Goal: Communication & Community: Answer question/provide support

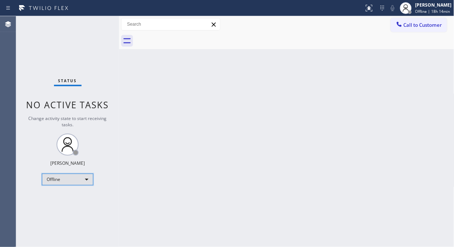
click at [72, 175] on div "Offline" at bounding box center [67, 180] width 51 height 12
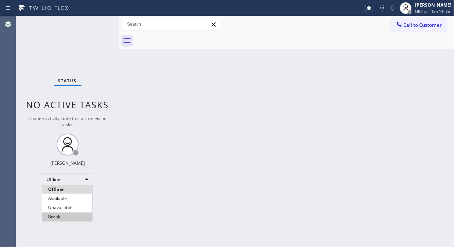
click at [72, 213] on li "Break" at bounding box center [67, 217] width 50 height 9
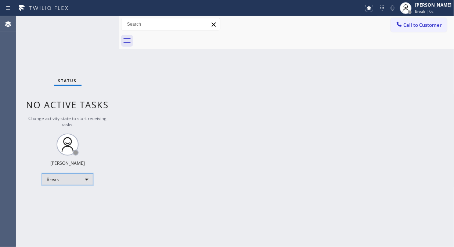
click at [72, 178] on div "Break" at bounding box center [67, 180] width 51 height 12
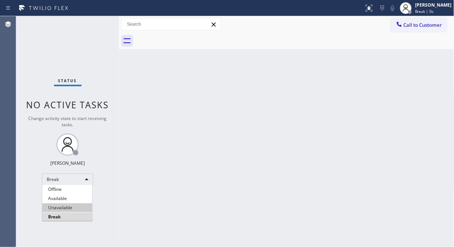
click at [63, 207] on li "Unavailable" at bounding box center [67, 207] width 50 height 9
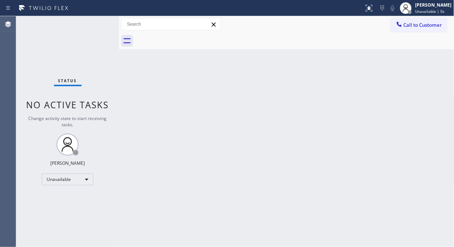
drag, startPoint x: 121, startPoint y: 74, endPoint x: 235, endPoint y: 115, distance: 121.2
click at [235, 115] on div "Back to Dashboard Change Sender ID Customers Technicians Select a contact Outbo…" at bounding box center [286, 131] width 335 height 231
drag, startPoint x: 123, startPoint y: 73, endPoint x: 118, endPoint y: 73, distance: 4.4
click at [122, 73] on div "Back to Dashboard Change Sender ID Customers Technicians Select a contact Outbo…" at bounding box center [286, 131] width 335 height 231
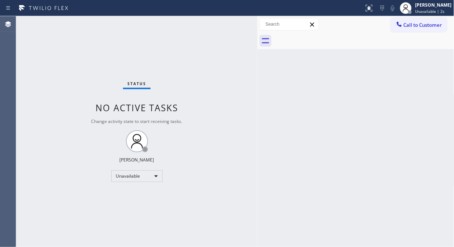
drag, startPoint x: 117, startPoint y: 73, endPoint x: 256, endPoint y: 108, distance: 142.5
click at [257, 108] on div at bounding box center [257, 131] width 0 height 231
click at [100, 89] on div "Status No active tasks Change activity state to start receiving tasks. [PERSON_…" at bounding box center [136, 131] width 241 height 231
click at [418, 26] on span "Call to Customer" at bounding box center [422, 25] width 39 height 7
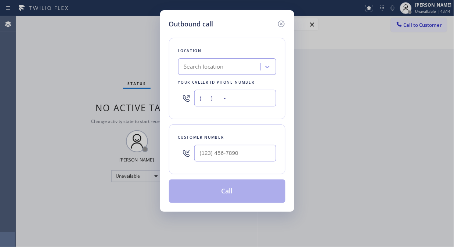
click at [199, 101] on input "(___) ___-____" at bounding box center [235, 98] width 82 height 17
paste input "408) 762-3109"
type input "[PHONE_NUMBER]"
click at [38, 64] on div "Outbound call Location Marvel Electrician [GEOGRAPHIC_DATA] Your caller id phon…" at bounding box center [227, 123] width 454 height 247
click at [198, 157] on input "(___) ___-____" at bounding box center [235, 153] width 82 height 17
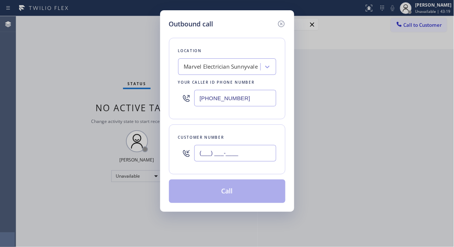
paste input "949) 326-8092"
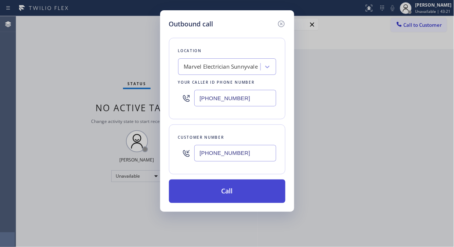
type input "[PHONE_NUMBER]"
click at [244, 193] on button "Call" at bounding box center [227, 190] width 116 height 23
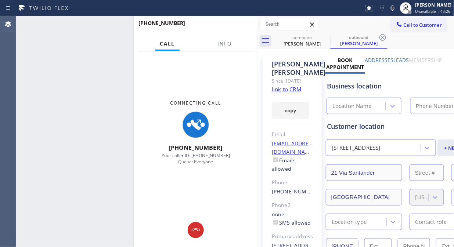
type input "[PHONE_NUMBER]"
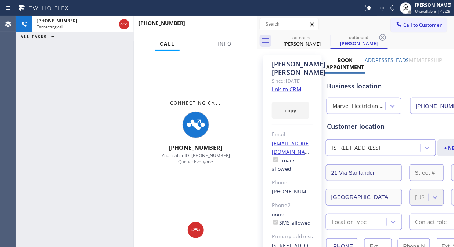
click at [291, 93] on link "link to CRM" at bounding box center [286, 89] width 29 height 7
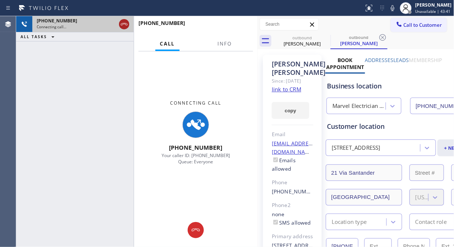
click at [125, 26] on icon at bounding box center [124, 24] width 9 height 9
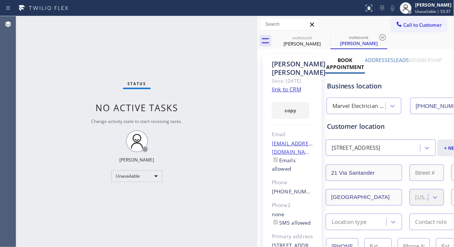
click at [397, 24] on div at bounding box center [399, 25] width 9 height 9
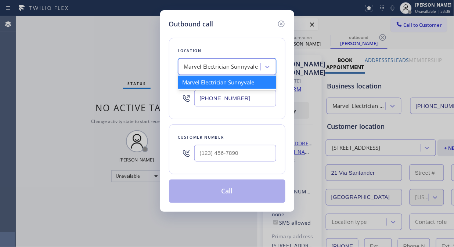
click at [243, 63] on div "Marvel Electrician Sunnyvale" at bounding box center [221, 67] width 74 height 8
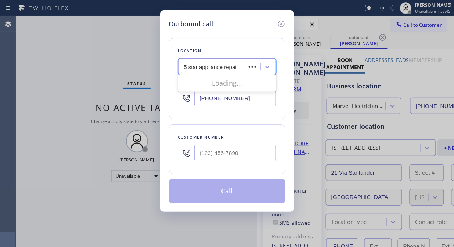
type input "5 star appliance repair"
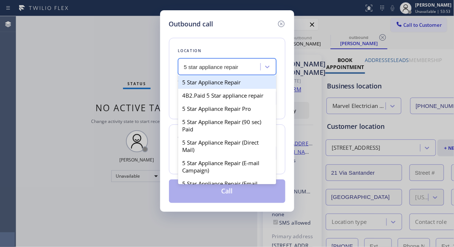
click at [232, 81] on div "5 Star Appliance Repair" at bounding box center [227, 82] width 98 height 13
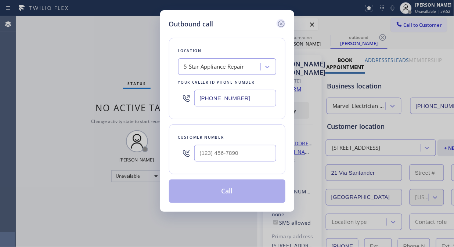
click at [280, 21] on icon at bounding box center [281, 23] width 9 height 9
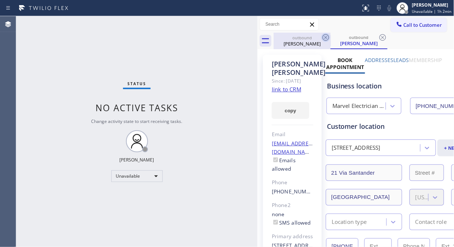
click at [323, 38] on icon at bounding box center [325, 37] width 9 height 9
click at [324, 37] on icon at bounding box center [325, 37] width 9 height 9
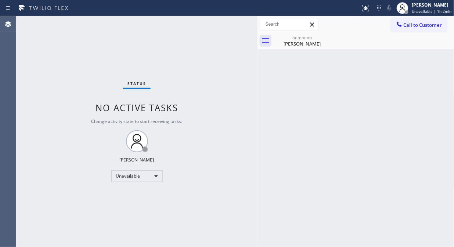
click at [0, 0] on icon at bounding box center [0, 0] width 0 height 0
click at [313, 44] on div "[PERSON_NAME]" at bounding box center [301, 43] width 55 height 7
click at [415, 27] on span "Call to Customer" at bounding box center [422, 25] width 39 height 7
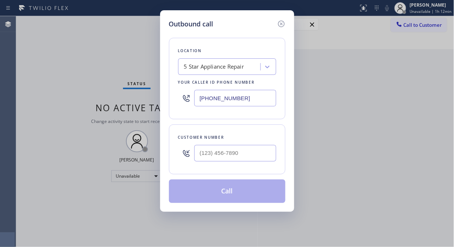
click at [198, 101] on input "[PHONE_NUMBER]" at bounding box center [235, 98] width 82 height 17
paste input "408) 762-3109"
type input "[PHONE_NUMBER]"
drag, startPoint x: 221, startPoint y: 65, endPoint x: 225, endPoint y: 71, distance: 7.6
click at [221, 66] on div "Marvel Electrician Sunnyvale" at bounding box center [221, 67] width 74 height 8
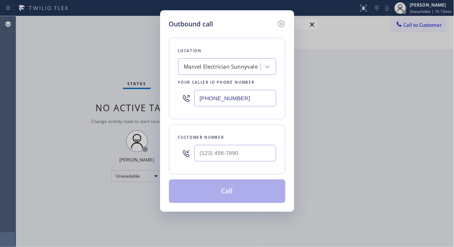
click at [253, 70] on div "Marvel Electrician Sunnyvale" at bounding box center [221, 67] width 74 height 8
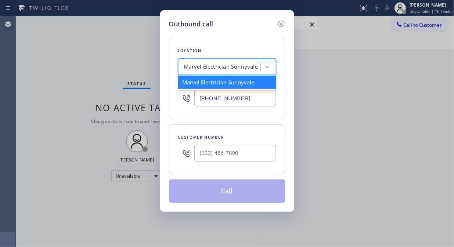
click at [253, 70] on div "Marvel Electrician Sunnyvale" at bounding box center [221, 67] width 74 height 8
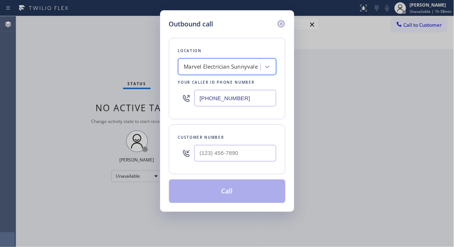
click at [279, 21] on icon at bounding box center [281, 23] width 9 height 9
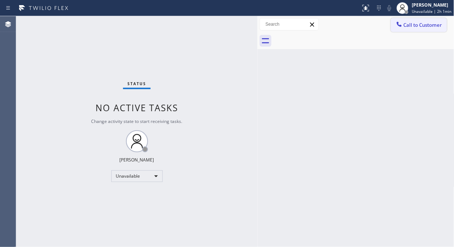
click at [403, 29] on button "Call to Customer" at bounding box center [419, 25] width 56 height 14
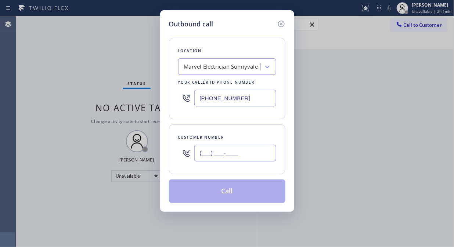
click at [206, 159] on input "(___) ___-____" at bounding box center [235, 153] width 82 height 17
paste input "818) 235-4709"
type input "[PHONE_NUMBER]"
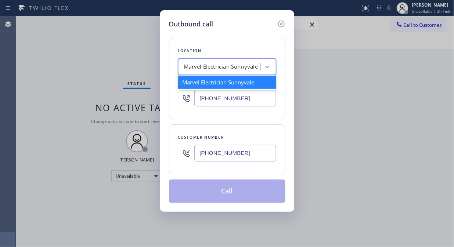
click at [218, 70] on div "Marvel Electrician Sunnyvale" at bounding box center [221, 67] width 74 height 8
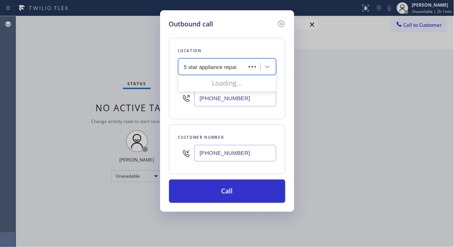
type input "5 star appliance repair"
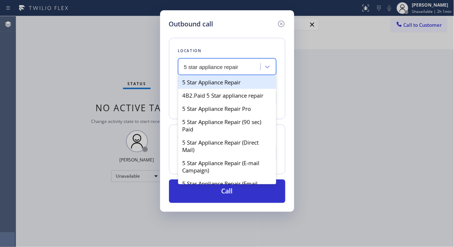
click at [225, 79] on div "5 Star Appliance Repair" at bounding box center [227, 82] width 98 height 13
type input "[PHONE_NUMBER]"
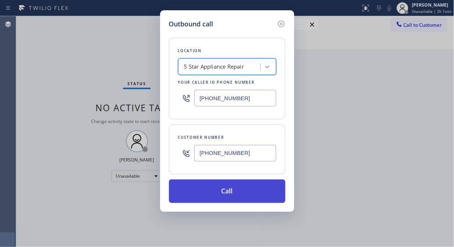
click at [250, 192] on button "Call" at bounding box center [227, 190] width 116 height 23
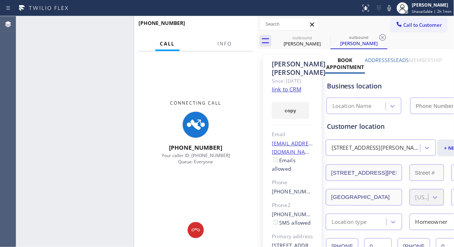
type input "[PHONE_NUMBER]"
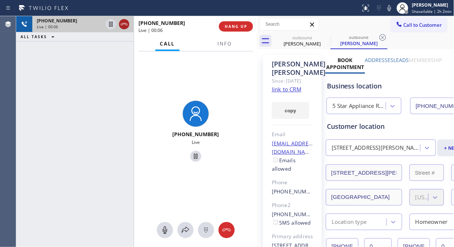
click at [122, 25] on icon at bounding box center [124, 24] width 7 height 2
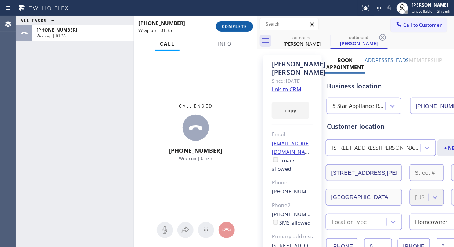
drag, startPoint x: 235, startPoint y: 23, endPoint x: 245, endPoint y: 26, distance: 10.2
click at [235, 24] on button "COMPLETE" at bounding box center [234, 26] width 37 height 10
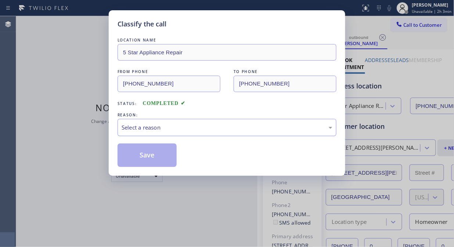
click at [243, 120] on div "Select a reason" at bounding box center [226, 127] width 219 height 17
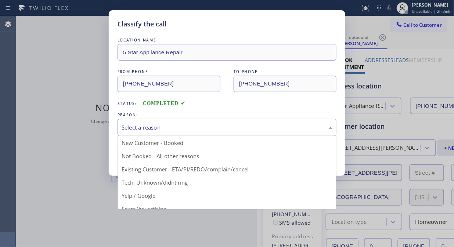
drag, startPoint x: 235, startPoint y: 167, endPoint x: 208, endPoint y: 162, distance: 27.9
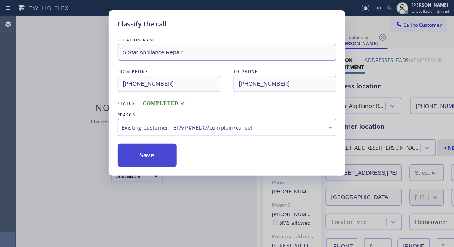
click at [161, 160] on button "Save" at bounding box center [146, 155] width 59 height 23
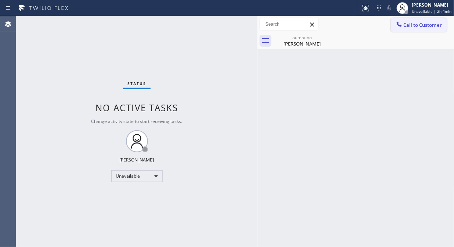
click at [408, 28] on span "Call to Customer" at bounding box center [422, 25] width 39 height 7
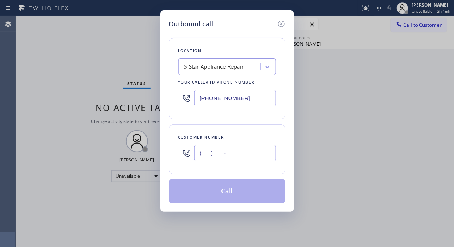
click at [223, 152] on input "(___) ___-____" at bounding box center [235, 153] width 82 height 17
paste input "917) 544-0318"
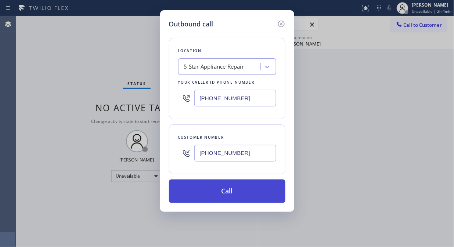
type input "[PHONE_NUMBER]"
click at [251, 191] on button "Call" at bounding box center [227, 190] width 116 height 23
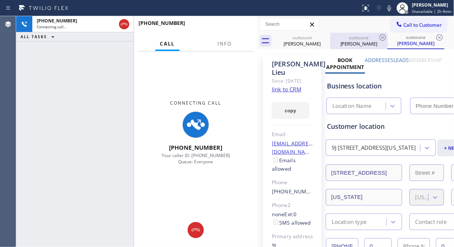
type input "[PHONE_NUMBER]"
click at [227, 42] on span "Info" at bounding box center [224, 43] width 14 height 7
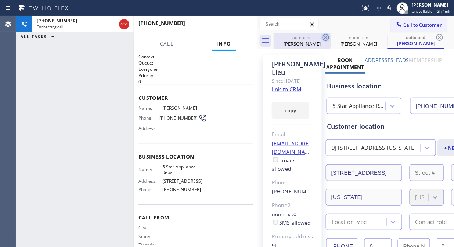
click at [325, 37] on icon at bounding box center [325, 37] width 7 height 7
click at [0, 0] on icon at bounding box center [0, 0] width 0 height 0
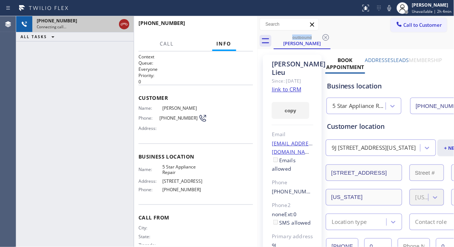
click at [121, 24] on icon at bounding box center [124, 24] width 9 height 9
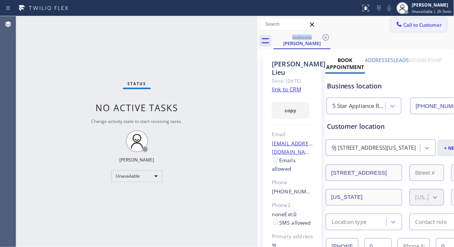
click at [395, 24] on div at bounding box center [399, 25] width 9 height 9
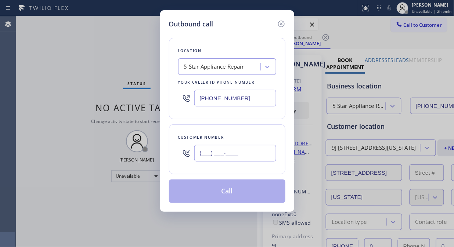
click at [210, 152] on input "(___) ___-____" at bounding box center [235, 153] width 82 height 17
paste input "718) 229-0422"
type input "[PHONE_NUMBER]"
click at [254, 195] on button "Call" at bounding box center [227, 190] width 116 height 23
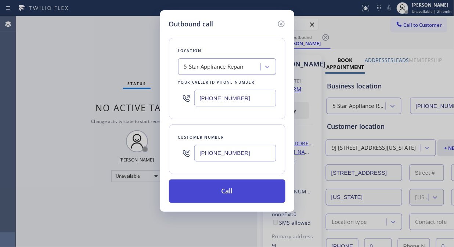
click at [242, 195] on button "Call" at bounding box center [227, 190] width 116 height 23
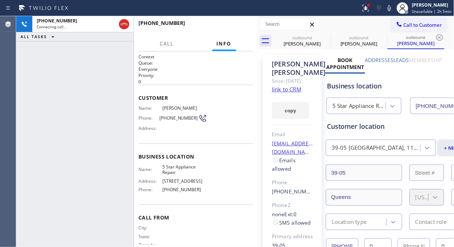
type input "[PHONE_NUMBER]"
click at [369, 7] on icon at bounding box center [365, 8] width 9 height 9
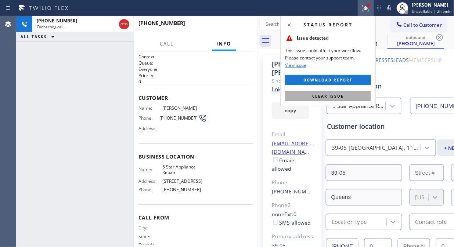
click at [336, 94] on span "Clear issue" at bounding box center [328, 96] width 32 height 5
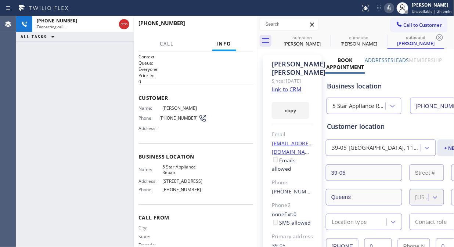
click at [391, 6] on icon at bounding box center [389, 8] width 9 height 9
click at [393, 9] on icon at bounding box center [389, 8] width 9 height 9
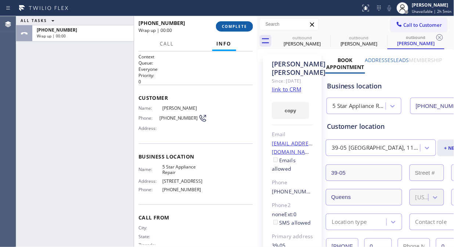
click at [233, 28] on span "COMPLETE" at bounding box center [234, 26] width 25 height 5
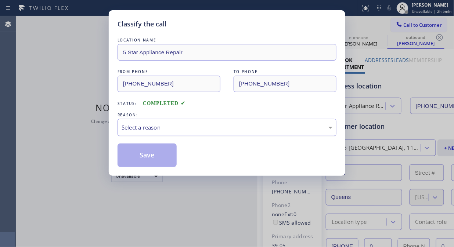
click at [228, 135] on div "Select a reason" at bounding box center [226, 127] width 219 height 17
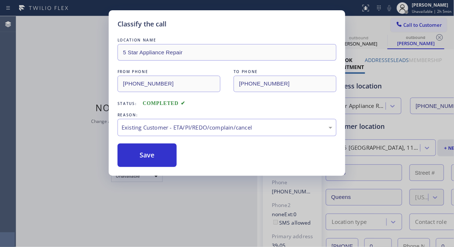
click at [101, 149] on div "Classify the call LOCATION NAME 5 Star Appliance Repair FROM PHONE [PHONE_NUMBE…" at bounding box center [227, 123] width 454 height 247
drag, startPoint x: 129, startPoint y: 153, endPoint x: 143, endPoint y: 153, distance: 13.9
click at [130, 153] on button "Save" at bounding box center [146, 155] width 59 height 23
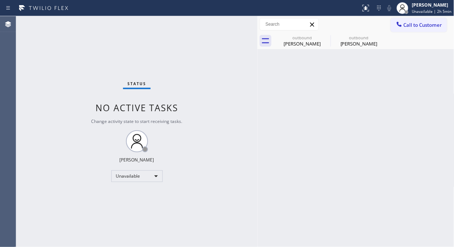
click at [403, 24] on div at bounding box center [399, 25] width 9 height 9
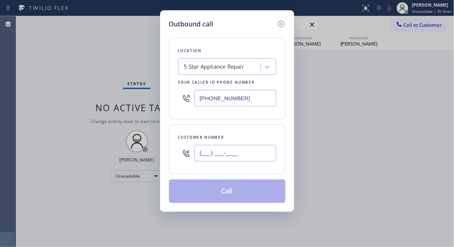
click at [211, 154] on input "(___) ___-____" at bounding box center [235, 153] width 82 height 17
paste input "857) 919-6300"
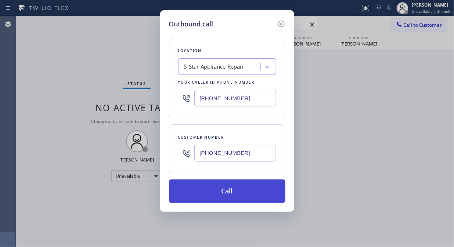
type input "[PHONE_NUMBER]"
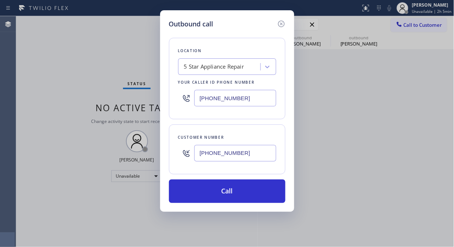
drag, startPoint x: 245, startPoint y: 191, endPoint x: 318, endPoint y: 22, distance: 184.1
click at [245, 192] on button "Call" at bounding box center [227, 190] width 116 height 23
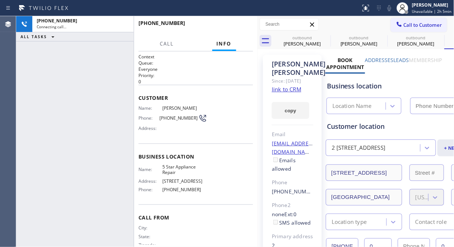
type input "[PHONE_NUMBER]"
drag, startPoint x: 34, startPoint y: 73, endPoint x: 100, endPoint y: 33, distance: 76.9
click at [39, 70] on div "[PHONE_NUMBER] Live | 00:07 ALL TASKS ALL TASKS ACTIVE TASKS TASKS IN WRAP UP" at bounding box center [74, 131] width 117 height 231
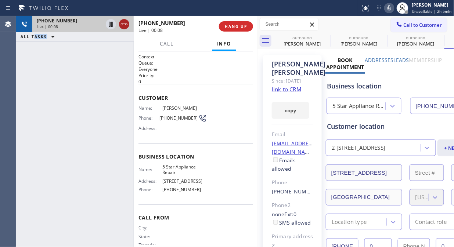
click at [127, 26] on icon at bounding box center [124, 24] width 9 height 9
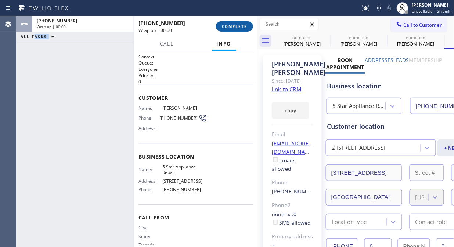
click at [235, 23] on button "COMPLETE" at bounding box center [234, 26] width 37 height 10
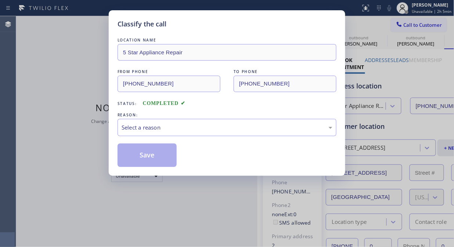
click at [236, 23] on div "Classify the call" at bounding box center [226, 24] width 219 height 10
click at [228, 134] on div "Select a reason" at bounding box center [226, 127] width 219 height 17
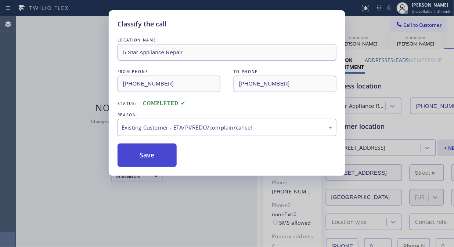
click at [170, 159] on button "Save" at bounding box center [146, 155] width 59 height 23
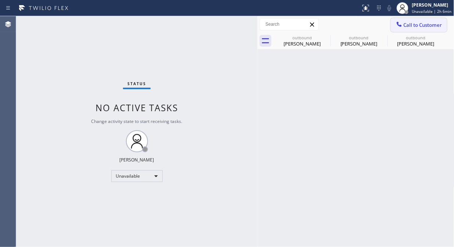
click at [409, 19] on button "Call to Customer" at bounding box center [419, 25] width 56 height 14
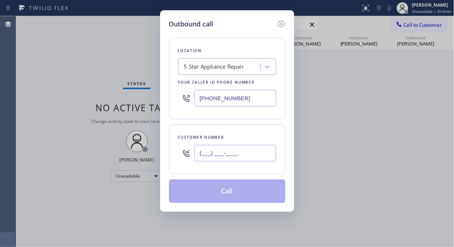
click at [228, 158] on input "(___) ___-____" at bounding box center [235, 153] width 82 height 17
paste input "917) 337-5126"
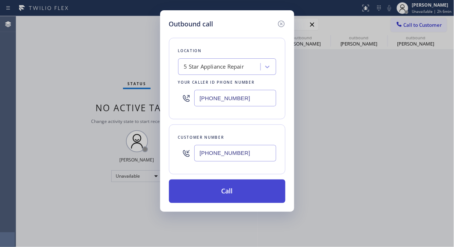
type input "[PHONE_NUMBER]"
click at [240, 194] on button "Call" at bounding box center [227, 190] width 116 height 23
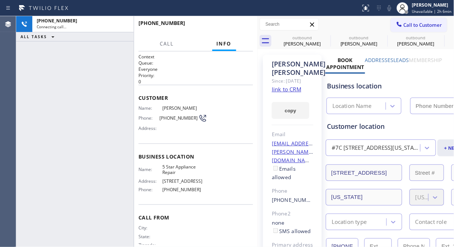
type input "[PHONE_NUMBER]"
click at [328, 36] on icon at bounding box center [325, 37] width 7 height 7
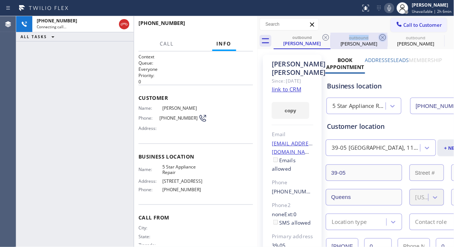
click at [328, 36] on icon at bounding box center [325, 37] width 9 height 9
click at [327, 37] on icon at bounding box center [325, 37] width 9 height 9
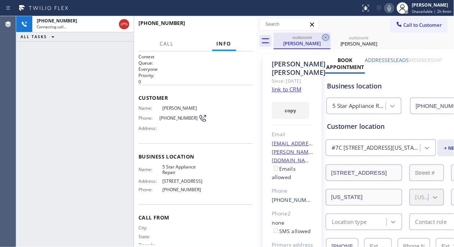
click at [325, 38] on icon at bounding box center [325, 37] width 9 height 9
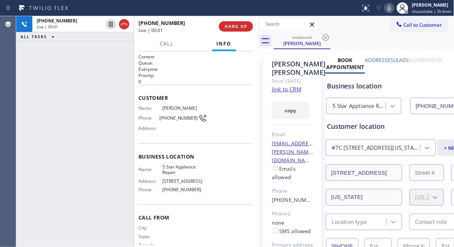
drag, startPoint x: 47, startPoint y: 57, endPoint x: 69, endPoint y: 39, distance: 28.9
click at [47, 57] on div "[PHONE_NUMBER] Live | 00:01 ALL TASKS ALL TASKS ACTIVE TASKS TASKS IN WRAP UP" at bounding box center [74, 131] width 117 height 231
drag, startPoint x: 123, startPoint y: 24, endPoint x: 205, endPoint y: 23, distance: 82.2
click at [123, 23] on icon at bounding box center [124, 24] width 9 height 9
click at [229, 23] on button "HANG UP" at bounding box center [236, 26] width 34 height 10
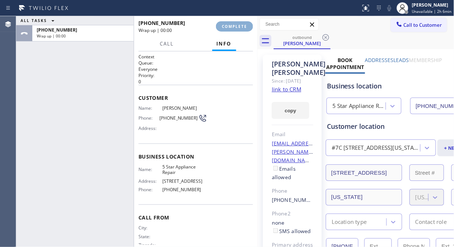
click at [229, 24] on span "COMPLETE" at bounding box center [234, 26] width 25 height 5
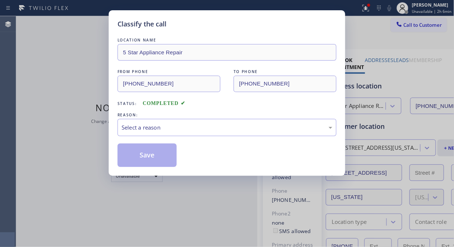
click at [229, 23] on div "Classify the call" at bounding box center [226, 24] width 219 height 10
click at [223, 128] on div "Select a reason" at bounding box center [226, 127] width 211 height 8
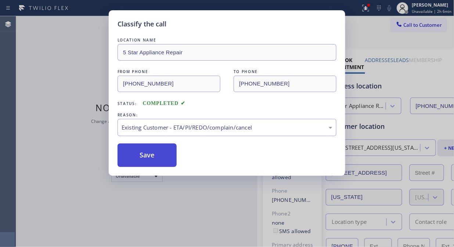
click at [149, 160] on button "Save" at bounding box center [146, 155] width 59 height 23
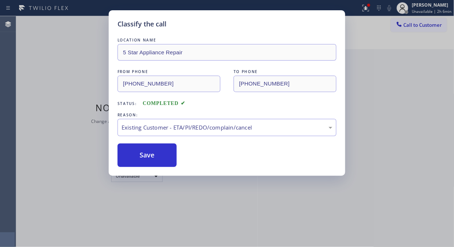
click at [414, 23] on div "Classify the call LOCATION NAME 5 Star Appliance Repair FROM PHONE [PHONE_NUMBE…" at bounding box center [227, 123] width 454 height 247
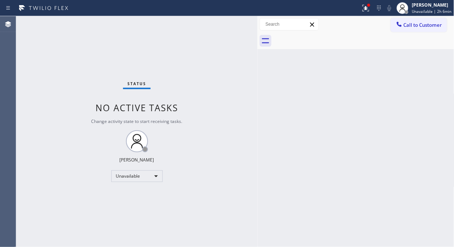
click at [414, 23] on span "Call to Customer" at bounding box center [422, 25] width 39 height 7
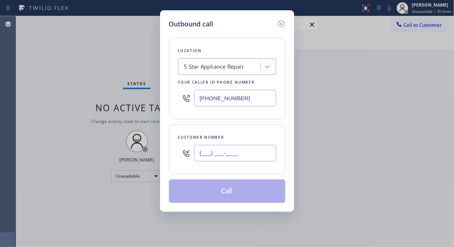
click at [215, 159] on input "(___) ___-____" at bounding box center [235, 153] width 82 height 17
paste input "617) 894-1567"
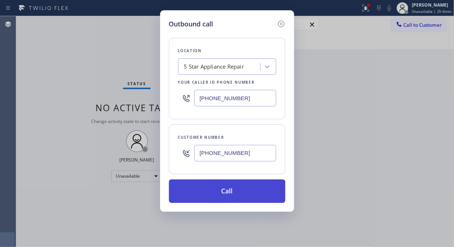
type input "[PHONE_NUMBER]"
drag, startPoint x: 247, startPoint y: 196, endPoint x: 269, endPoint y: 165, distance: 38.3
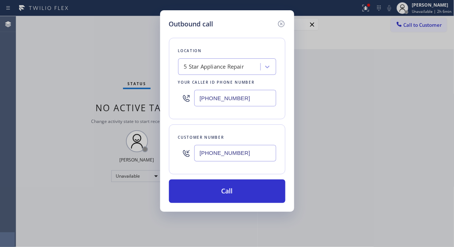
click at [247, 196] on button "Call" at bounding box center [227, 190] width 116 height 23
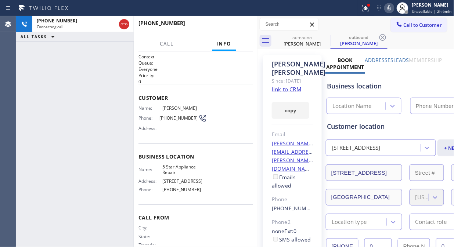
type input "[PHONE_NUMBER]"
click at [367, 6] on icon at bounding box center [365, 7] width 4 height 3
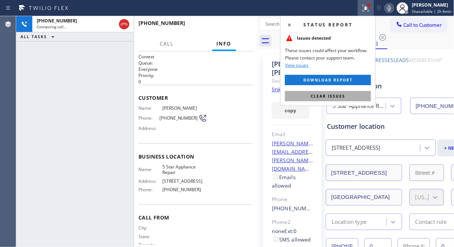
click at [338, 96] on span "Clear issues" at bounding box center [328, 96] width 35 height 5
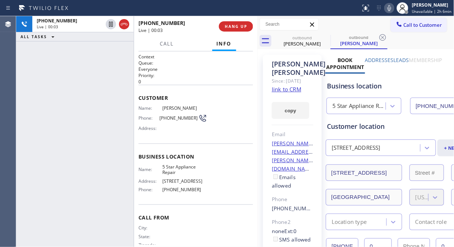
click at [288, 93] on link "link to CRM" at bounding box center [286, 89] width 29 height 7
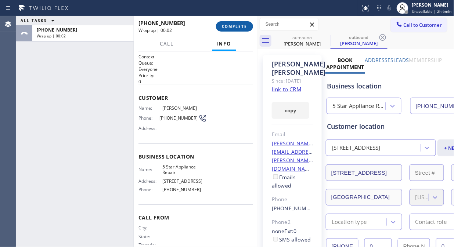
click at [235, 29] on button "COMPLETE" at bounding box center [234, 26] width 37 height 10
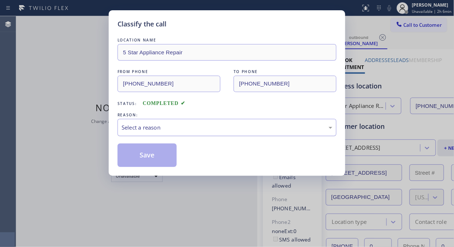
click at [228, 127] on div "Select a reason" at bounding box center [226, 127] width 211 height 8
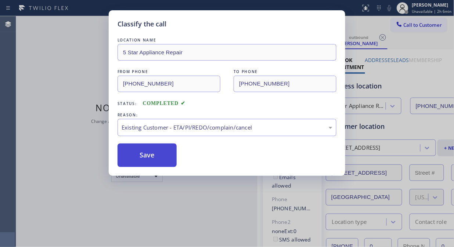
click at [171, 163] on button "Save" at bounding box center [146, 155] width 59 height 23
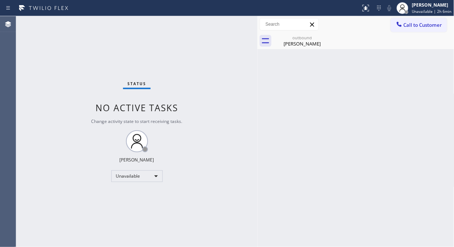
click at [420, 22] on span "Call to Customer" at bounding box center [422, 25] width 39 height 7
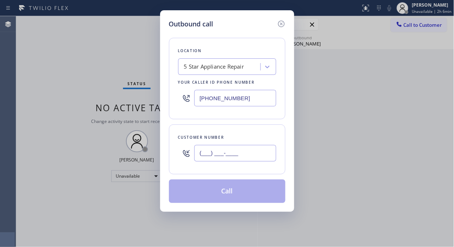
click at [240, 156] on input "(___) ___-____" at bounding box center [235, 153] width 82 height 17
paste input "646) 490-4935"
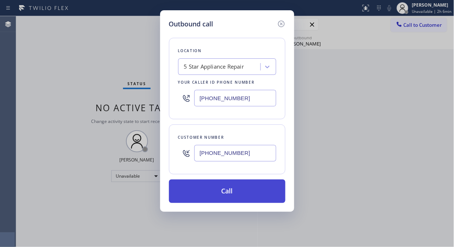
type input "[PHONE_NUMBER]"
click at [253, 190] on button "Call" at bounding box center [227, 190] width 116 height 23
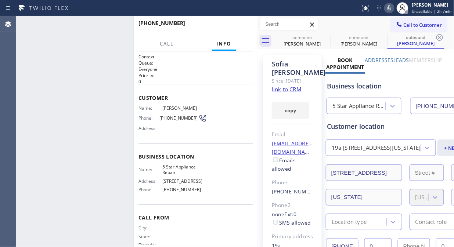
type input "[PHONE_NUMBER]"
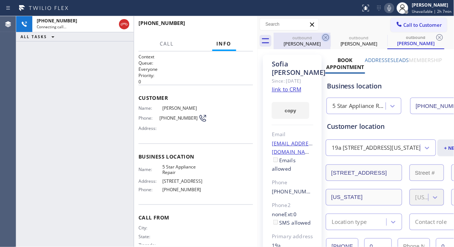
click at [327, 36] on icon at bounding box center [325, 37] width 9 height 9
click at [0, 0] on icon at bounding box center [0, 0] width 0 height 0
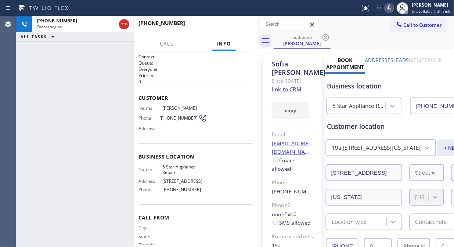
drag, startPoint x: 56, startPoint y: 83, endPoint x: 67, endPoint y: 82, distance: 11.1
click at [56, 83] on div "[PHONE_NUMBER] Connecting call… ALL TASKS ALL TASKS ACTIVE TASKS TASKS IN WRAP …" at bounding box center [74, 131] width 117 height 231
click at [134, 22] on div at bounding box center [134, 131] width 0 height 231
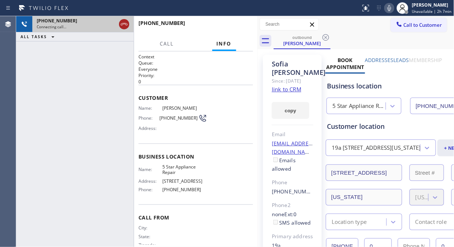
click at [127, 25] on icon at bounding box center [124, 24] width 9 height 9
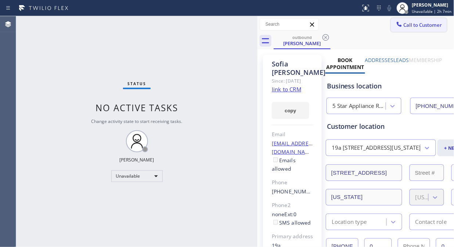
click at [396, 24] on icon at bounding box center [398, 24] width 7 height 7
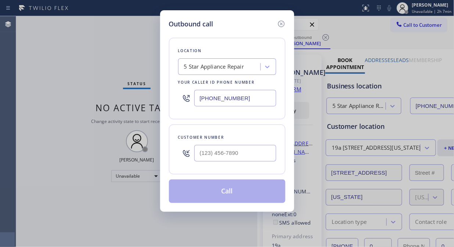
click at [218, 156] on input "text" at bounding box center [235, 153] width 82 height 17
type input "(___) ___-____"
paste input "text"
type input "(___) ___-____"
click at [199, 160] on input "(___) ___-____" at bounding box center [235, 153] width 82 height 17
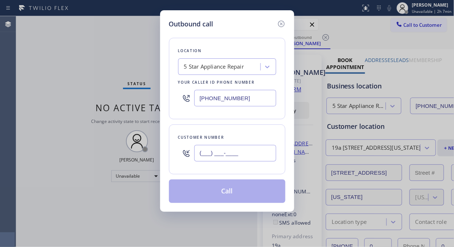
paste input "949) 855-9948"
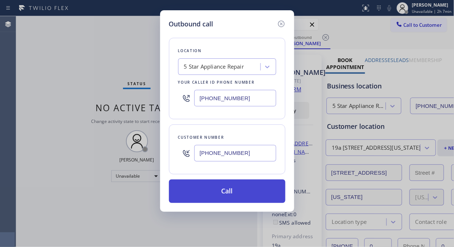
type input "[PHONE_NUMBER]"
click at [232, 190] on button "Call" at bounding box center [227, 190] width 116 height 23
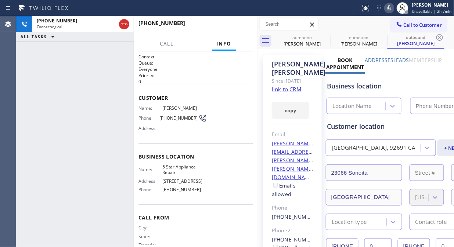
type input "[PHONE_NUMBER]"
click at [42, 83] on div "[PHONE_NUMBER] Connecting call… ALL TASKS ALL TASKS ACTIVE TASKS TASKS IN WRAP …" at bounding box center [74, 131] width 117 height 231
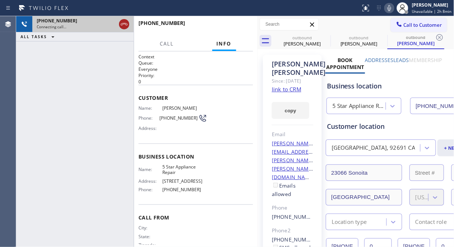
click at [127, 21] on icon at bounding box center [124, 24] width 9 height 9
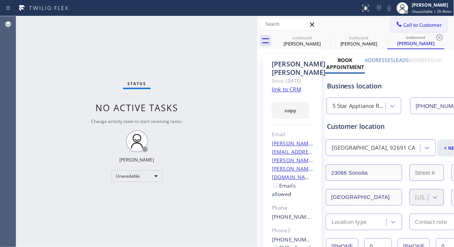
click at [418, 26] on span "Call to Customer" at bounding box center [422, 25] width 39 height 7
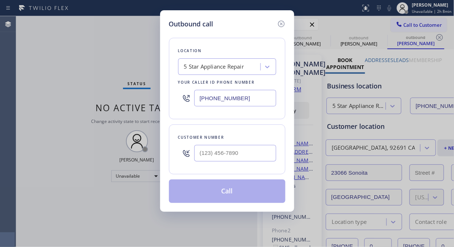
click at [215, 161] on input "text" at bounding box center [235, 153] width 82 height 17
paste input "310) 245-7035"
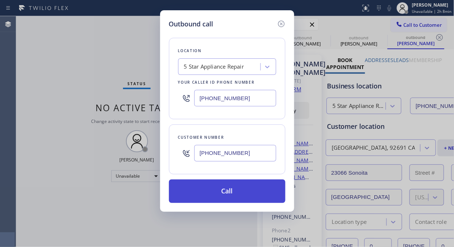
type input "[PHONE_NUMBER]"
click at [245, 193] on button "Call" at bounding box center [227, 190] width 116 height 23
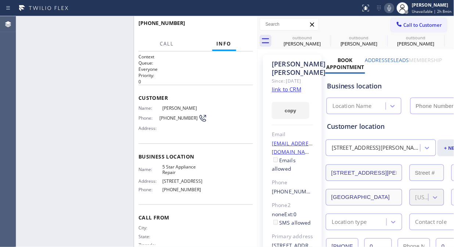
type input "[PHONE_NUMBER]"
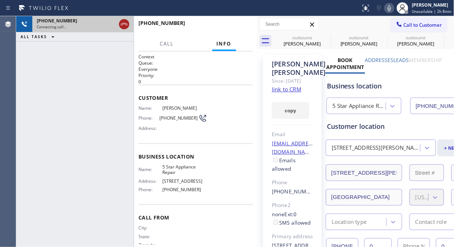
click at [123, 25] on icon at bounding box center [124, 24] width 9 height 9
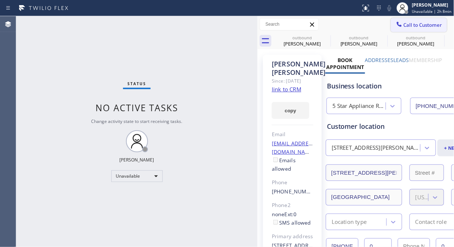
click at [409, 21] on button "Call to Customer" at bounding box center [419, 25] width 56 height 14
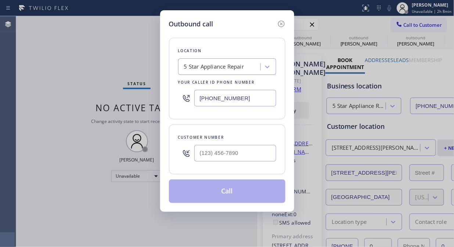
click at [200, 166] on div "Customer number" at bounding box center [227, 149] width 116 height 50
click at [203, 152] on input "(___) ___-____" at bounding box center [235, 153] width 82 height 17
paste input "818) 835-9154"
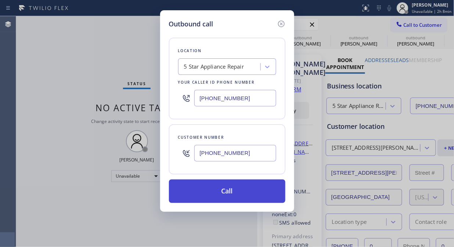
type input "[PHONE_NUMBER]"
click at [250, 193] on button "Call" at bounding box center [227, 190] width 116 height 23
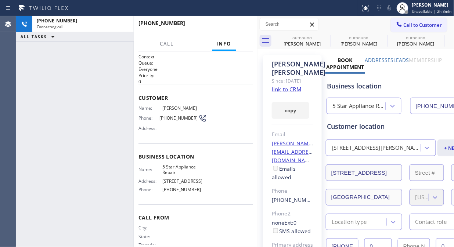
type input "[PHONE_NUMBER]"
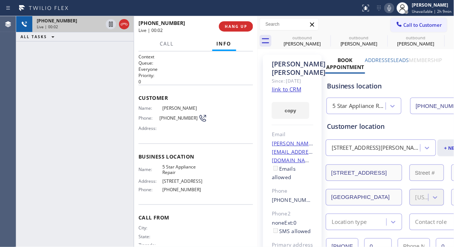
click at [118, 25] on div at bounding box center [117, 24] width 26 height 16
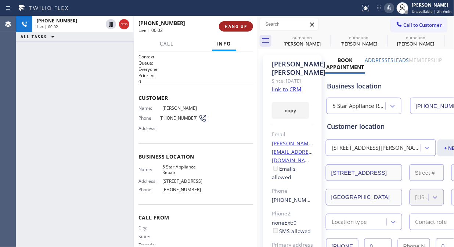
click at [239, 23] on button "HANG UP" at bounding box center [236, 26] width 34 height 10
click at [238, 25] on span "HANG UP" at bounding box center [236, 26] width 22 height 5
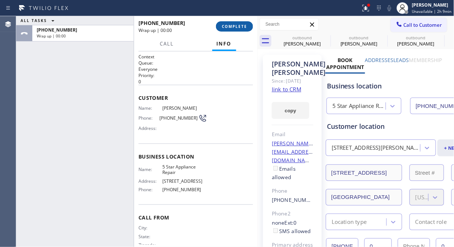
click at [237, 26] on span "COMPLETE" at bounding box center [234, 26] width 25 height 5
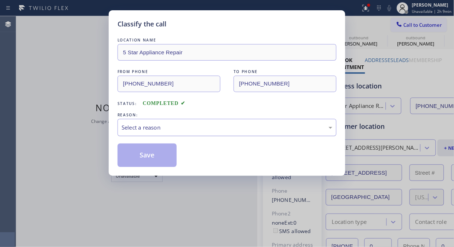
click at [217, 126] on div "Select a reason" at bounding box center [226, 127] width 211 height 8
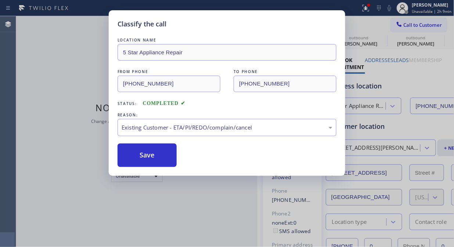
drag, startPoint x: 200, startPoint y: 163, endPoint x: 156, endPoint y: 156, distance: 45.1
drag, startPoint x: 153, startPoint y: 155, endPoint x: 257, endPoint y: 115, distance: 111.7
click at [152, 155] on button "Save" at bounding box center [146, 155] width 59 height 23
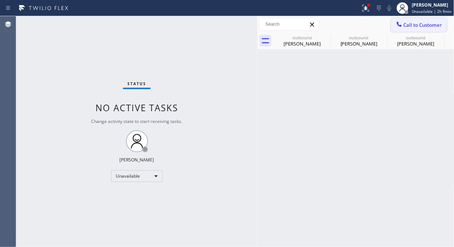
click at [421, 26] on span "Call to Customer" at bounding box center [422, 25] width 39 height 7
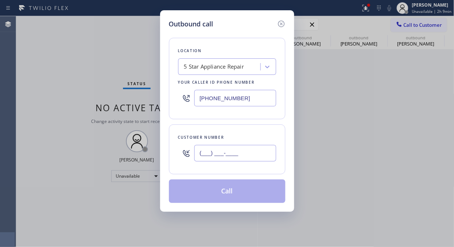
click at [236, 154] on input "(___) ___-____" at bounding box center [235, 153] width 82 height 17
paste input "310) 379-6007"
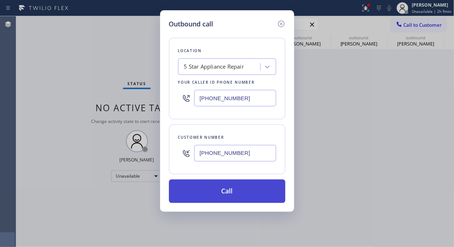
type input "[PHONE_NUMBER]"
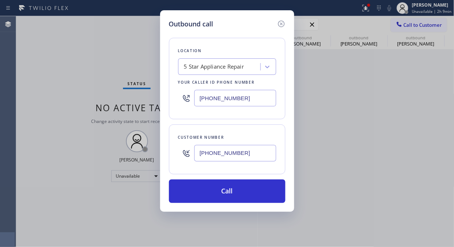
drag, startPoint x: 244, startPoint y: 189, endPoint x: 282, endPoint y: 73, distance: 122.1
click at [244, 190] on button "Call" at bounding box center [227, 190] width 116 height 23
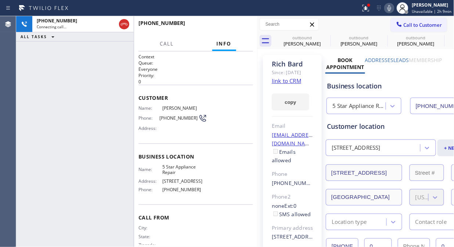
type input "[PHONE_NUMBER]"
click at [369, 7] on icon at bounding box center [365, 8] width 7 height 7
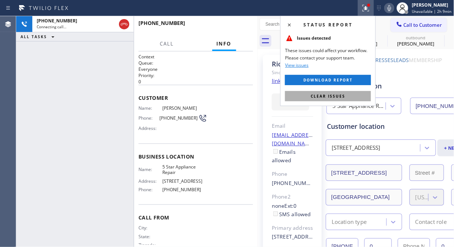
click at [327, 95] on span "Clear issues" at bounding box center [328, 96] width 35 height 5
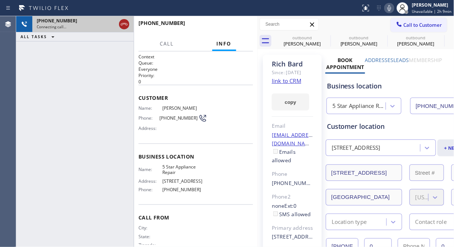
click at [122, 23] on icon at bounding box center [124, 24] width 9 height 9
click at [405, 22] on span "Call to Customer" at bounding box center [422, 25] width 39 height 7
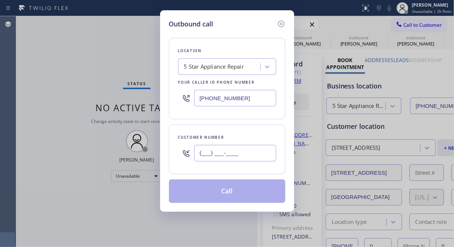
click at [228, 155] on input "(___) ___-____" at bounding box center [235, 153] width 82 height 17
click at [201, 155] on input "(___) ___-____" at bounding box center [235, 153] width 82 height 17
paste input "415) 385-6417"
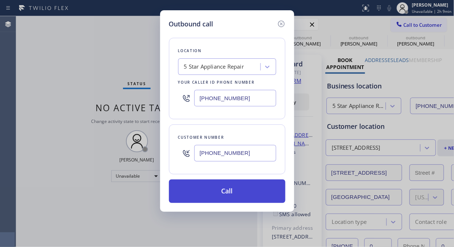
type input "[PHONE_NUMBER]"
click at [231, 191] on button "Call" at bounding box center [227, 190] width 116 height 23
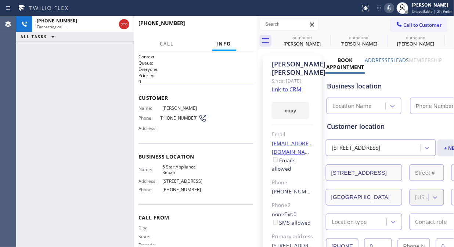
type input "[PHONE_NUMBER]"
click at [236, 25] on span "HANG UP" at bounding box center [236, 26] width 22 height 5
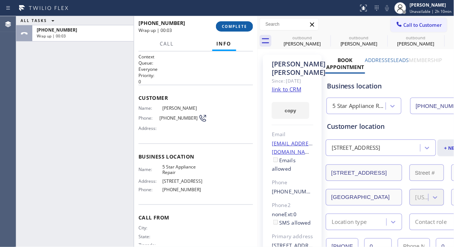
click at [217, 27] on button "COMPLETE" at bounding box center [234, 26] width 37 height 10
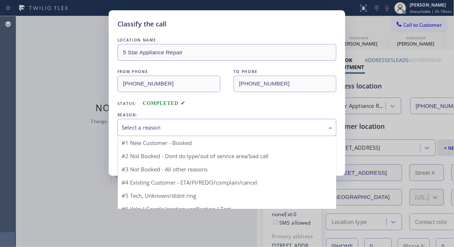
click at [228, 129] on div "Select a reason" at bounding box center [226, 127] width 211 height 8
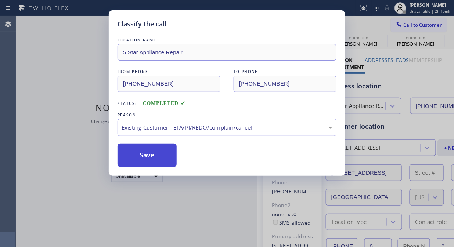
click at [149, 155] on button "Save" at bounding box center [146, 155] width 59 height 23
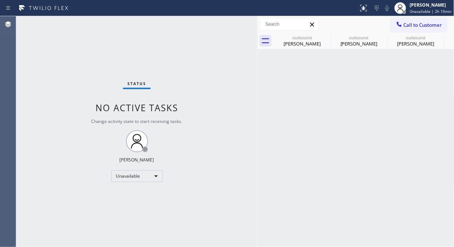
click at [413, 27] on span "Call to Customer" at bounding box center [422, 25] width 39 height 7
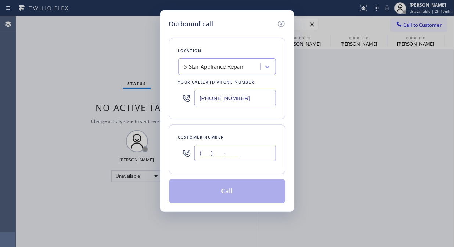
click at [245, 149] on input "(___) ___-____" at bounding box center [235, 153] width 82 height 17
paste input "206) 465-6596"
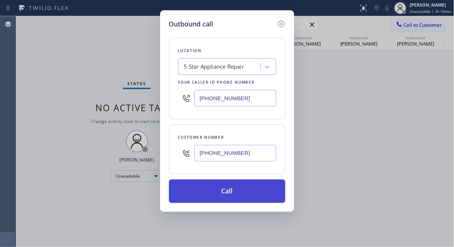
type input "[PHONE_NUMBER]"
click at [233, 192] on button "Call" at bounding box center [227, 190] width 116 height 23
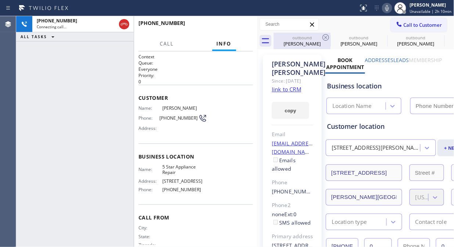
type input "[PHONE_NUMBER]"
click at [323, 37] on icon at bounding box center [325, 37] width 9 height 9
click at [0, 0] on icon at bounding box center [0, 0] width 0 height 0
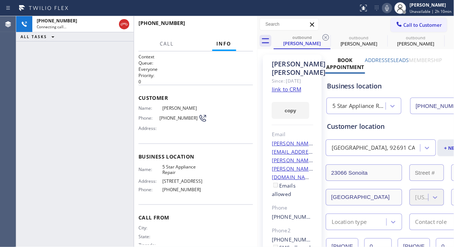
click at [323, 37] on icon at bounding box center [325, 37] width 9 height 9
click at [0, 0] on icon at bounding box center [0, 0] width 0 height 0
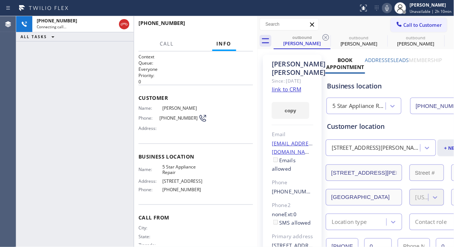
click at [323, 37] on icon at bounding box center [325, 37] width 9 height 9
click at [0, 0] on icon at bounding box center [0, 0] width 0 height 0
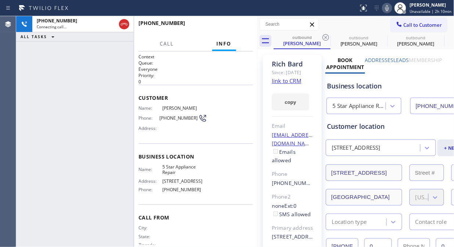
click at [323, 37] on icon at bounding box center [325, 37] width 9 height 9
click at [0, 0] on icon at bounding box center [0, 0] width 0 height 0
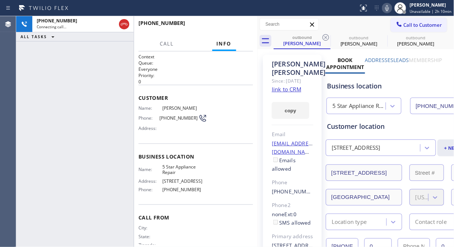
click at [323, 37] on icon at bounding box center [325, 37] width 9 height 9
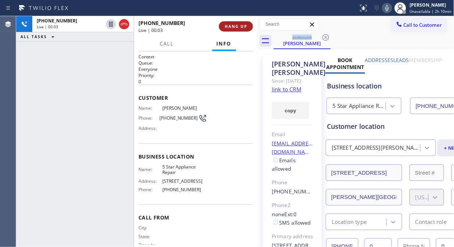
click at [233, 26] on span "HANG UP" at bounding box center [236, 26] width 22 height 5
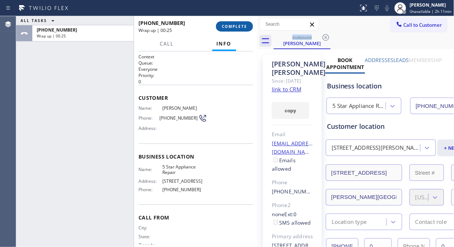
click at [233, 26] on span "COMPLETE" at bounding box center [234, 26] width 25 height 5
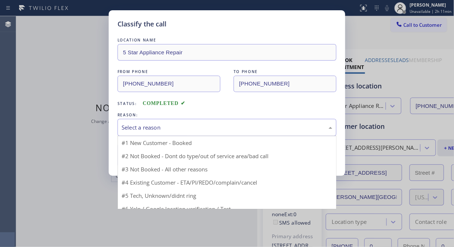
click at [218, 132] on div "Select a reason" at bounding box center [226, 127] width 219 height 17
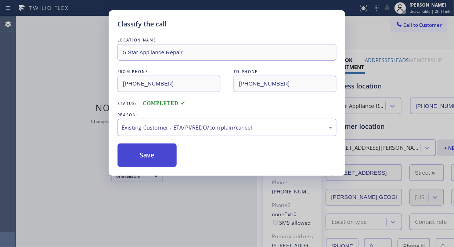
drag, startPoint x: 169, startPoint y: 160, endPoint x: 163, endPoint y: 158, distance: 6.2
click at [167, 159] on button "Save" at bounding box center [146, 155] width 59 height 23
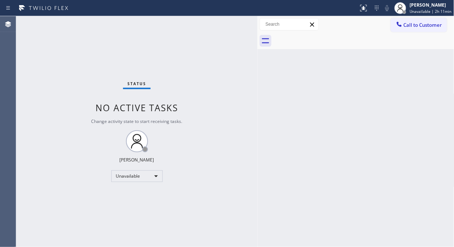
click at [419, 22] on span "Call to Customer" at bounding box center [422, 25] width 39 height 7
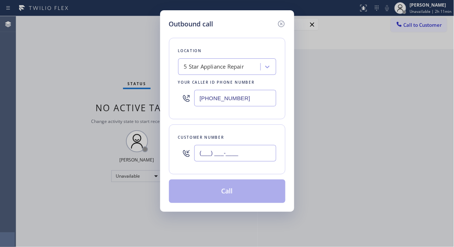
click at [254, 158] on input "(___) ___-____" at bounding box center [235, 153] width 82 height 17
paste input "408) 859-1779"
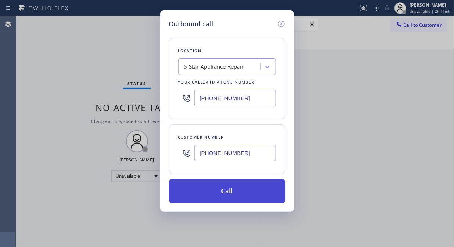
type input "[PHONE_NUMBER]"
click at [250, 185] on button "Call" at bounding box center [227, 190] width 116 height 23
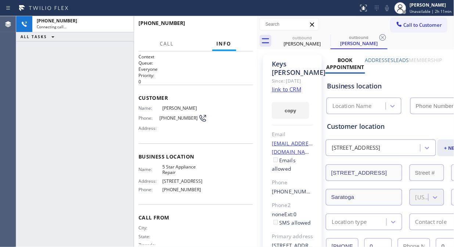
type input "[PHONE_NUMBER]"
click at [327, 34] on icon at bounding box center [325, 37] width 9 height 9
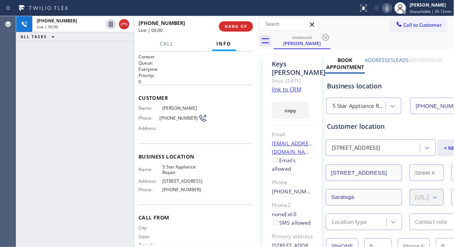
click at [63, 88] on div "[PHONE_NUMBER] Live | 00:00 ALL TASKS ALL TASKS ACTIVE TASKS TASKS IN WRAP UP" at bounding box center [74, 131] width 117 height 231
click at [219, 28] on button "HANG UP" at bounding box center [236, 26] width 34 height 10
click at [222, 28] on button "HANG UP" at bounding box center [236, 26] width 34 height 10
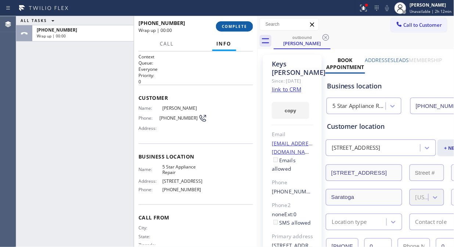
click at [222, 28] on span "COMPLETE" at bounding box center [234, 26] width 25 height 5
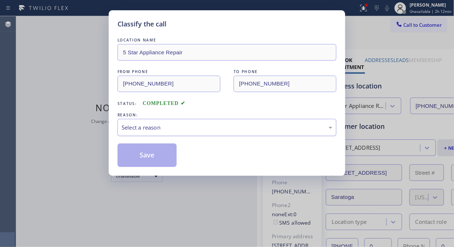
click at [214, 122] on div "Select a reason" at bounding box center [226, 127] width 219 height 17
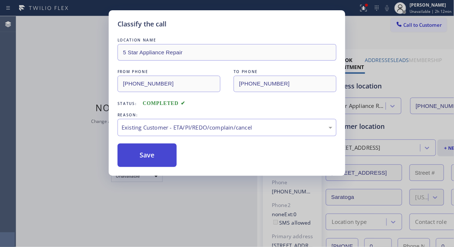
click at [149, 155] on button "Save" at bounding box center [146, 155] width 59 height 23
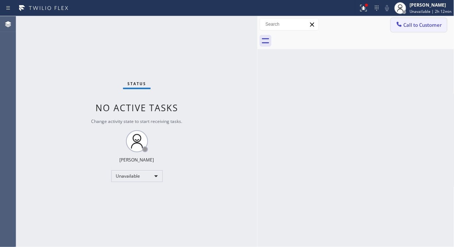
click at [405, 28] on span "Call to Customer" at bounding box center [422, 25] width 39 height 7
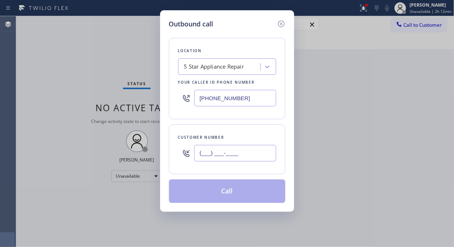
click at [240, 155] on input "(___) ___-____" at bounding box center [235, 153] width 82 height 17
paste input "408) 605-6473"
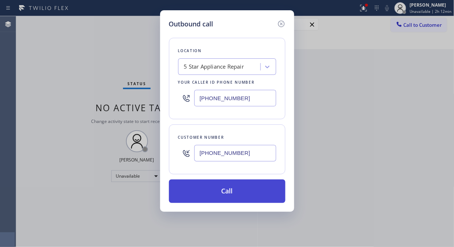
type input "[PHONE_NUMBER]"
click at [239, 191] on button "Call" at bounding box center [227, 190] width 116 height 23
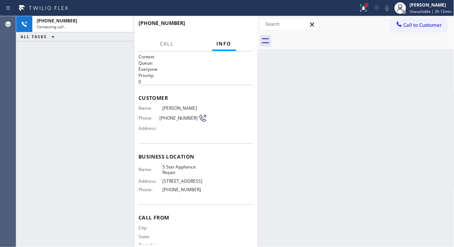
click at [366, 4] on div at bounding box center [366, 5] width 4 height 4
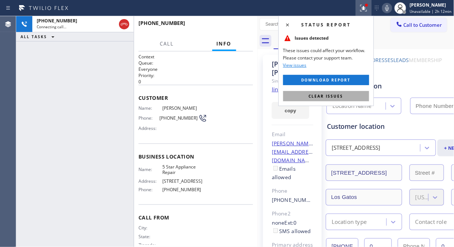
click at [333, 96] on span "Clear issues" at bounding box center [326, 96] width 35 height 5
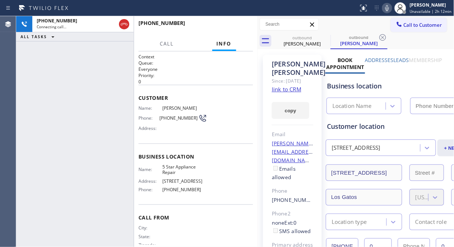
type input "[PHONE_NUMBER]"
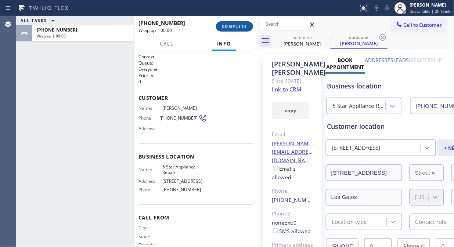
click at [235, 28] on span "COMPLETE" at bounding box center [234, 26] width 25 height 5
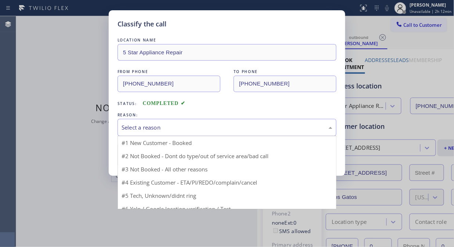
click at [232, 129] on div "Select a reason" at bounding box center [226, 127] width 211 height 8
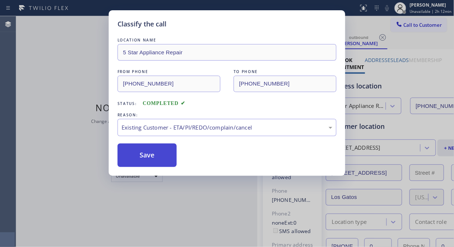
click at [123, 151] on button "Save" at bounding box center [146, 155] width 59 height 23
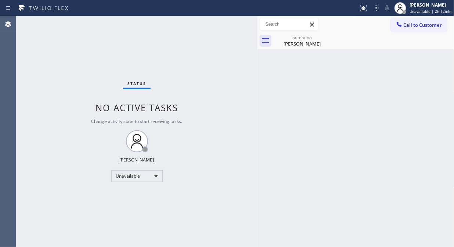
click at [405, 26] on span "Call to Customer" at bounding box center [422, 25] width 39 height 7
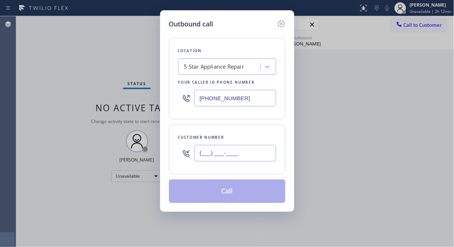
click at [232, 156] on input "(___) ___-____" at bounding box center [235, 153] width 82 height 17
paste input "818) 353-2109"
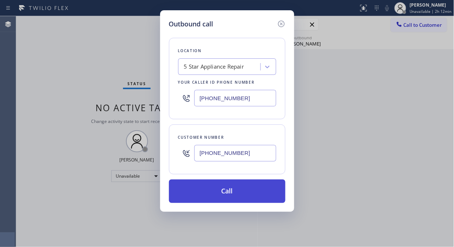
click at [224, 190] on button "Call" at bounding box center [227, 190] width 116 height 23
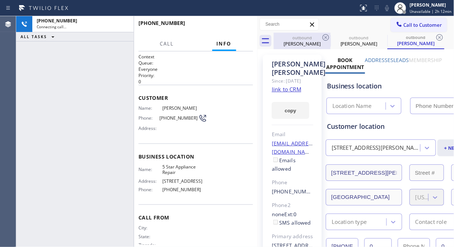
click at [301, 43] on div "[PERSON_NAME]" at bounding box center [301, 43] width 55 height 7
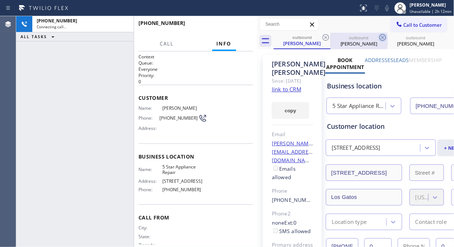
click at [322, 37] on icon at bounding box center [325, 37] width 9 height 9
click at [378, 37] on icon at bounding box center [382, 37] width 9 height 9
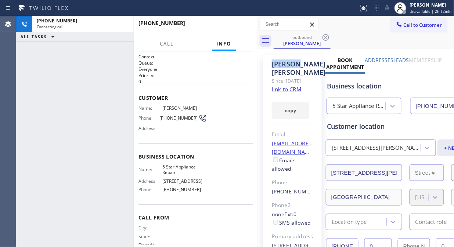
click at [323, 37] on icon at bounding box center [325, 37] width 9 height 9
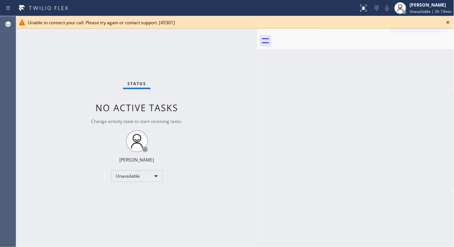
drag, startPoint x: 72, startPoint y: 71, endPoint x: 76, endPoint y: 68, distance: 4.7
click at [72, 71] on div "Status No active tasks Change activity state to start receiving tasks. [PERSON_…" at bounding box center [136, 131] width 241 height 231
click at [449, 24] on icon at bounding box center [447, 22] width 9 height 9
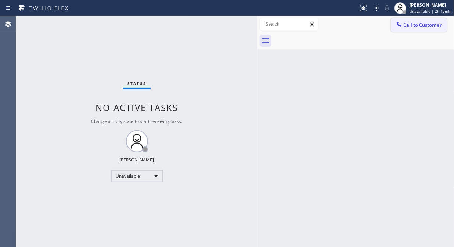
click at [422, 28] on span "Call to Customer" at bounding box center [422, 25] width 39 height 7
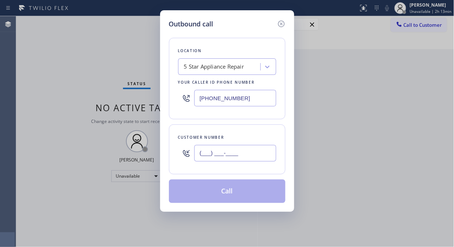
click at [212, 160] on input "(___) ___-____" at bounding box center [235, 153] width 82 height 17
paste input "818) 634-2276"
type input "[PHONE_NUMBER]"
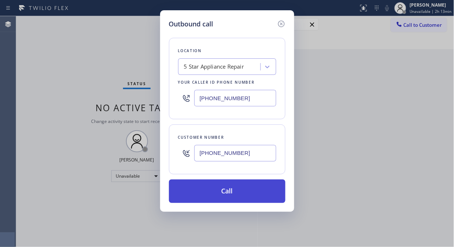
click at [255, 195] on button "Call" at bounding box center [227, 190] width 116 height 23
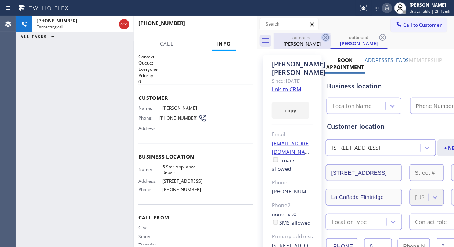
click at [324, 38] on icon at bounding box center [325, 37] width 9 height 9
type input "[PHONE_NUMBER]"
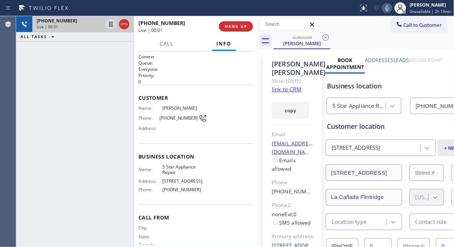
drag, startPoint x: 36, startPoint y: 50, endPoint x: 118, endPoint y: 29, distance: 84.4
click at [43, 50] on div "[PHONE_NUMBER] Live | 00:01 ALL TASKS ALL TASKS ACTIVE TASKS TASKS IN WRAP UP" at bounding box center [74, 131] width 117 height 231
click at [127, 23] on icon at bounding box center [124, 24] width 9 height 9
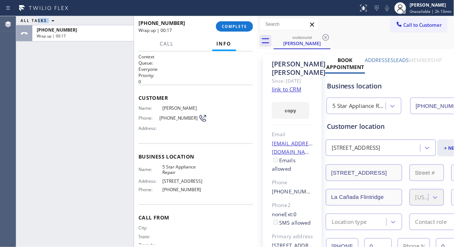
click at [53, 84] on div "ALL TASKS ALL TASKS ACTIVE TASKS TASKS IN WRAP UP [PHONE_NUMBER] Wrap up | 00:17" at bounding box center [74, 131] width 117 height 231
click at [225, 28] on span "COMPLETE" at bounding box center [234, 26] width 25 height 5
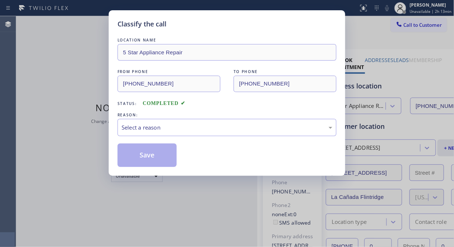
click at [225, 28] on div "Classify the call" at bounding box center [226, 24] width 219 height 10
click at [232, 127] on div "Select a reason" at bounding box center [226, 127] width 211 height 8
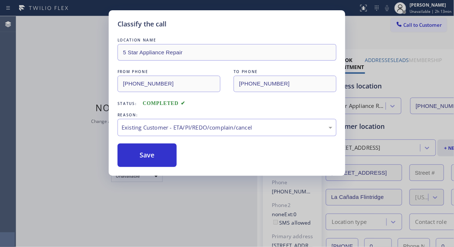
click at [186, 160] on div "Save" at bounding box center [226, 155] width 219 height 23
click at [154, 160] on button "Save" at bounding box center [146, 155] width 59 height 23
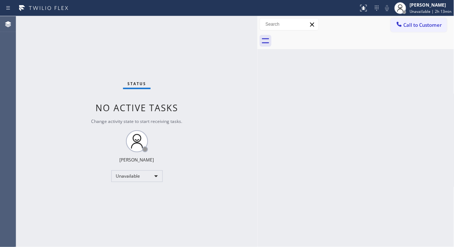
click at [408, 22] on span "Call to Customer" at bounding box center [422, 25] width 39 height 7
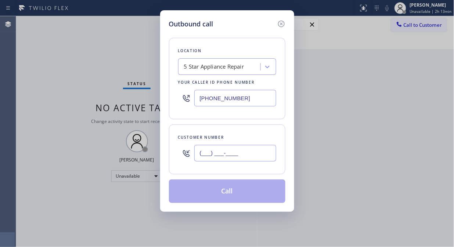
click at [239, 160] on input "(___) ___-____" at bounding box center [235, 153] width 82 height 17
paste input "949) 495-4677"
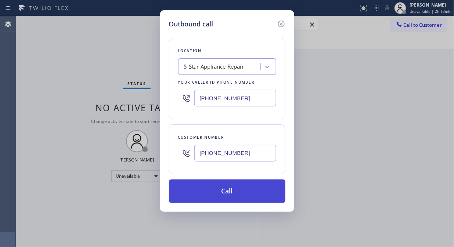
type input "[PHONE_NUMBER]"
click at [256, 186] on button "Call" at bounding box center [227, 190] width 116 height 23
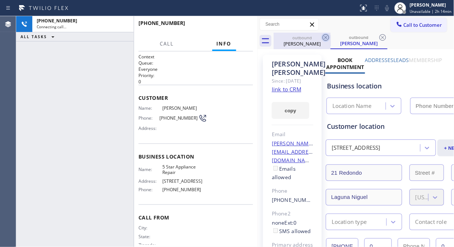
type input "[PHONE_NUMBER]"
click at [325, 35] on icon at bounding box center [325, 37] width 9 height 9
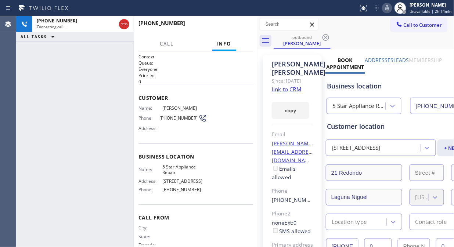
click at [325, 35] on icon at bounding box center [325, 37] width 9 height 9
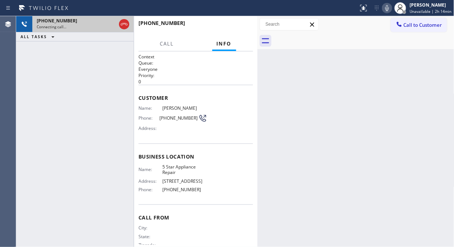
click at [101, 26] on div "Connecting call…" at bounding box center [76, 26] width 79 height 5
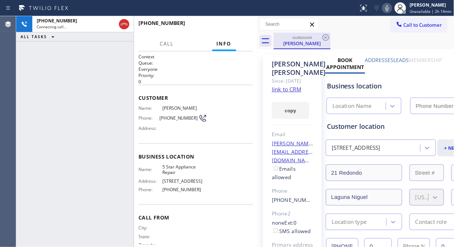
type input "[PHONE_NUMBER]"
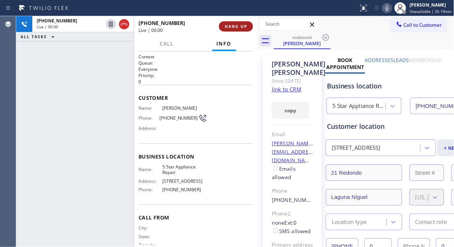
click at [228, 26] on span "HANG UP" at bounding box center [236, 26] width 22 height 5
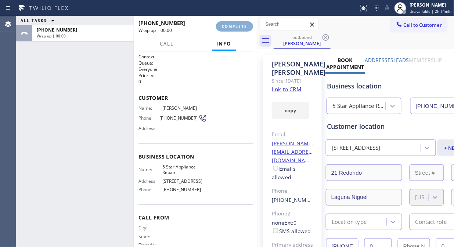
click at [228, 26] on span "COMPLETE" at bounding box center [234, 26] width 25 height 5
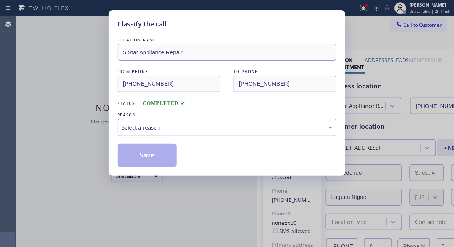
click at [228, 26] on div "Classify the call" at bounding box center [226, 24] width 219 height 10
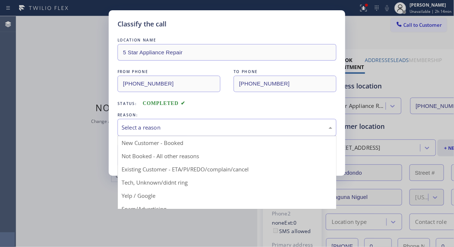
click at [213, 125] on div "Select a reason" at bounding box center [226, 127] width 211 height 8
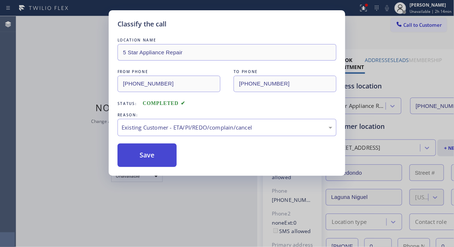
click at [160, 152] on button "Save" at bounding box center [146, 155] width 59 height 23
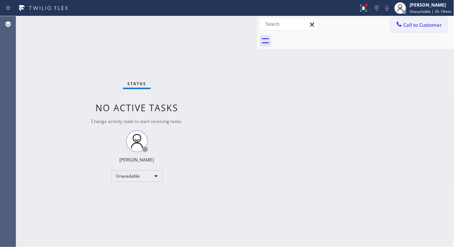
click at [420, 25] on span "Call to Customer" at bounding box center [422, 25] width 39 height 7
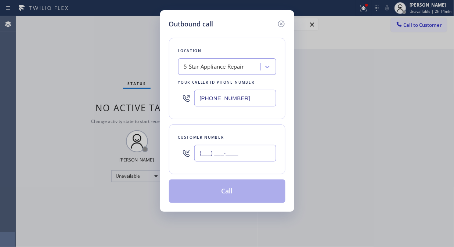
click at [257, 150] on input "(___) ___-____" at bounding box center [235, 153] width 82 height 17
paste input "323) 804-4195"
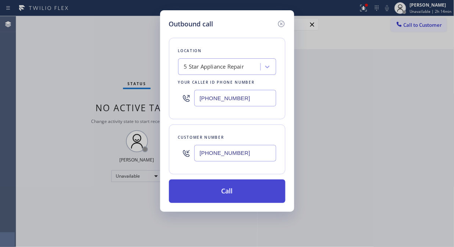
type input "[PHONE_NUMBER]"
click at [260, 181] on button "Call" at bounding box center [227, 190] width 116 height 23
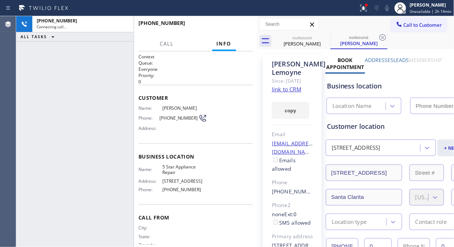
type input "[PHONE_NUMBER]"
click at [391, 11] on icon at bounding box center [386, 8] width 9 height 9
click at [389, 9] on icon at bounding box center [386, 8] width 9 height 9
click at [367, 9] on icon at bounding box center [363, 8] width 9 height 9
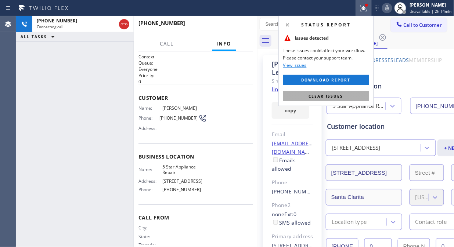
click at [329, 92] on button "Clear issues" at bounding box center [326, 96] width 86 height 10
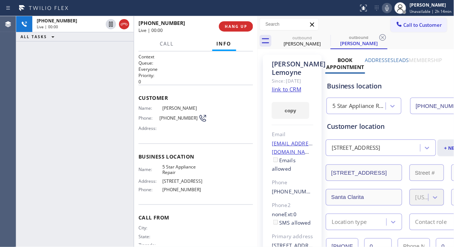
drag, startPoint x: 91, startPoint y: 119, endPoint x: 170, endPoint y: 28, distance: 120.4
click at [91, 115] on div "[PHONE_NUMBER] Live | 00:00 ALL TASKS ALL TASKS ACTIVE TASKS TASKS IN WRAP UP" at bounding box center [74, 131] width 117 height 231
click at [233, 29] on span "HANG UP" at bounding box center [236, 26] width 22 height 5
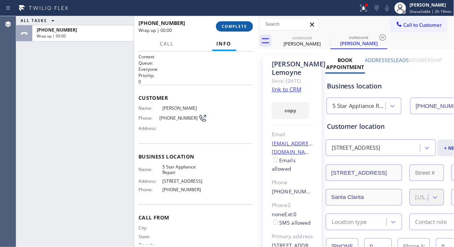
click at [233, 29] on span "COMPLETE" at bounding box center [234, 26] width 25 height 5
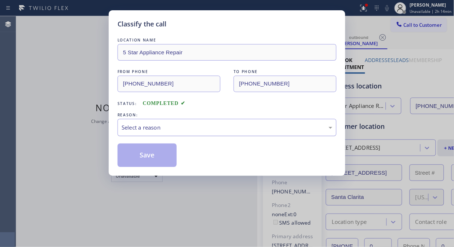
click at [223, 130] on div "Select a reason" at bounding box center [226, 127] width 211 height 8
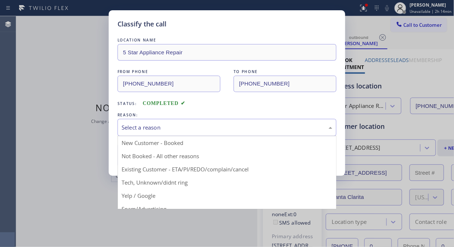
drag, startPoint x: 218, startPoint y: 170, endPoint x: 202, endPoint y: 171, distance: 16.5
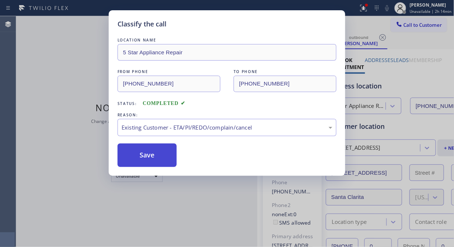
drag, startPoint x: 152, startPoint y: 166, endPoint x: 170, endPoint y: 150, distance: 24.4
click at [152, 166] on button "Save" at bounding box center [146, 155] width 59 height 23
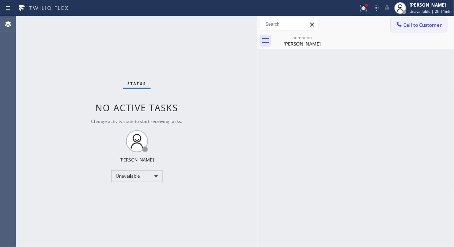
click at [417, 25] on span "Call to Customer" at bounding box center [422, 25] width 39 height 7
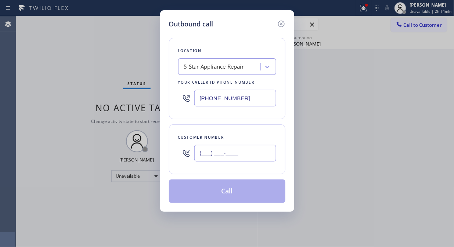
click at [226, 159] on input "(___) ___-____" at bounding box center [235, 153] width 82 height 17
paste input "818) 448-1105"
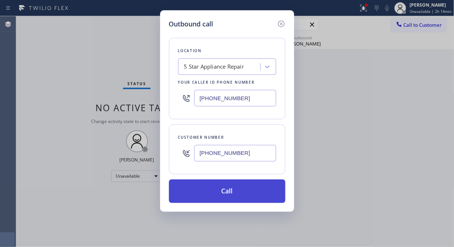
type input "[PHONE_NUMBER]"
click at [226, 192] on button "Call" at bounding box center [227, 190] width 116 height 23
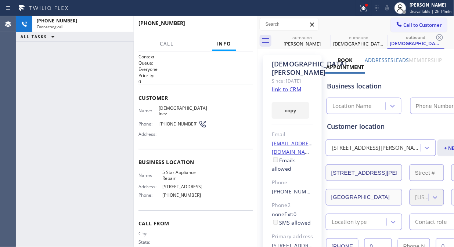
type input "[PHONE_NUMBER]"
drag, startPoint x: 60, startPoint y: 73, endPoint x: 200, endPoint y: 49, distance: 141.8
click at [66, 72] on div "[PHONE_NUMBER] Connecting call… ALL TASKS ALL TASKS ACTIVE TASKS TASKS IN WRAP …" at bounding box center [74, 131] width 117 height 231
click at [386, 8] on icon at bounding box center [386, 8] width 9 height 9
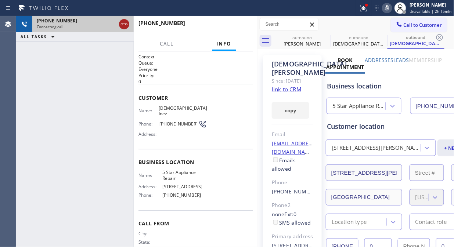
click at [123, 27] on icon at bounding box center [124, 24] width 9 height 9
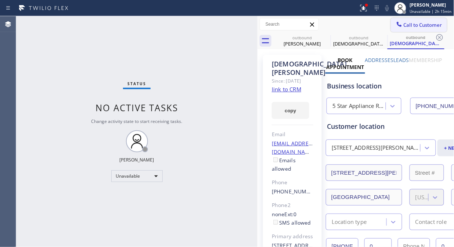
click at [411, 23] on span "Call to Customer" at bounding box center [422, 25] width 39 height 7
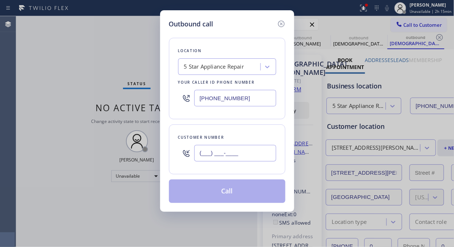
click at [211, 155] on input "(___) ___-____" at bounding box center [235, 153] width 82 height 17
paste input "917) 510-4222"
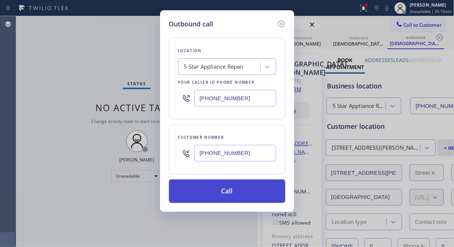
type input "[PHONE_NUMBER]"
click at [252, 196] on button "Call" at bounding box center [227, 190] width 116 height 23
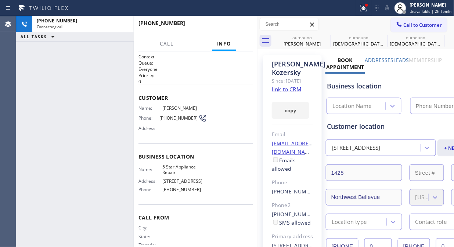
type input "[PHONE_NUMBER]"
click at [362, 10] on icon at bounding box center [363, 8] width 9 height 9
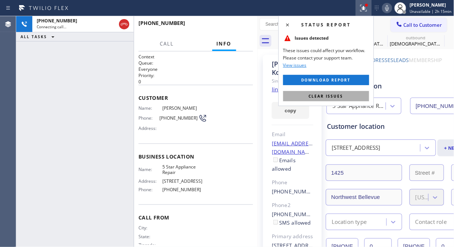
click at [324, 97] on span "Clear issues" at bounding box center [326, 96] width 35 height 5
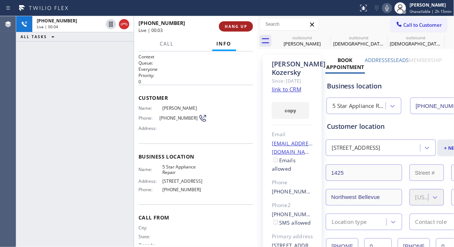
click at [240, 25] on span "HANG UP" at bounding box center [236, 26] width 22 height 5
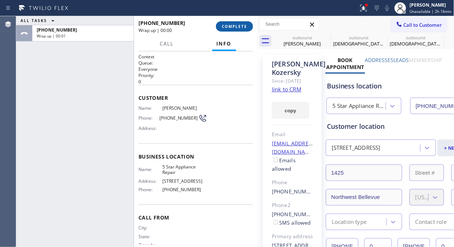
click at [239, 25] on span "COMPLETE" at bounding box center [234, 26] width 25 height 5
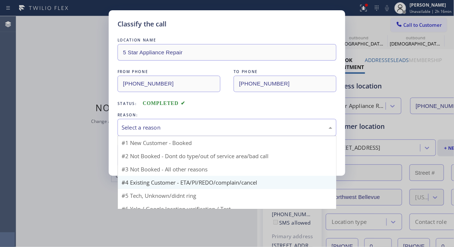
drag, startPoint x: 229, startPoint y: 128, endPoint x: 208, endPoint y: 184, distance: 59.1
click at [229, 128] on div "Select a reason" at bounding box center [226, 127] width 211 height 8
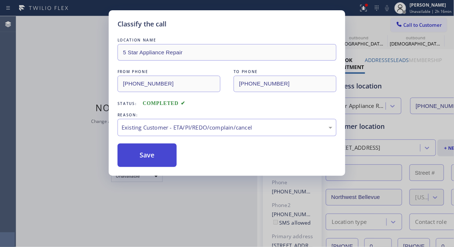
drag, startPoint x: 208, startPoint y: 170, endPoint x: 168, endPoint y: 146, distance: 47.3
click at [147, 152] on button "Save" at bounding box center [146, 155] width 59 height 23
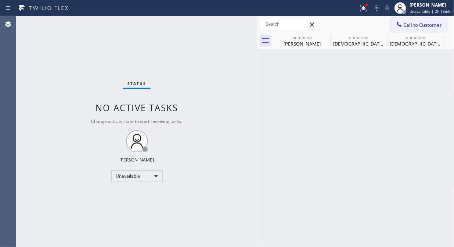
click at [417, 28] on button "Call to Customer" at bounding box center [419, 25] width 56 height 14
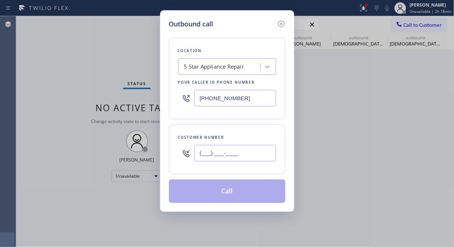
click at [221, 154] on input "(___) ___-____" at bounding box center [235, 153] width 82 height 17
paste input "206) 683-7475"
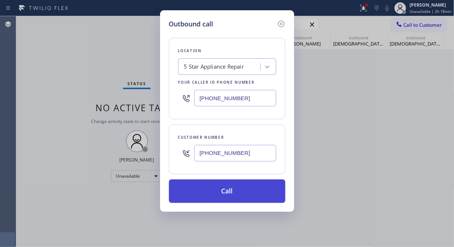
type input "[PHONE_NUMBER]"
click at [248, 196] on button "Call" at bounding box center [227, 190] width 116 height 23
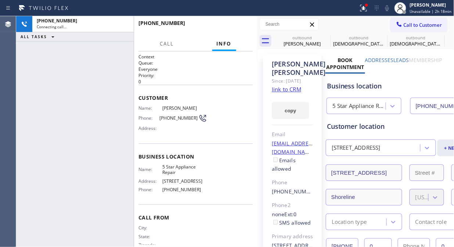
type input "[PHONE_NUMBER]"
click at [123, 26] on icon at bounding box center [124, 24] width 9 height 9
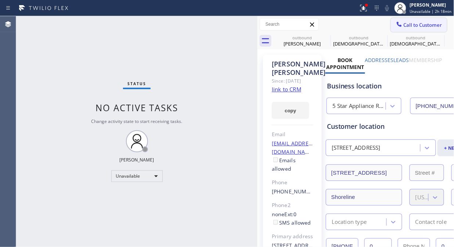
click at [412, 26] on span "Call to Customer" at bounding box center [422, 25] width 39 height 7
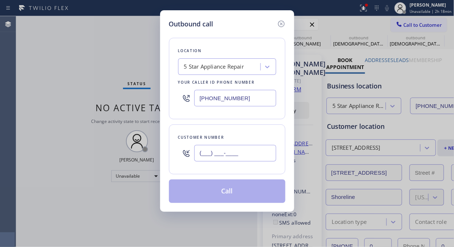
click at [200, 156] on input "(___) ___-____" at bounding box center [235, 153] width 82 height 17
paste input "917) 539-0145"
type input "[PHONE_NUMBER]"
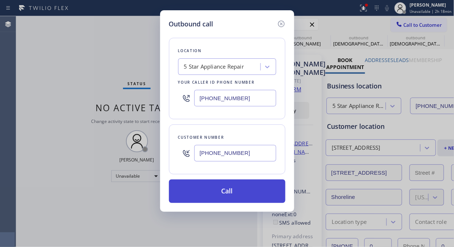
click at [239, 192] on button "Call" at bounding box center [227, 190] width 116 height 23
click at [269, 195] on button "Call" at bounding box center [227, 190] width 116 height 23
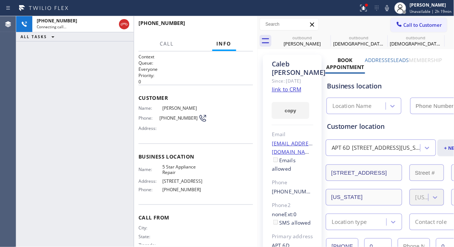
type input "[PHONE_NUMBER]"
drag, startPoint x: 37, startPoint y: 40, endPoint x: 68, endPoint y: 35, distance: 31.4
click at [37, 40] on button "ALL TASKS" at bounding box center [39, 36] width 46 height 9
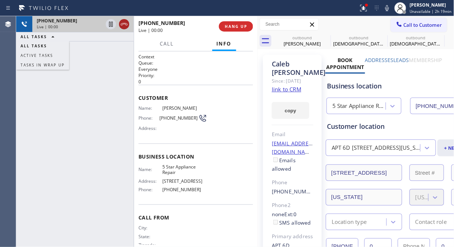
click at [125, 25] on icon at bounding box center [124, 24] width 9 height 9
click at [223, 23] on button "HANG UP" at bounding box center [236, 26] width 34 height 10
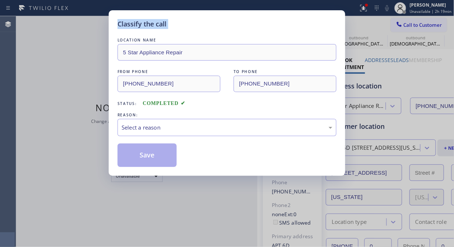
click at [229, 28] on div "Classify the call" at bounding box center [226, 24] width 219 height 10
click at [232, 35] on div "LOCATION NAME 5 Star Appliance Repair FROM PHONE [PHONE_NUMBER] TO PHONE [PHONE…" at bounding box center [226, 98] width 219 height 138
click at [248, 131] on div "Select a reason" at bounding box center [226, 127] width 211 height 8
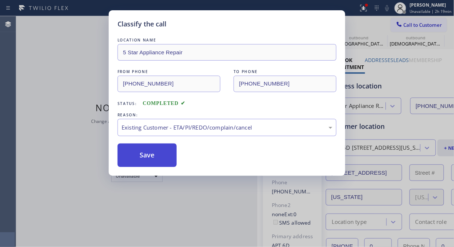
click at [163, 155] on button "Save" at bounding box center [146, 155] width 59 height 23
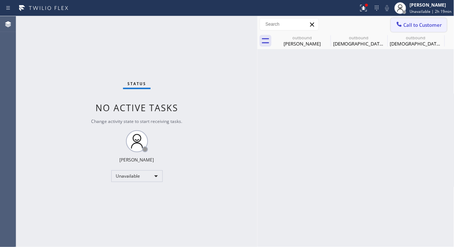
click at [396, 26] on icon at bounding box center [398, 24] width 7 height 7
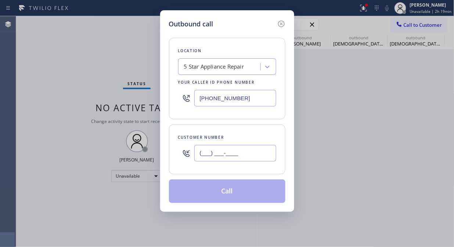
click at [198, 153] on input "(___) ___-____" at bounding box center [235, 153] width 82 height 17
paste input "714) 402-7880"
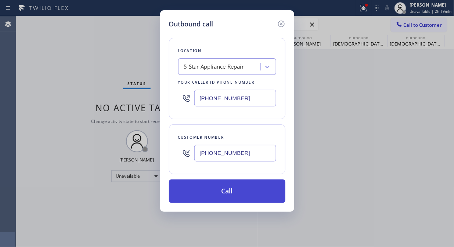
drag, startPoint x: 237, startPoint y: 190, endPoint x: 357, endPoint y: 19, distance: 209.2
click at [237, 190] on button "Call" at bounding box center [227, 190] width 116 height 23
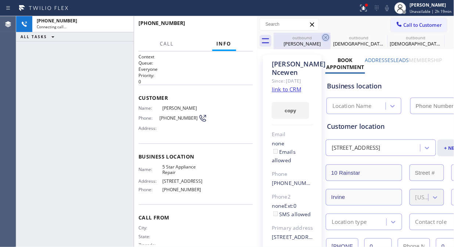
click at [327, 38] on icon at bounding box center [325, 37] width 9 height 9
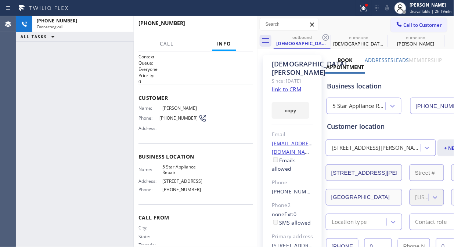
click at [327, 38] on icon at bounding box center [325, 37] width 9 height 9
click at [0, 0] on icon at bounding box center [0, 0] width 0 height 0
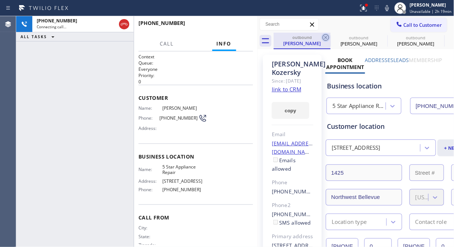
click at [327, 38] on icon at bounding box center [325, 37] width 9 height 9
click at [378, 38] on icon at bounding box center [382, 37] width 9 height 9
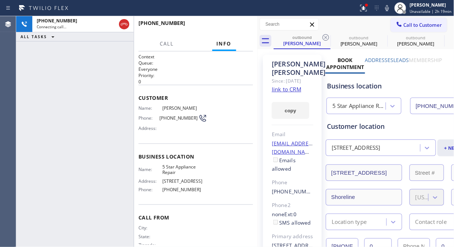
click at [327, 38] on icon at bounding box center [325, 37] width 9 height 9
click at [378, 38] on icon at bounding box center [382, 37] width 9 height 9
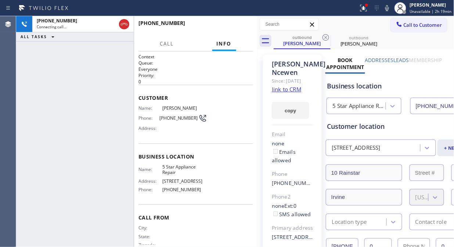
click at [327, 38] on icon at bounding box center [325, 37] width 9 height 9
drag, startPoint x: 70, startPoint y: 63, endPoint x: 90, endPoint y: 38, distance: 31.8
click at [70, 62] on div "[PHONE_NUMBER] Live | 00:07 ALL TASKS ALL TASKS ACTIVE TASKS TASKS IN WRAP UP" at bounding box center [74, 131] width 117 height 231
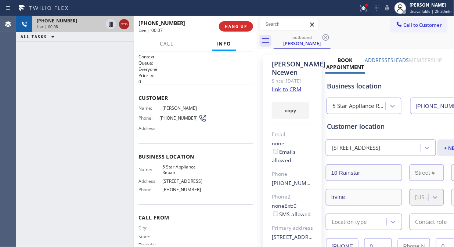
click at [122, 23] on icon at bounding box center [124, 24] width 9 height 9
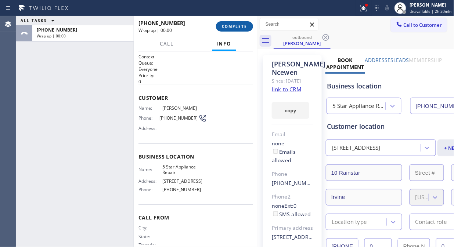
click at [237, 27] on span "COMPLETE" at bounding box center [234, 26] width 25 height 5
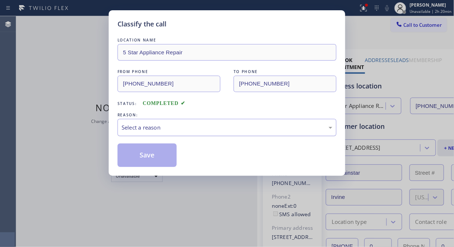
click at [215, 125] on div "Select a reason" at bounding box center [226, 127] width 211 height 8
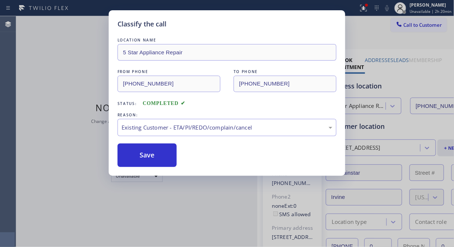
drag, startPoint x: 159, startPoint y: 158, endPoint x: 263, endPoint y: 204, distance: 114.2
click at [158, 158] on button "Save" at bounding box center [146, 155] width 59 height 23
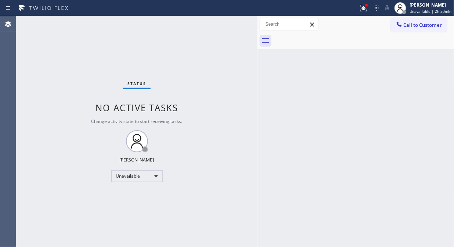
click at [65, 71] on div "Status No active tasks Change activity state to start receiving tasks. [PERSON_…" at bounding box center [136, 131] width 241 height 231
click at [403, 22] on div at bounding box center [399, 25] width 9 height 9
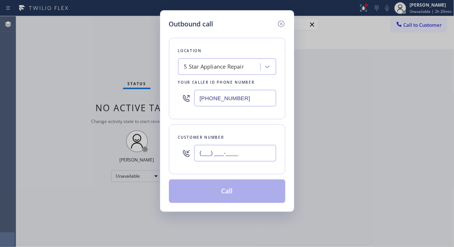
click at [210, 152] on input "(___) ___-____" at bounding box center [235, 153] width 82 height 17
paste input "602) 639-1322"
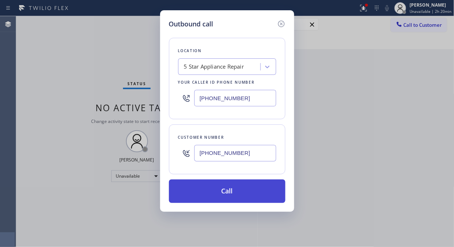
type input "[PHONE_NUMBER]"
click at [244, 194] on button "Call" at bounding box center [227, 190] width 116 height 23
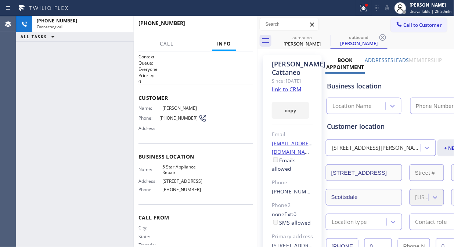
type input "[PHONE_NUMBER]"
click at [363, 11] on icon at bounding box center [363, 8] width 9 height 9
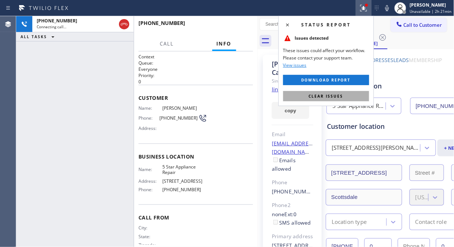
click at [329, 92] on button "Clear issues" at bounding box center [326, 96] width 86 height 10
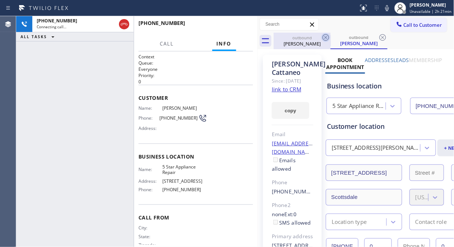
click at [324, 35] on icon at bounding box center [325, 37] width 9 height 9
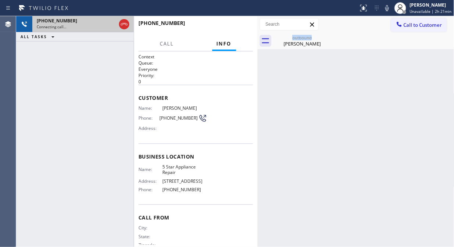
click at [81, 26] on div "Connecting call…" at bounding box center [76, 26] width 79 height 5
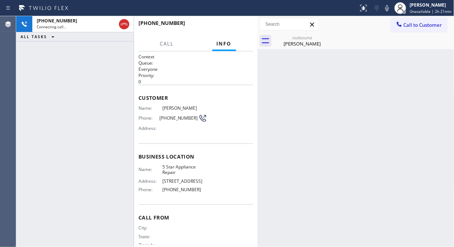
click at [316, 78] on div "Back to Dashboard Change Sender ID Customers Technicians Select a contact Outbo…" at bounding box center [355, 131] width 197 height 231
click at [305, 50] on div "Back to Dashboard Change Sender ID Customers Technicians Select a contact Outbo…" at bounding box center [355, 131] width 197 height 231
click at [302, 42] on div "[PERSON_NAME]" at bounding box center [301, 43] width 55 height 7
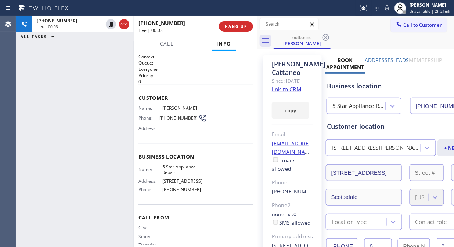
drag, startPoint x: 37, startPoint y: 75, endPoint x: 41, endPoint y: 77, distance: 4.0
click at [37, 75] on div "[PHONE_NUMBER] Live | 00:03 ALL TASKS ALL TASKS ACTIVE TASKS TASKS IN WRAP UP" at bounding box center [74, 131] width 117 height 231
click at [292, 93] on link "link to CRM" at bounding box center [286, 89] width 29 height 7
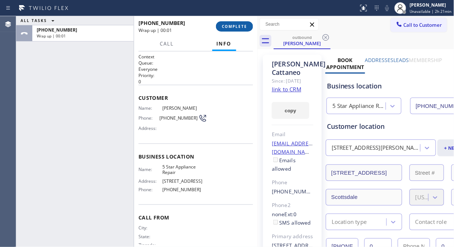
click at [238, 23] on button "COMPLETE" at bounding box center [234, 26] width 37 height 10
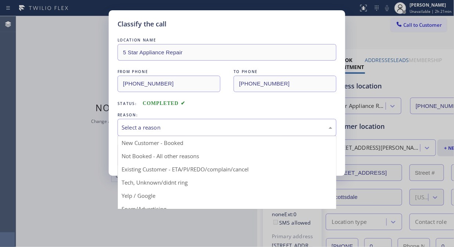
click at [192, 131] on div "Select a reason" at bounding box center [226, 127] width 211 height 8
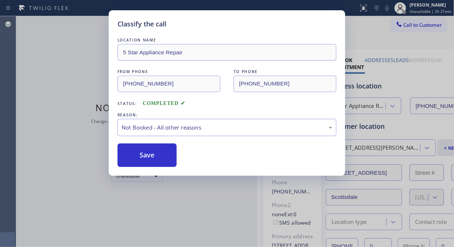
drag, startPoint x: 160, startPoint y: 157, endPoint x: 155, endPoint y: 140, distance: 17.9
click at [160, 157] on button "Save" at bounding box center [146, 155] width 59 height 23
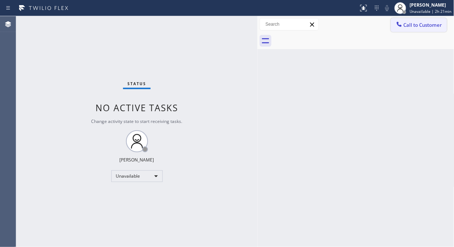
click at [411, 27] on span "Call to Customer" at bounding box center [422, 25] width 39 height 7
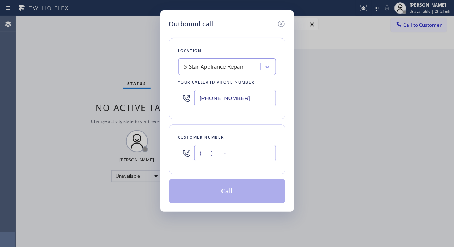
click at [199, 154] on input "(___) ___-____" at bounding box center [235, 153] width 82 height 17
paste input "650) 324-1415"
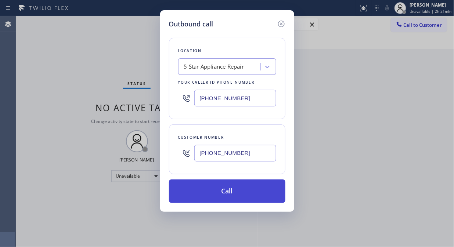
type input "[PHONE_NUMBER]"
click at [229, 188] on button "Call" at bounding box center [227, 190] width 116 height 23
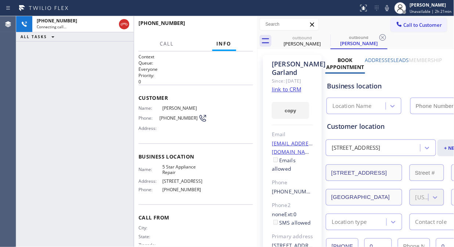
type input "[PHONE_NUMBER]"
drag, startPoint x: 61, startPoint y: 48, endPoint x: 94, endPoint y: 33, distance: 36.3
click at [61, 48] on div "[PHONE_NUMBER] Connecting call… ALL TASKS ALL TASKS ACTIVE TASKS TASKS IN WRAP …" at bounding box center [74, 131] width 117 height 231
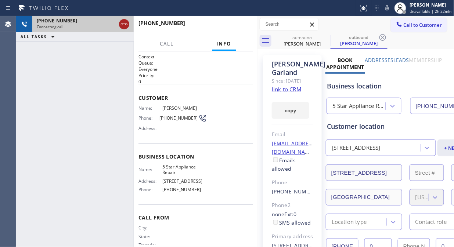
click at [122, 24] on icon at bounding box center [124, 24] width 9 height 9
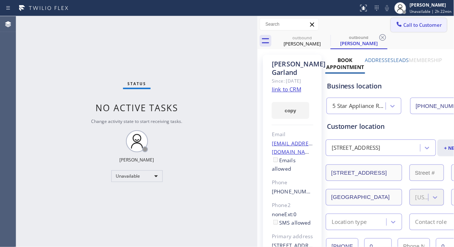
click at [408, 22] on span "Call to Customer" at bounding box center [422, 25] width 39 height 7
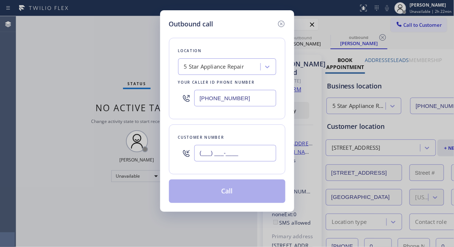
click at [199, 152] on input "(___) ___-____" at bounding box center [235, 153] width 82 height 17
paste input "650) 324-1415"
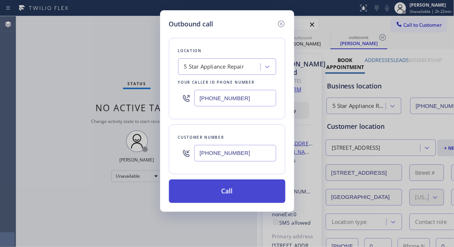
type input "[PHONE_NUMBER]"
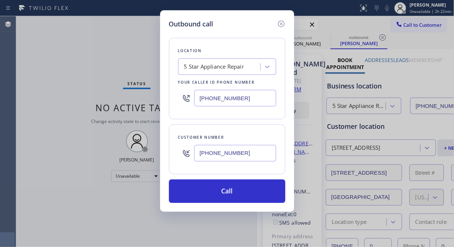
drag, startPoint x: 234, startPoint y: 194, endPoint x: 288, endPoint y: 10, distance: 192.0
click at [234, 195] on button "Call" at bounding box center [227, 190] width 116 height 23
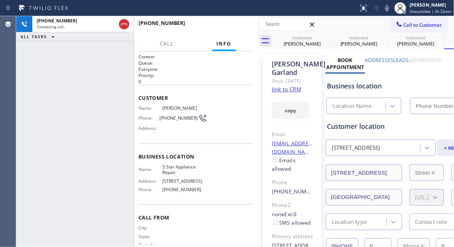
type input "[PHONE_NUMBER]"
click at [324, 37] on icon at bounding box center [325, 37] width 9 height 9
click at [0, 0] on icon at bounding box center [0, 0] width 0 height 0
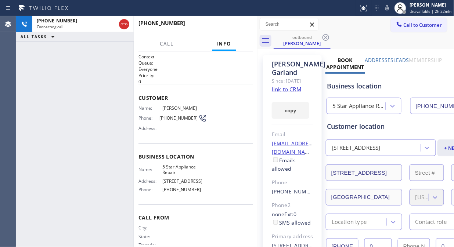
click at [324, 37] on icon at bounding box center [325, 37] width 9 height 9
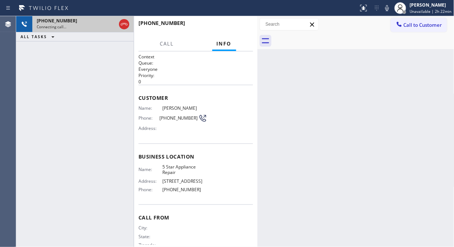
click at [86, 23] on div "[PHONE_NUMBER]" at bounding box center [76, 21] width 79 height 6
click at [125, 23] on icon at bounding box center [124, 24] width 9 height 9
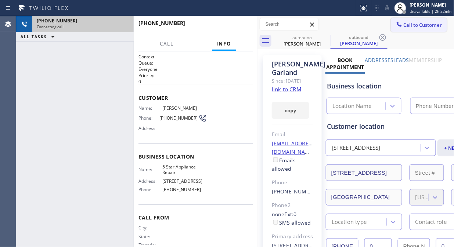
click at [395, 28] on icon at bounding box center [398, 24] width 7 height 7
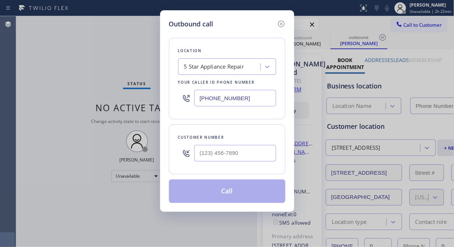
type input "[PHONE_NUMBER]"
click at [199, 155] on input "(___) ___-____" at bounding box center [235, 153] width 82 height 17
paste input "415) 652-7123"
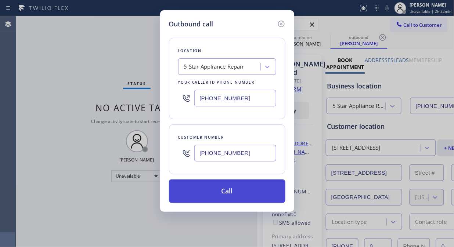
type input "[PHONE_NUMBER]"
click at [245, 192] on button "Call" at bounding box center [227, 190] width 116 height 23
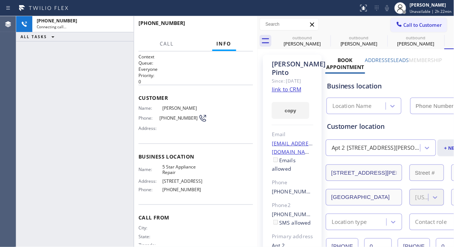
type input "[PHONE_NUMBER]"
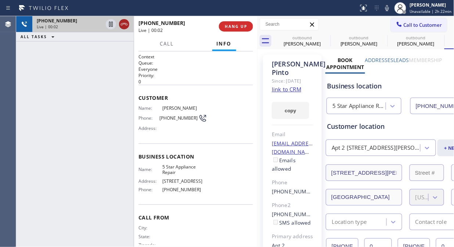
drag, startPoint x: 122, startPoint y: 22, endPoint x: 141, endPoint y: 22, distance: 19.1
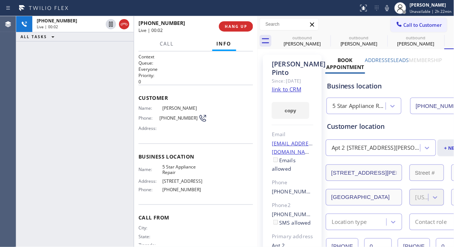
click at [123, 22] on icon at bounding box center [124, 24] width 9 height 9
click at [246, 31] on button "HANG UP" at bounding box center [236, 26] width 34 height 10
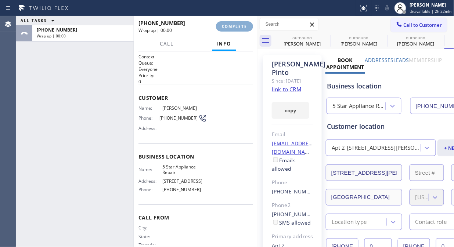
click at [235, 25] on span "COMPLETE" at bounding box center [234, 26] width 25 height 5
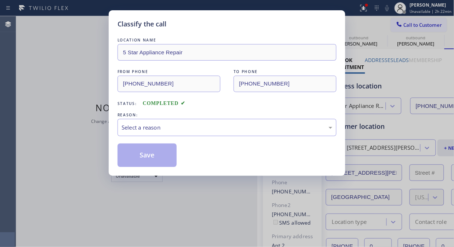
click at [234, 28] on div "Classify the call" at bounding box center [226, 24] width 219 height 10
click at [217, 121] on div "Select a reason" at bounding box center [226, 127] width 219 height 17
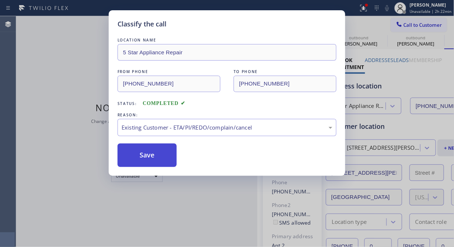
click at [159, 158] on button "Save" at bounding box center [146, 155] width 59 height 23
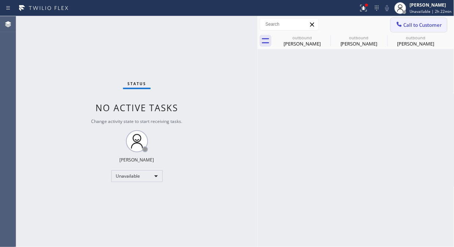
click at [411, 25] on span "Call to Customer" at bounding box center [422, 25] width 39 height 7
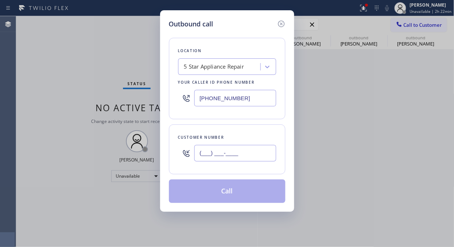
click at [224, 150] on input "(___) ___-____" at bounding box center [235, 153] width 82 height 17
paste input "626) 644-6798"
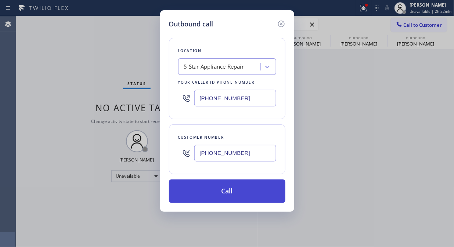
type input "[PHONE_NUMBER]"
click at [240, 189] on button "Call" at bounding box center [227, 190] width 116 height 23
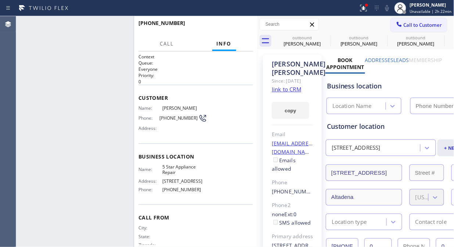
type input "[PHONE_NUMBER]"
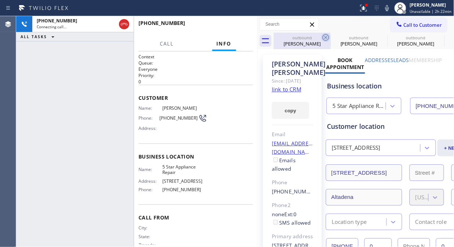
click at [324, 37] on icon at bounding box center [325, 37] width 9 height 9
click at [0, 0] on icon at bounding box center [0, 0] width 0 height 0
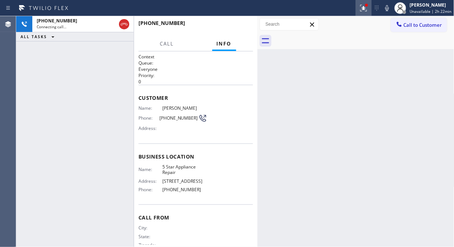
click at [364, 8] on icon at bounding box center [362, 7] width 4 height 5
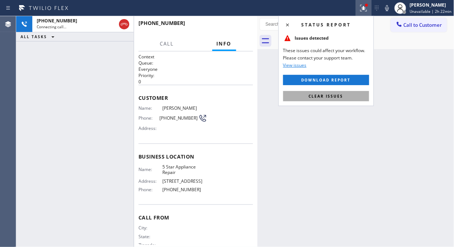
click at [332, 96] on span "Clear issues" at bounding box center [326, 96] width 35 height 5
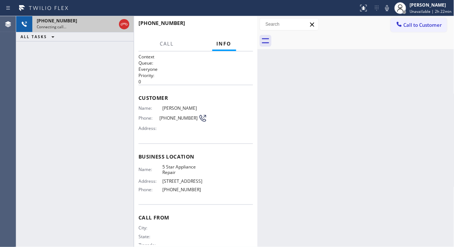
click at [89, 27] on div "Connecting call…" at bounding box center [76, 26] width 79 height 5
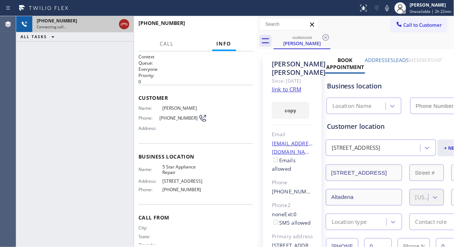
type input "[PHONE_NUMBER]"
click at [124, 24] on icon at bounding box center [124, 24] width 7 height 2
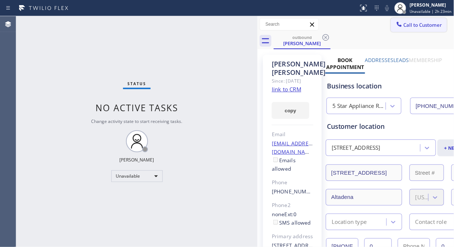
click at [410, 27] on span "Call to Customer" at bounding box center [422, 25] width 39 height 7
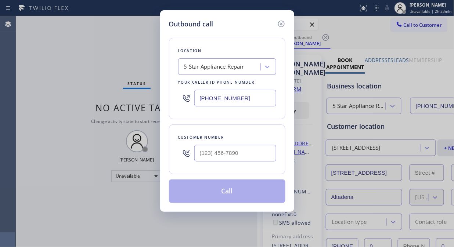
click at [239, 152] on input "text" at bounding box center [235, 153] width 82 height 17
paste input "917) 923-5307"
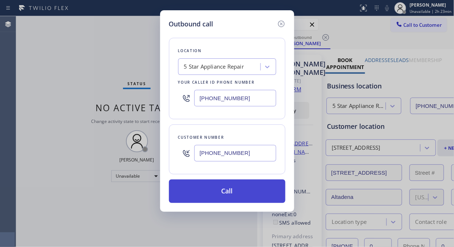
type input "[PHONE_NUMBER]"
click at [257, 194] on button "Call" at bounding box center [227, 190] width 116 height 23
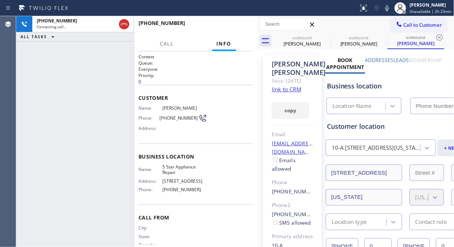
type input "[PHONE_NUMBER]"
click at [324, 37] on icon at bounding box center [325, 37] width 9 height 9
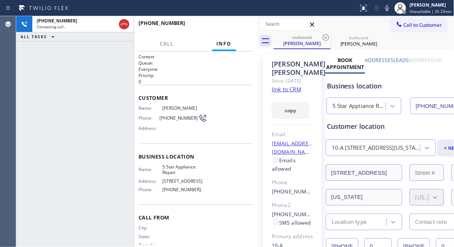
click at [324, 37] on icon at bounding box center [325, 37] width 9 height 9
click at [246, 25] on span "HANG UP" at bounding box center [236, 26] width 22 height 5
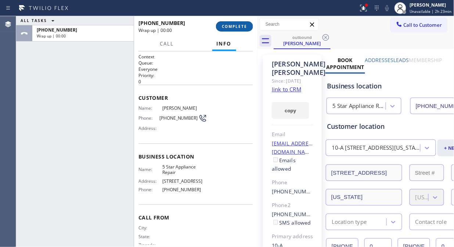
click at [245, 25] on span "COMPLETE" at bounding box center [234, 26] width 25 height 5
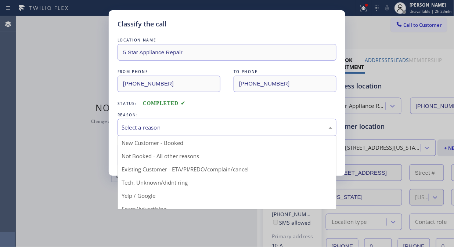
click at [253, 130] on div "Select a reason" at bounding box center [226, 127] width 211 height 8
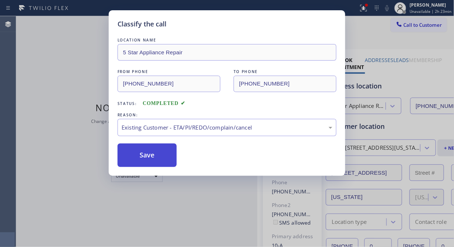
click at [162, 155] on button "Save" at bounding box center [146, 155] width 59 height 23
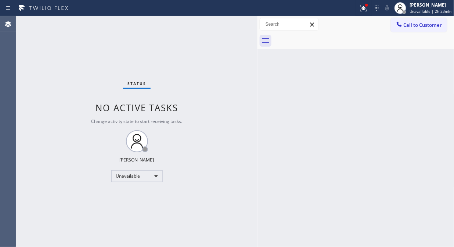
click at [423, 24] on span "Call to Customer" at bounding box center [422, 25] width 39 height 7
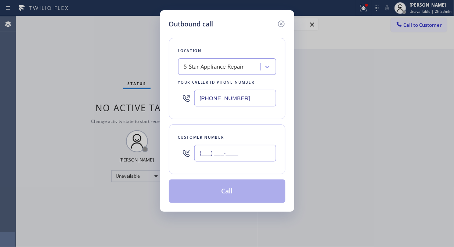
click at [211, 153] on input "(___) ___-____" at bounding box center [235, 153] width 82 height 17
paste input "917) 414-7089"
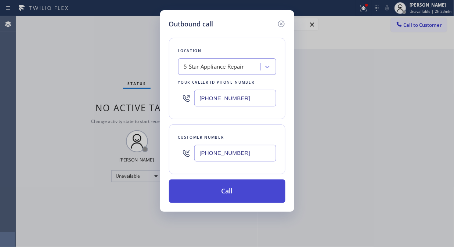
type input "[PHONE_NUMBER]"
click at [240, 196] on button "Call" at bounding box center [227, 190] width 116 height 23
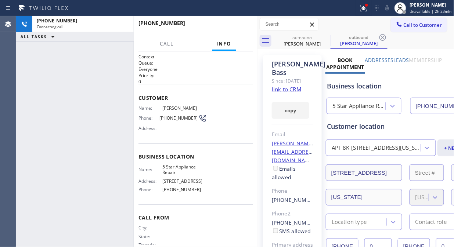
type input "[PHONE_NUMBER]"
click at [65, 87] on div "[PHONE_NUMBER] Connecting call… ALL TASKS ALL TASKS ACTIVE TASKS TASKS IN WRAP …" at bounding box center [74, 131] width 117 height 231
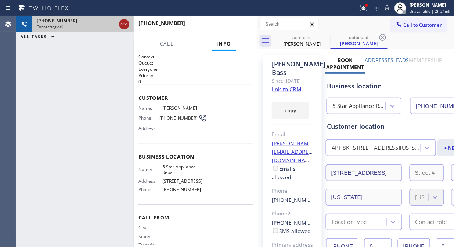
click at [120, 25] on icon at bounding box center [124, 24] width 9 height 9
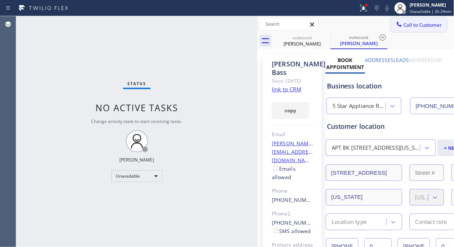
click at [395, 21] on icon at bounding box center [398, 24] width 7 height 7
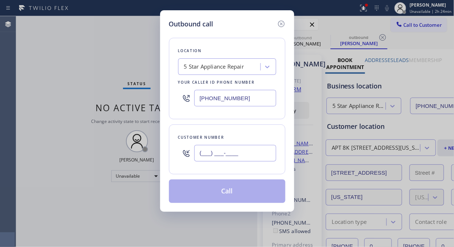
click at [205, 158] on input "(___) ___-____" at bounding box center [235, 153] width 82 height 17
paste input "480) 202-0997"
type input "[PHONE_NUMBER]"
click at [247, 200] on button "Call" at bounding box center [227, 190] width 116 height 23
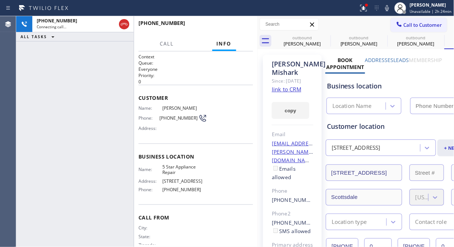
type input "[PHONE_NUMBER]"
click at [223, 24] on button "HANG UP" at bounding box center [236, 26] width 34 height 10
click at [228, 26] on span "HANG UP" at bounding box center [236, 26] width 22 height 5
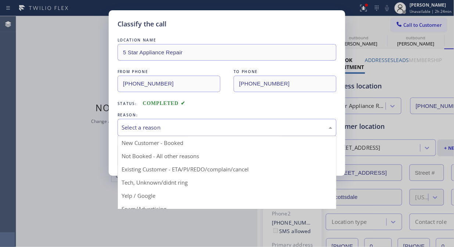
drag, startPoint x: 242, startPoint y: 120, endPoint x: 242, endPoint y: 140, distance: 19.5
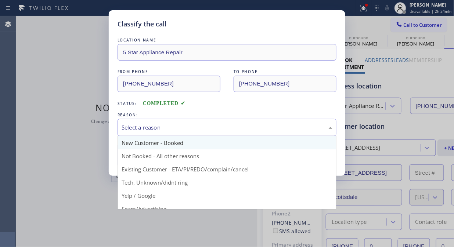
click at [242, 121] on div "Select a reason" at bounding box center [226, 127] width 219 height 17
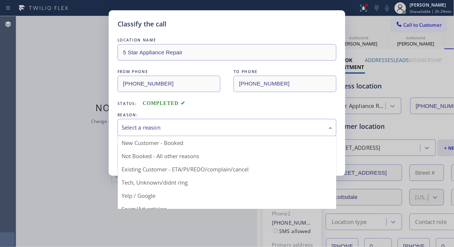
drag, startPoint x: 237, startPoint y: 167, endPoint x: 150, endPoint y: 156, distance: 87.8
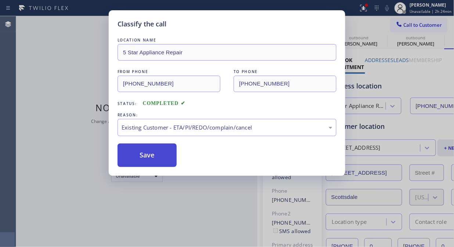
click at [142, 155] on button "Save" at bounding box center [146, 155] width 59 height 23
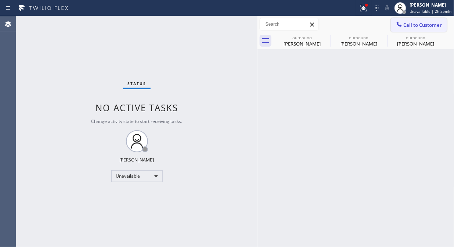
click at [417, 30] on button "Call to Customer" at bounding box center [419, 25] width 56 height 14
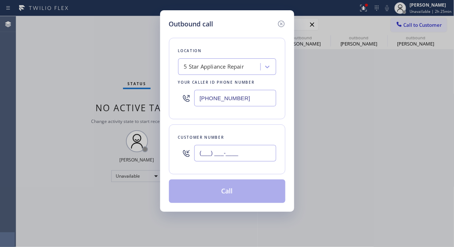
click at [233, 155] on input "(___) ___-____" at bounding box center [235, 153] width 82 height 17
paste input "714) 960-6566"
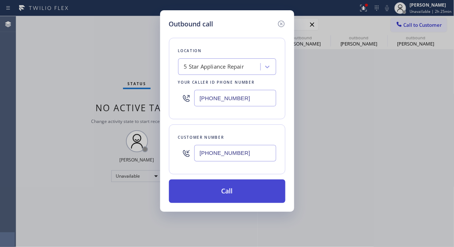
type input "[PHONE_NUMBER]"
click at [229, 195] on button "Call" at bounding box center [227, 190] width 116 height 23
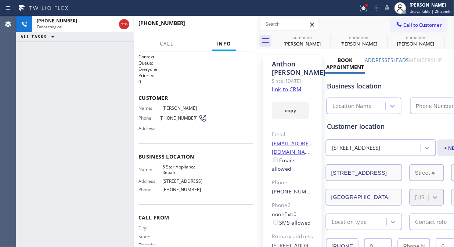
type input "[PHONE_NUMBER]"
click at [68, 65] on div "[PHONE_NUMBER] Connecting call… ALL TASKS ALL TASKS ACTIVE TASKS TASKS IN WRAP …" at bounding box center [74, 131] width 117 height 231
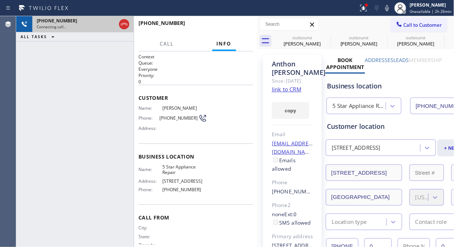
click at [129, 19] on div at bounding box center [123, 24] width 13 height 16
click at [126, 21] on icon at bounding box center [124, 24] width 9 height 9
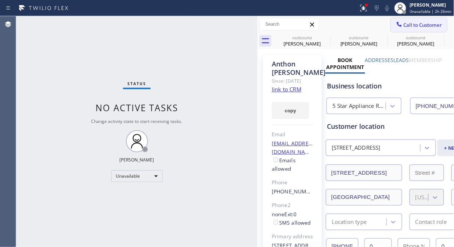
click at [396, 23] on div at bounding box center [399, 25] width 9 height 9
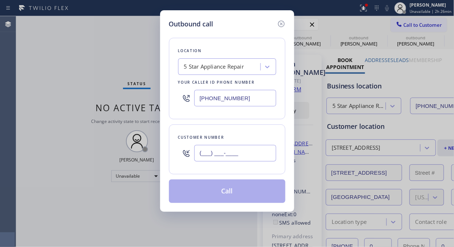
click at [197, 153] on input "(___) ___-____" at bounding box center [235, 153] width 82 height 17
paste input "661) 714-4690"
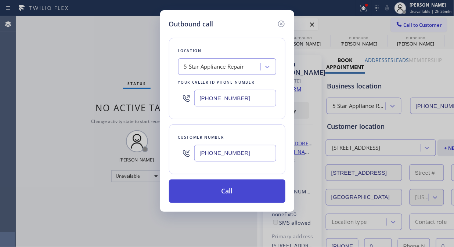
type input "[PHONE_NUMBER]"
click at [237, 190] on button "Call" at bounding box center [227, 190] width 116 height 23
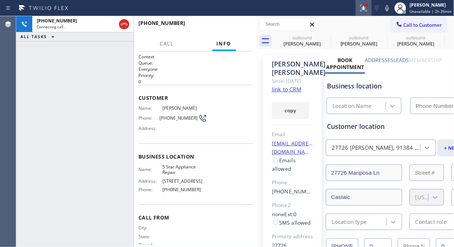
type input "[PHONE_NUMBER]"
click at [61, 79] on div "[PHONE_NUMBER] Connecting call… ALL TASKS ALL TASKS ACTIVE TASKS TASKS IN WRAP …" at bounding box center [74, 131] width 117 height 231
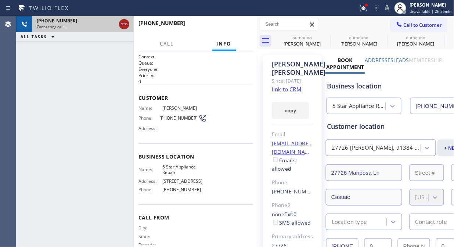
click at [126, 24] on icon at bounding box center [124, 24] width 9 height 9
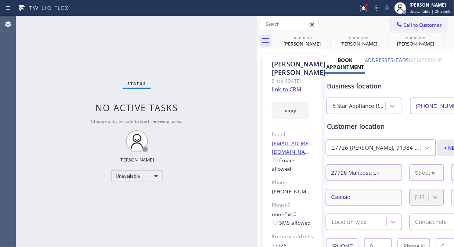
click at [403, 23] on span "Call to Customer" at bounding box center [422, 25] width 39 height 7
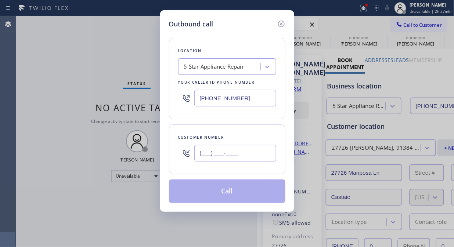
click at [217, 158] on input "(___) ___-____" at bounding box center [235, 153] width 82 height 17
paste input "323) 614-5462"
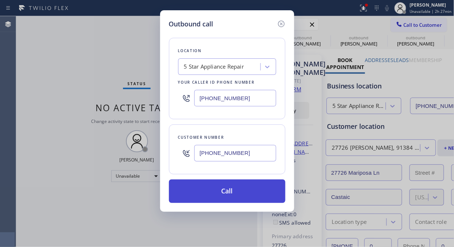
type input "[PHONE_NUMBER]"
click at [234, 196] on button "Call" at bounding box center [227, 190] width 116 height 23
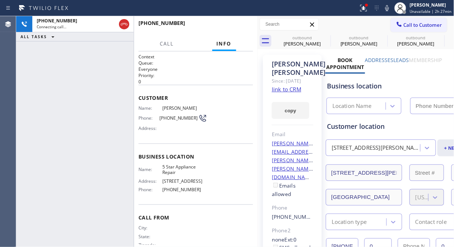
type input "[PHONE_NUMBER]"
click at [234, 25] on span "HANG UP" at bounding box center [236, 26] width 22 height 5
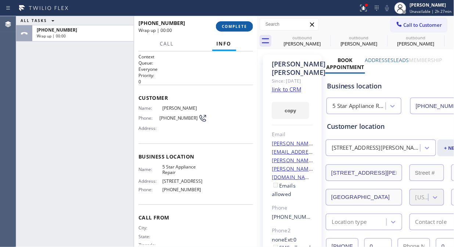
click at [234, 25] on span "COMPLETE" at bounding box center [234, 26] width 25 height 5
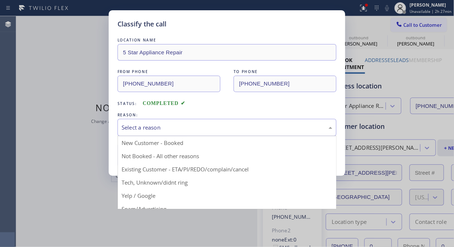
click at [229, 126] on div "Select a reason" at bounding box center [226, 127] width 211 height 8
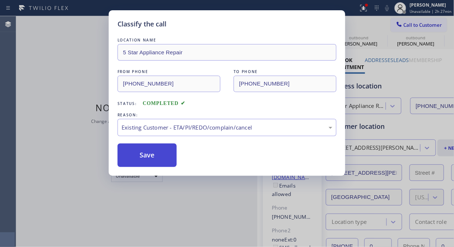
click at [155, 158] on button "Save" at bounding box center [146, 155] width 59 height 23
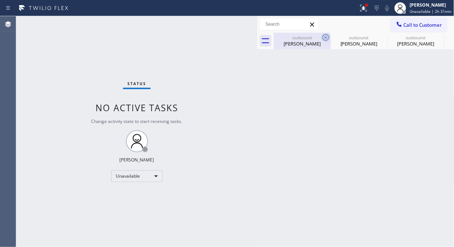
click at [327, 38] on icon at bounding box center [325, 37] width 7 height 7
click at [0, 0] on icon at bounding box center [0, 0] width 0 height 0
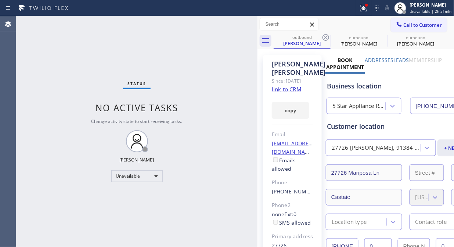
click at [326, 38] on icon at bounding box center [325, 37] width 9 height 9
click at [324, 34] on icon at bounding box center [325, 37] width 9 height 9
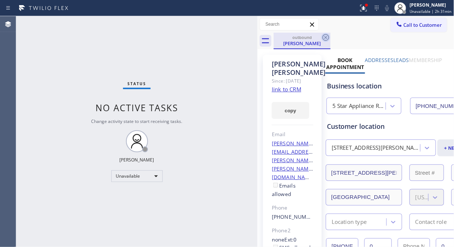
click at [327, 35] on icon at bounding box center [325, 37] width 7 height 7
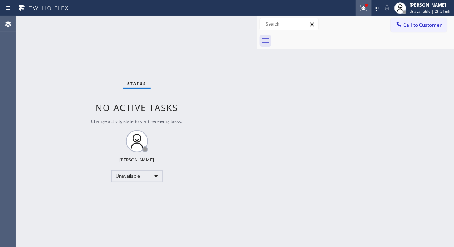
click at [371, 10] on div at bounding box center [363, 8] width 16 height 9
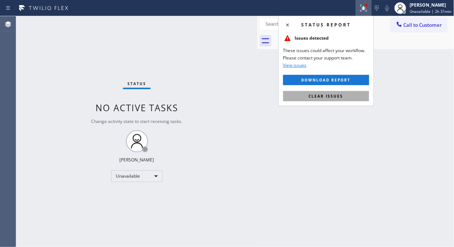
click at [332, 96] on span "Clear issues" at bounding box center [326, 96] width 35 height 5
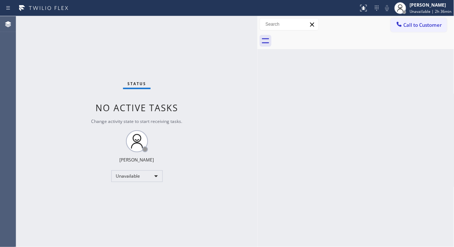
click at [63, 59] on div "Status No active tasks Change activity state to start receiving tasks. [PERSON_…" at bounding box center [136, 131] width 241 height 231
click at [408, 27] on span "Call to Customer" at bounding box center [422, 25] width 39 height 7
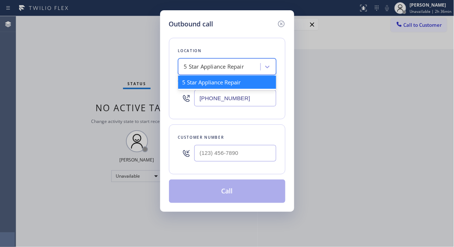
click at [180, 69] on div "5 Star Appliance Repair" at bounding box center [220, 67] width 80 height 13
paste input "AR B2B SMS"
type input "AR B2B SMS"
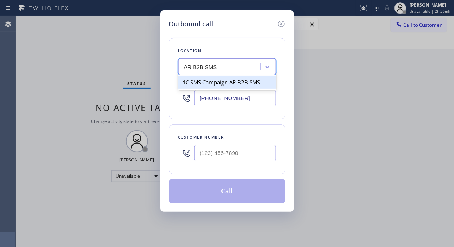
click at [206, 82] on div "4C.SMS Campaign AR B2B SMS" at bounding box center [227, 82] width 98 height 13
type input "[PHONE_NUMBER]"
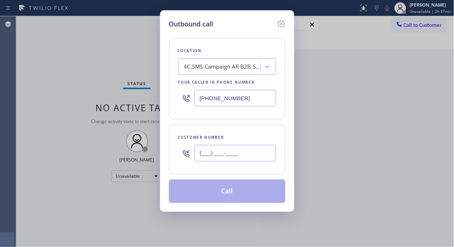
click at [200, 158] on input "(___) ___-____" at bounding box center [235, 153] width 82 height 17
paste input "646) 431-2769"
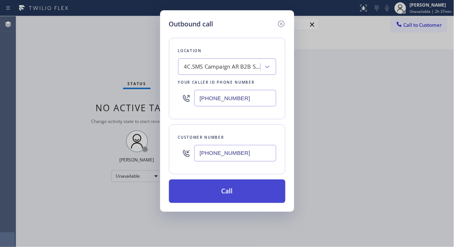
type input "[PHONE_NUMBER]"
click at [242, 193] on button "Call" at bounding box center [227, 190] width 116 height 23
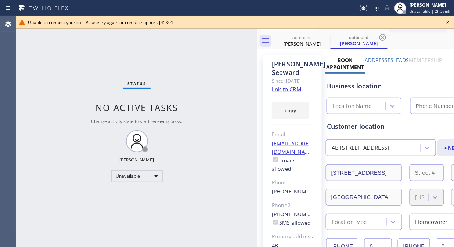
type input "[PHONE_NUMBER]"
click at [446, 20] on icon at bounding box center [447, 22] width 9 height 9
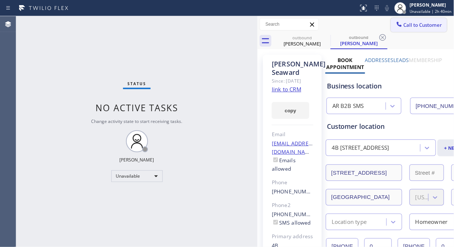
click at [411, 27] on span "Call to Customer" at bounding box center [422, 25] width 39 height 7
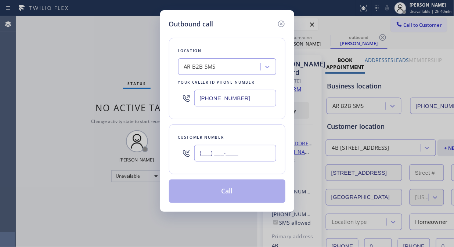
click at [227, 151] on input "(___) ___-____" at bounding box center [235, 153] width 82 height 17
paste input "323) 614-5462"
type input "[PHONE_NUMBER]"
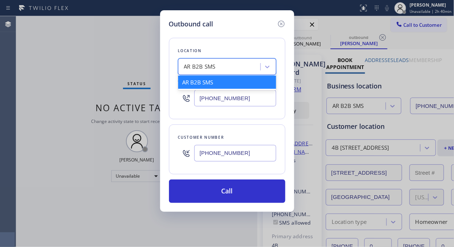
click at [212, 68] on div "AR B2B SMS" at bounding box center [200, 67] width 32 height 8
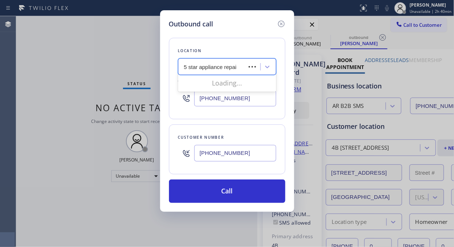
type input "5 star appliance repair"
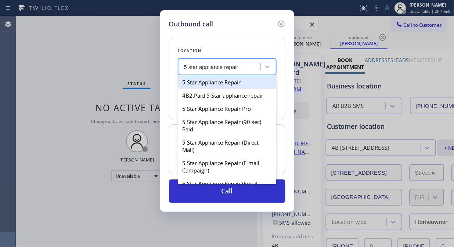
click at [217, 76] on div "5 Star Appliance Repair" at bounding box center [227, 82] width 98 height 13
type input "[PHONE_NUMBER]"
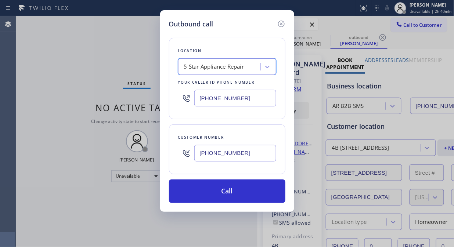
click at [220, 175] on div "Location option 5 Star Appliance Repair, selected. 100 results available. Selec…" at bounding box center [227, 116] width 116 height 174
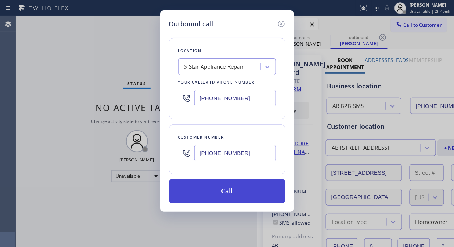
click at [220, 187] on button "Call" at bounding box center [227, 190] width 116 height 23
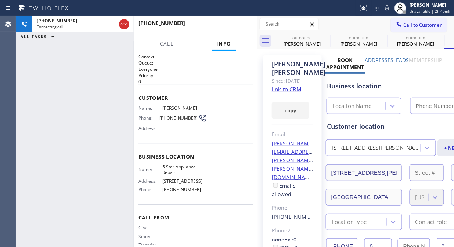
type input "[PHONE_NUMBER]"
click at [390, 12] on icon at bounding box center [386, 8] width 9 height 9
click at [230, 28] on span "HANG UP" at bounding box center [236, 26] width 22 height 5
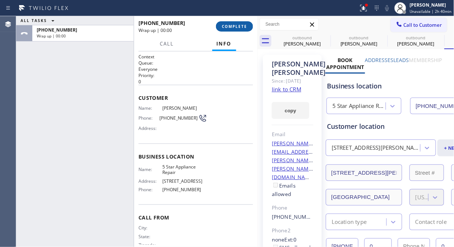
click at [230, 28] on span "COMPLETE" at bounding box center [234, 26] width 25 height 5
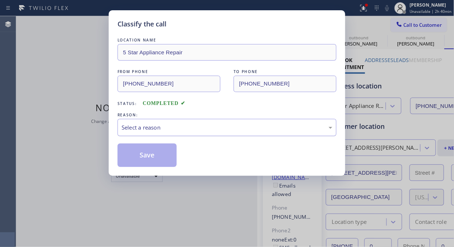
click at [220, 129] on div "Select a reason" at bounding box center [226, 127] width 211 height 8
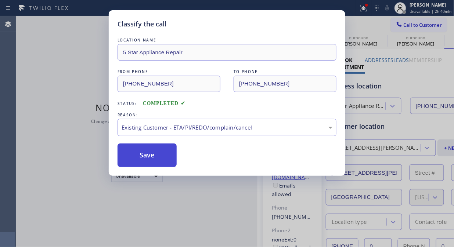
click at [152, 158] on button "Save" at bounding box center [146, 155] width 59 height 23
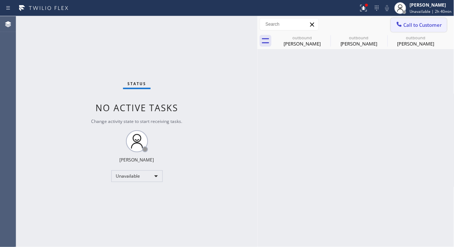
click at [411, 24] on span "Call to Customer" at bounding box center [422, 25] width 39 height 7
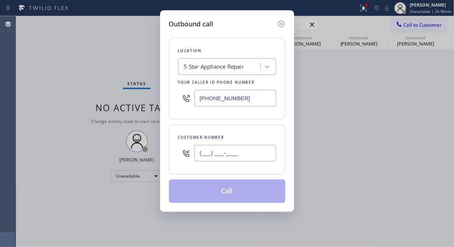
click at [248, 150] on input "(___) ___-____" at bounding box center [235, 153] width 82 height 17
paste input "415) 812-1840"
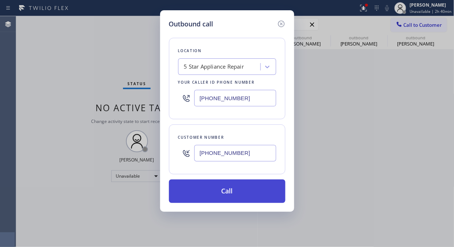
type input "[PHONE_NUMBER]"
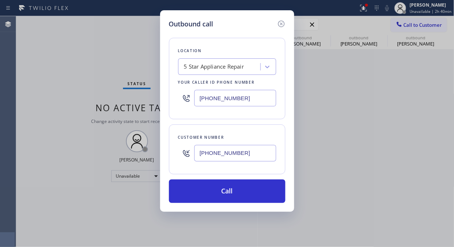
drag, startPoint x: 231, startPoint y: 186, endPoint x: 250, endPoint y: 174, distance: 22.5
click at [231, 187] on button "Call" at bounding box center [227, 190] width 116 height 23
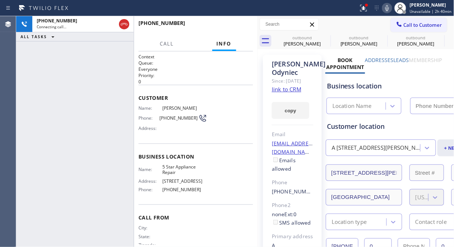
type input "[PHONE_NUMBER]"
click at [324, 37] on icon at bounding box center [325, 37] width 9 height 9
click at [0, 0] on icon at bounding box center [0, 0] width 0 height 0
type input "[PHONE_NUMBER]"
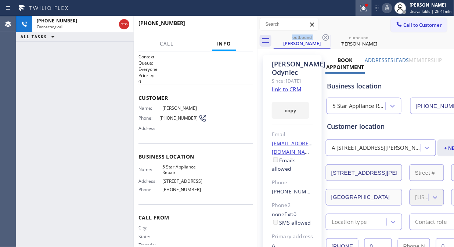
click at [364, 5] on icon at bounding box center [363, 8] width 9 height 9
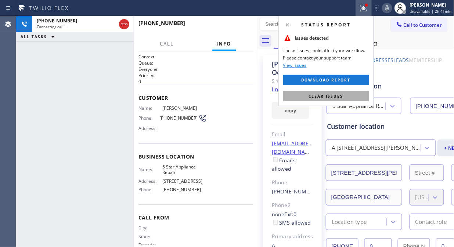
click at [317, 94] on span "Clear issues" at bounding box center [326, 96] width 35 height 5
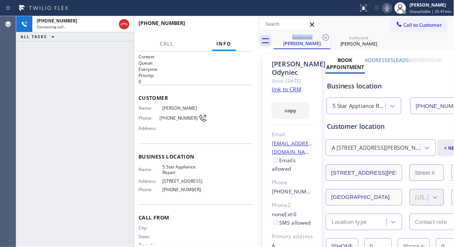
click at [391, 9] on icon at bounding box center [386, 8] width 9 height 9
click at [232, 25] on span "HANG UP" at bounding box center [236, 26] width 22 height 5
click at [232, 25] on span "COMPLETE" at bounding box center [234, 26] width 25 height 5
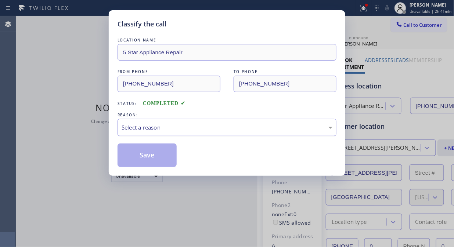
click at [207, 130] on div "Select a reason" at bounding box center [226, 127] width 211 height 8
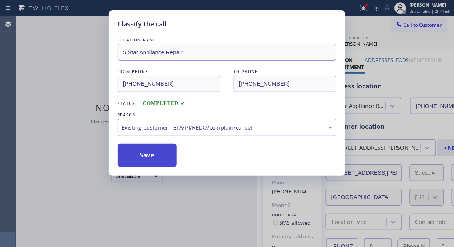
click at [148, 159] on button "Save" at bounding box center [146, 155] width 59 height 23
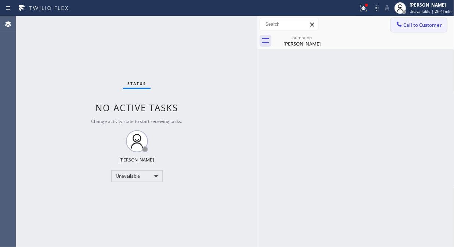
click at [421, 30] on button "Call to Customer" at bounding box center [419, 25] width 56 height 14
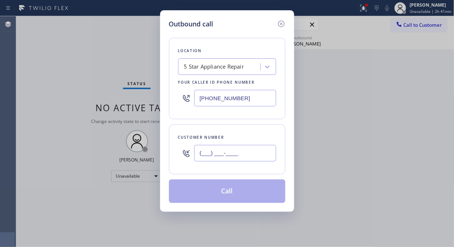
click at [250, 156] on input "(___) ___-____" at bounding box center [235, 153] width 82 height 17
paste input "310) 498-4788"
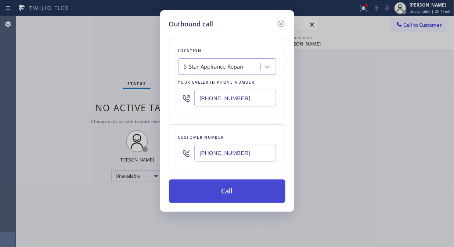
type input "[PHONE_NUMBER]"
click at [233, 188] on button "Call" at bounding box center [227, 190] width 116 height 23
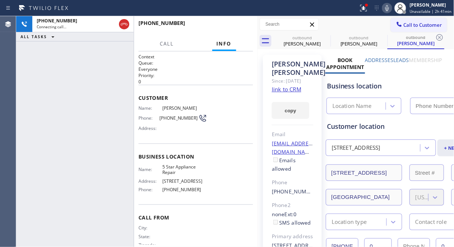
type input "[PHONE_NUMBER]"
click at [368, 5] on div at bounding box center [366, 5] width 3 height 3
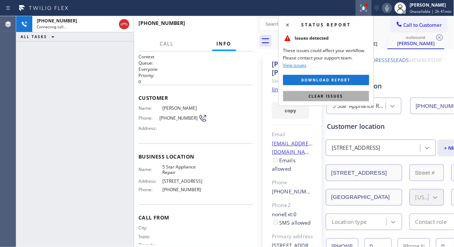
click at [333, 94] on span "Clear issues" at bounding box center [326, 96] width 35 height 5
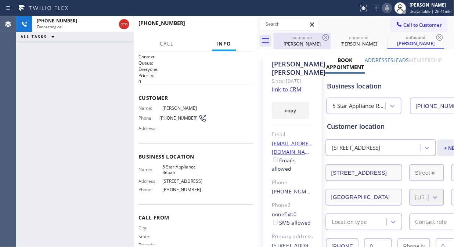
click at [320, 38] on div "outbound" at bounding box center [301, 38] width 55 height 6
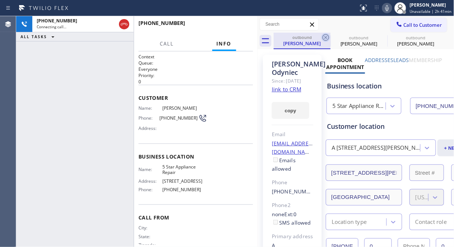
click at [322, 35] on icon at bounding box center [325, 37] width 9 height 9
click at [0, 0] on icon at bounding box center [0, 0] width 0 height 0
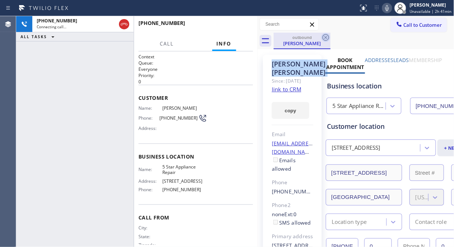
click at [323, 35] on icon at bounding box center [325, 37] width 7 height 7
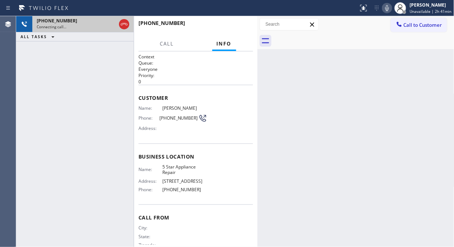
click at [87, 28] on div "Connecting call…" at bounding box center [76, 26] width 79 height 5
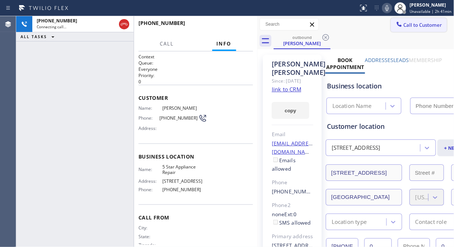
type input "[PHONE_NUMBER]"
click at [391, 9] on icon at bounding box center [386, 8] width 9 height 9
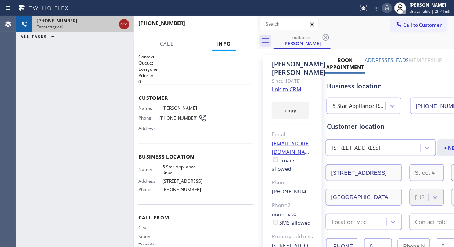
click at [124, 25] on icon at bounding box center [124, 24] width 9 height 9
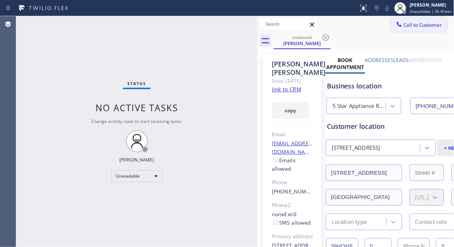
click at [425, 26] on span "Call to Customer" at bounding box center [422, 25] width 39 height 7
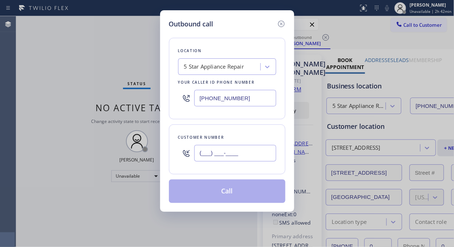
drag, startPoint x: 216, startPoint y: 159, endPoint x: 218, endPoint y: 155, distance: 4.5
click at [218, 155] on input "(___) ___-____" at bounding box center [235, 153] width 82 height 17
paste input "31-0472"
click at [195, 158] on input "(___) _31-0472" at bounding box center [235, 153] width 82 height 17
paste input "310) 472-0366"
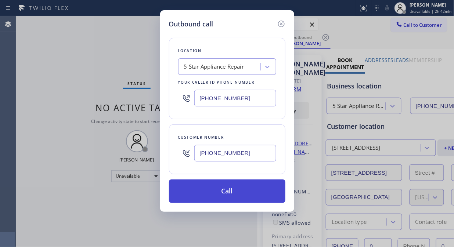
type input "[PHONE_NUMBER]"
click at [229, 192] on button "Call" at bounding box center [227, 190] width 116 height 23
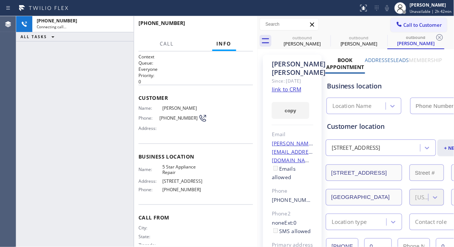
type input "[PHONE_NUMBER]"
click at [388, 9] on icon at bounding box center [387, 8] width 4 height 6
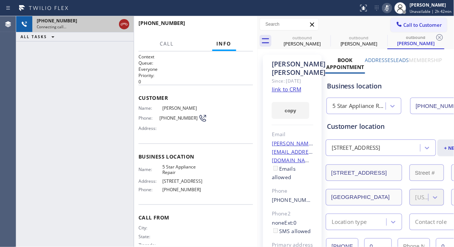
click at [122, 23] on icon at bounding box center [124, 24] width 9 height 9
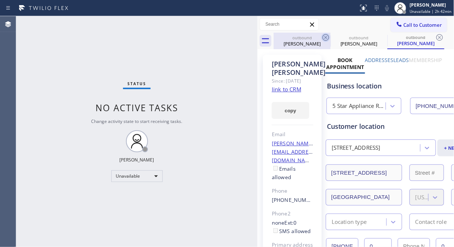
click at [327, 38] on icon at bounding box center [325, 37] width 7 height 7
click at [0, 0] on icon at bounding box center [0, 0] width 0 height 0
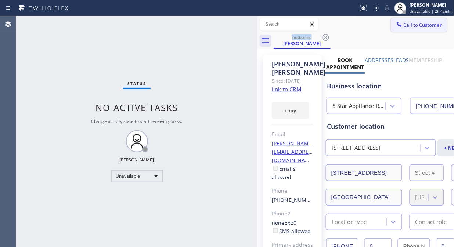
click at [403, 25] on span "Call to Customer" at bounding box center [422, 25] width 39 height 7
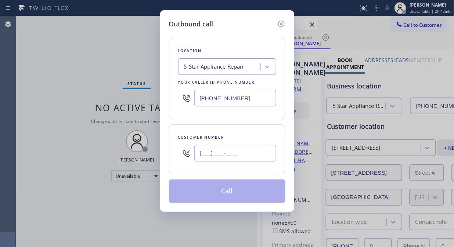
click at [199, 155] on input "(___) ___-____" at bounding box center [235, 153] width 82 height 17
paste input "858) 755-7145"
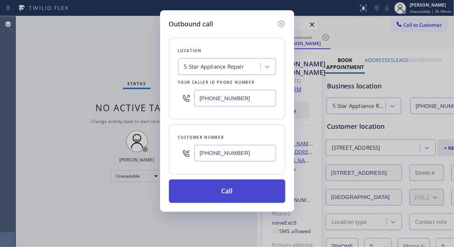
type input "[PHONE_NUMBER]"
click at [223, 193] on button "Call" at bounding box center [227, 190] width 116 height 23
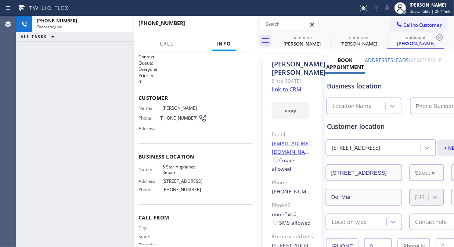
type input "[PHONE_NUMBER]"
click at [390, 6] on icon at bounding box center [386, 8] width 9 height 9
click at [327, 37] on icon at bounding box center [325, 37] width 9 height 9
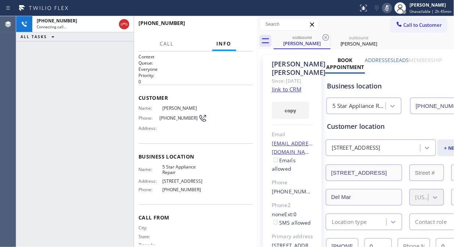
click at [327, 37] on icon at bounding box center [325, 37] width 9 height 9
click at [238, 31] on button "HANG UP" at bounding box center [236, 26] width 34 height 10
click at [237, 29] on button "HANG UP" at bounding box center [236, 26] width 34 height 10
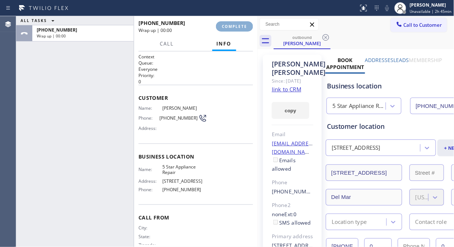
click at [237, 28] on span "COMPLETE" at bounding box center [234, 26] width 25 height 5
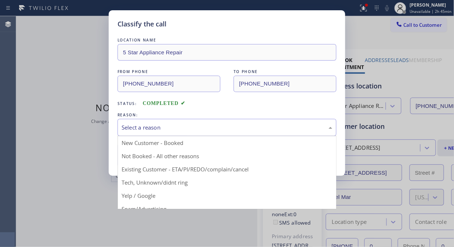
click at [226, 128] on div "Select a reason" at bounding box center [226, 127] width 211 height 8
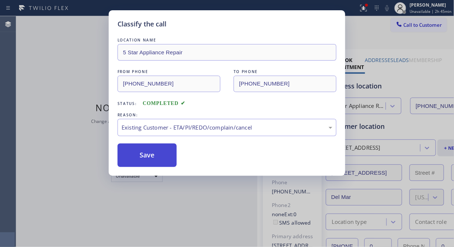
click at [153, 163] on button "Save" at bounding box center [146, 155] width 59 height 23
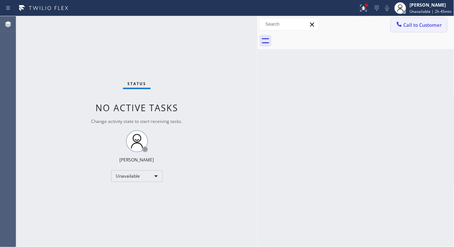
click at [402, 27] on div at bounding box center [399, 25] width 9 height 9
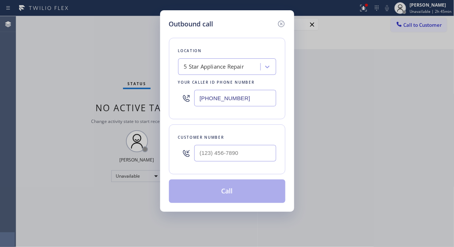
click at [229, 162] on div at bounding box center [235, 153] width 82 height 24
click at [229, 152] on input "(___) ___-____" at bounding box center [235, 153] width 82 height 17
paste input "212) 692-6350"
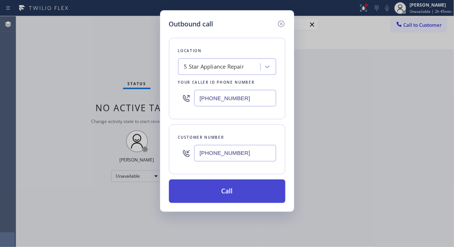
type input "[PHONE_NUMBER]"
click at [229, 190] on button "Call" at bounding box center [227, 190] width 116 height 23
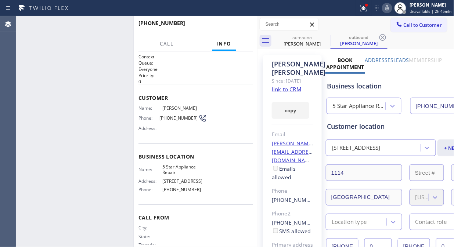
type input "[PHONE_NUMBER]"
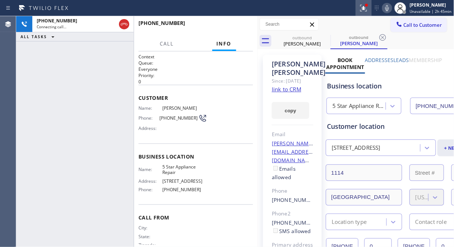
click at [362, 6] on icon at bounding box center [363, 8] width 9 height 9
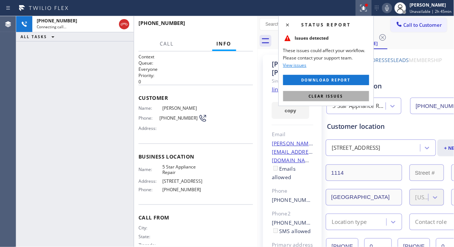
click at [338, 95] on span "Clear issues" at bounding box center [326, 96] width 35 height 5
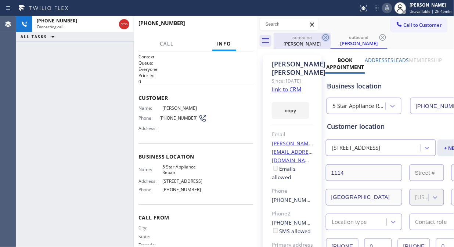
click at [323, 37] on icon at bounding box center [325, 37] width 9 height 9
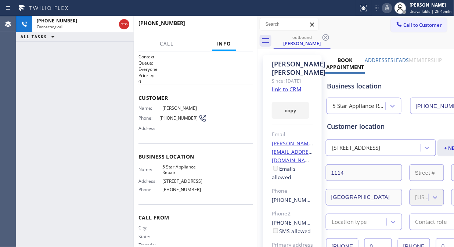
click at [390, 9] on icon at bounding box center [386, 8] width 9 height 9
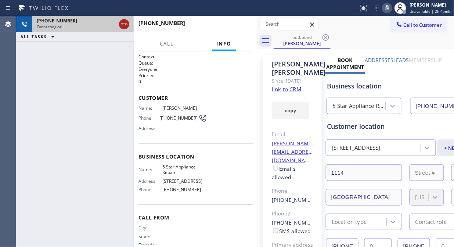
click at [126, 22] on icon at bounding box center [124, 24] width 9 height 9
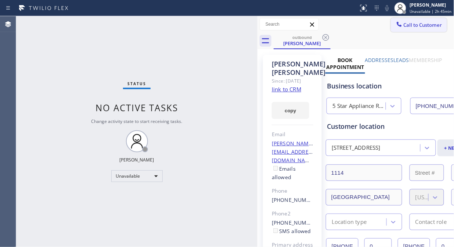
click at [415, 27] on span "Call to Customer" at bounding box center [422, 25] width 39 height 7
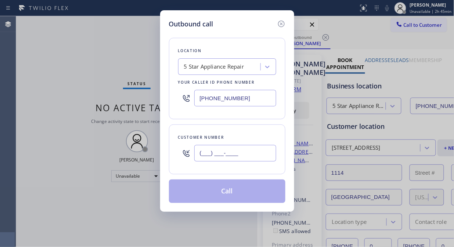
click at [221, 153] on input "(___) ___-____" at bounding box center [235, 153] width 82 height 17
paste input "310) 850-6112"
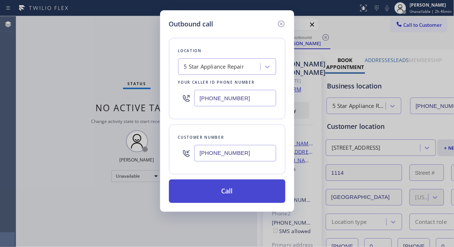
type input "[PHONE_NUMBER]"
click at [239, 194] on button "Call" at bounding box center [227, 190] width 116 height 23
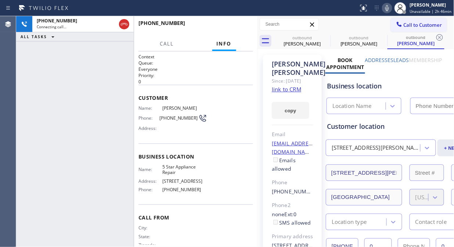
click at [389, 8] on icon at bounding box center [386, 8] width 9 height 9
type input "[PHONE_NUMBER]"
click at [326, 36] on icon at bounding box center [325, 37] width 9 height 9
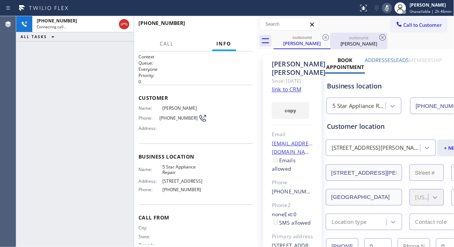
click at [323, 37] on icon at bounding box center [325, 37] width 9 height 9
click at [354, 26] on div "Call to Customer Outbound call Location 5 Star Appliance Repair Your caller id …" at bounding box center [355, 24] width 197 height 13
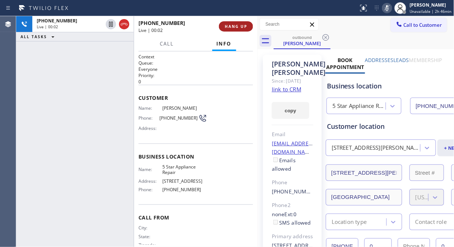
click at [240, 28] on span "HANG UP" at bounding box center [236, 26] width 22 height 5
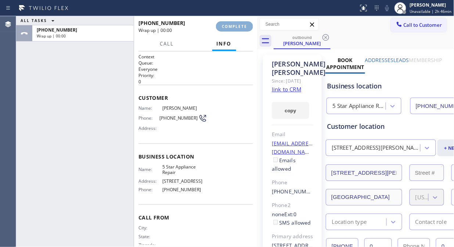
click at [240, 28] on span "COMPLETE" at bounding box center [234, 26] width 25 height 5
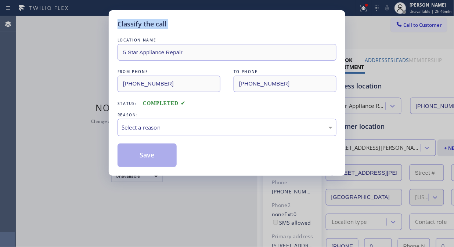
click at [240, 28] on div "Classify the call" at bounding box center [226, 24] width 219 height 10
click at [224, 126] on div "Select a reason" at bounding box center [226, 127] width 211 height 8
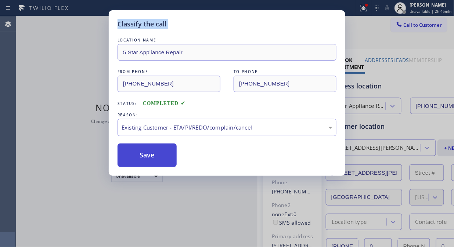
click at [145, 151] on button "Save" at bounding box center [146, 155] width 59 height 23
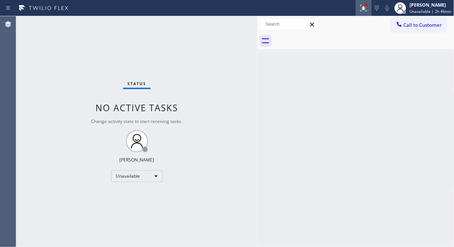
click at [362, 6] on icon at bounding box center [363, 8] width 9 height 9
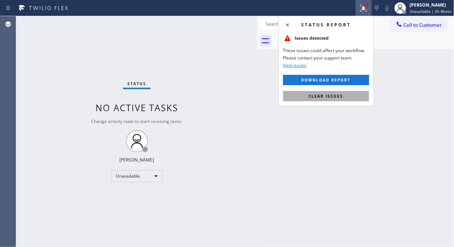
click at [318, 97] on span "Clear issues" at bounding box center [326, 96] width 35 height 5
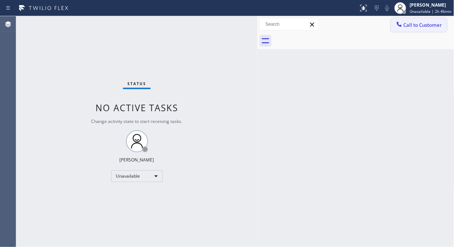
click at [412, 27] on span "Call to Customer" at bounding box center [422, 25] width 39 height 7
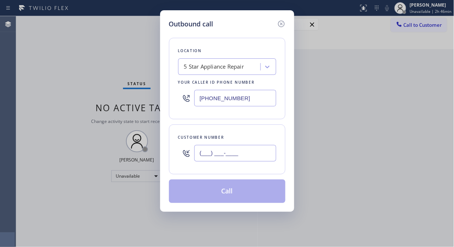
click at [214, 153] on input "(___) ___-____" at bounding box center [235, 153] width 82 height 17
paste input "323) 656-5386"
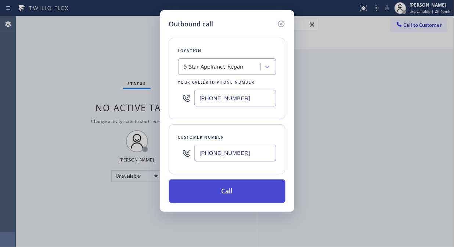
type input "[PHONE_NUMBER]"
click at [221, 196] on button "Call" at bounding box center [227, 190] width 116 height 23
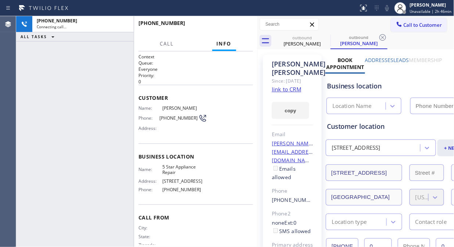
type input "[PHONE_NUMBER]"
click at [388, 8] on icon at bounding box center [387, 8] width 4 height 6
click at [326, 35] on icon at bounding box center [325, 37] width 9 height 9
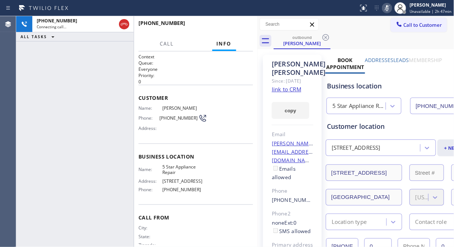
click at [70, 76] on div "[PHONE_NUMBER] Connecting call… ALL TASKS ALL TASKS ACTIVE TASKS TASKS IN WRAP …" at bounding box center [74, 131] width 117 height 231
click at [387, 8] on icon at bounding box center [386, 8] width 9 height 9
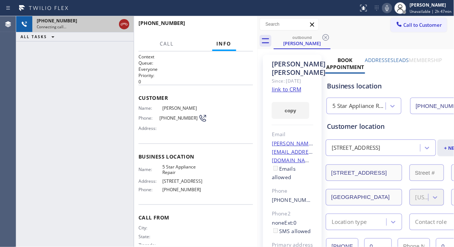
click at [123, 23] on icon at bounding box center [124, 24] width 9 height 9
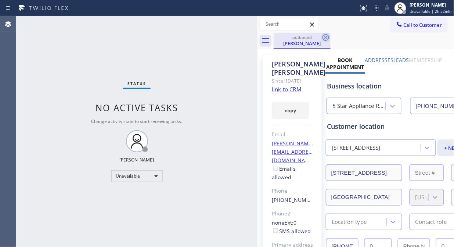
click at [322, 35] on icon at bounding box center [325, 37] width 9 height 9
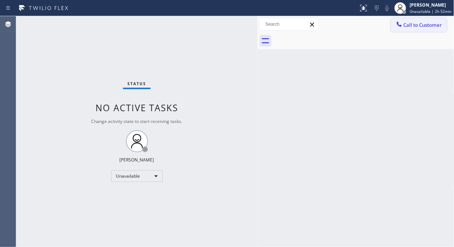
click at [425, 27] on span "Call to Customer" at bounding box center [422, 25] width 39 height 7
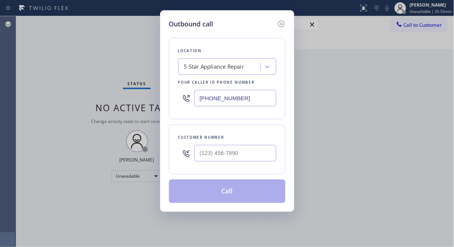
click at [200, 67] on div "5 Star Appliance Repair" at bounding box center [214, 67] width 60 height 8
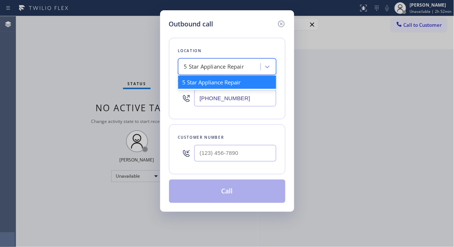
paste input "Zoom Electricians [GEOGRAPHIC_DATA]"
type input "Zoom Electricians [GEOGRAPHIC_DATA]"
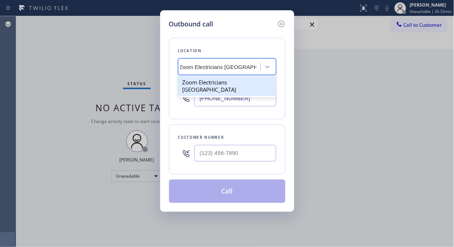
click at [200, 81] on div "Zoom Electricians [GEOGRAPHIC_DATA]" at bounding box center [227, 86] width 98 height 21
type input "[PHONE_NUMBER]"
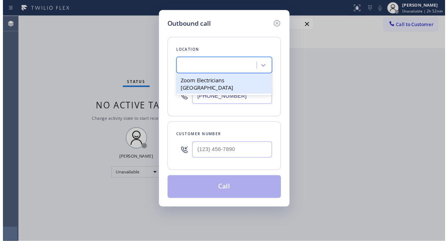
scroll to position [0, 1]
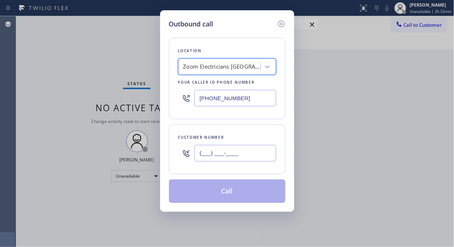
click at [204, 153] on input "(___) ___-____" at bounding box center [235, 153] width 82 height 17
paste input "443) 538-9591"
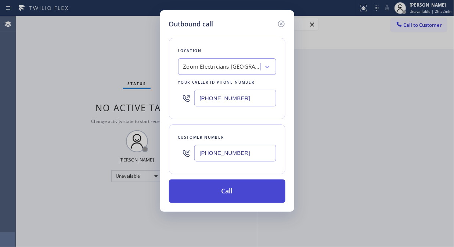
type input "[PHONE_NUMBER]"
click at [207, 188] on button "Call" at bounding box center [227, 190] width 116 height 23
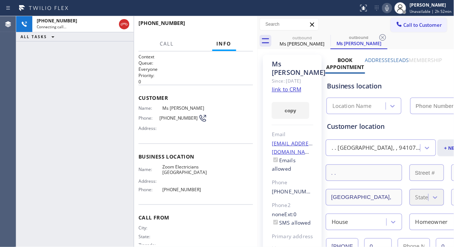
click at [389, 8] on icon at bounding box center [387, 8] width 4 height 6
type input "[PHONE_NUMBER]"
click at [388, 10] on icon at bounding box center [386, 8] width 9 height 9
click at [241, 24] on span "HANG UP" at bounding box center [236, 26] width 22 height 5
click at [240, 24] on span "HANG UP" at bounding box center [236, 26] width 22 height 5
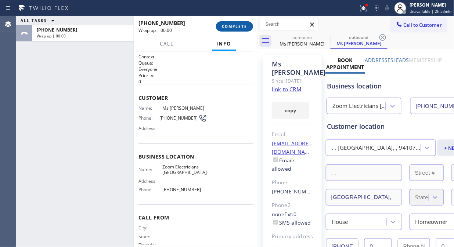
click at [239, 28] on span "COMPLETE" at bounding box center [234, 26] width 25 height 5
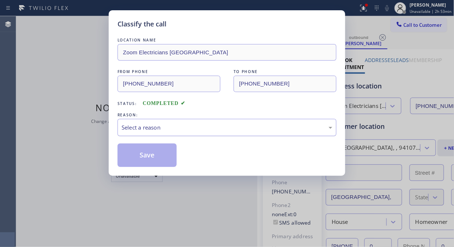
click at [218, 133] on div "Select a reason" at bounding box center [226, 127] width 219 height 17
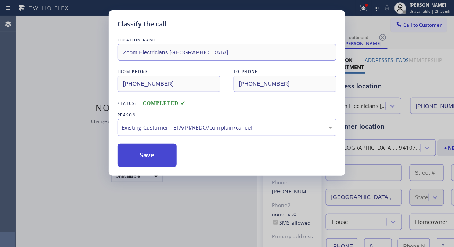
drag, startPoint x: 151, startPoint y: 157, endPoint x: 164, endPoint y: 160, distance: 13.3
click at [151, 157] on button "Save" at bounding box center [146, 155] width 59 height 23
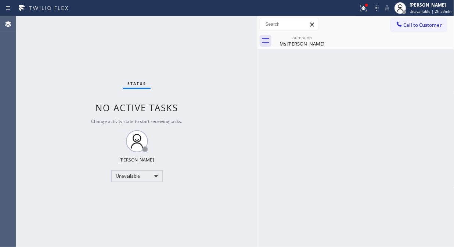
click at [65, 79] on div "Status No active tasks Change activity state to start receiving tasks. [PERSON_…" at bounding box center [136, 131] width 241 height 231
click at [420, 28] on span "Call to Customer" at bounding box center [422, 25] width 39 height 7
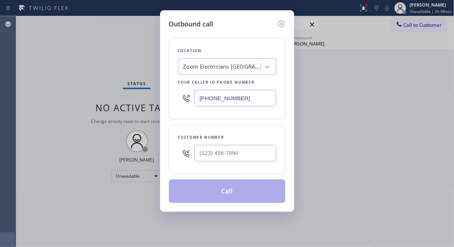
click at [234, 63] on div "Zoom Electricians [GEOGRAPHIC_DATA]" at bounding box center [221, 67] width 77 height 8
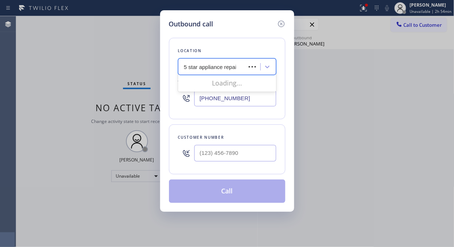
type input "5 star appliance repair"
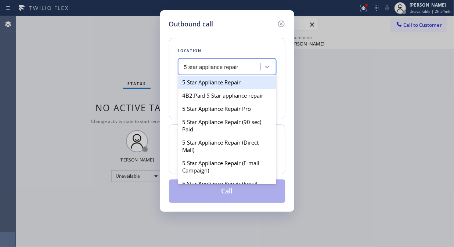
click at [230, 78] on div "5 Star Appliance Repair" at bounding box center [227, 82] width 98 height 13
type input "[PHONE_NUMBER]"
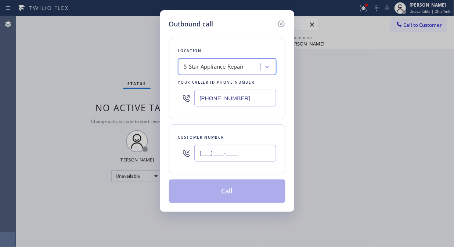
click at [206, 155] on input "(___) ___-____" at bounding box center [235, 153] width 82 height 17
paste input "310) 497-0140"
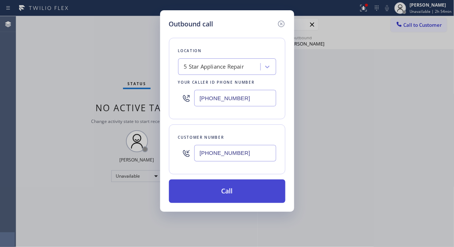
type input "[PHONE_NUMBER]"
click at [239, 191] on button "Call" at bounding box center [227, 190] width 116 height 23
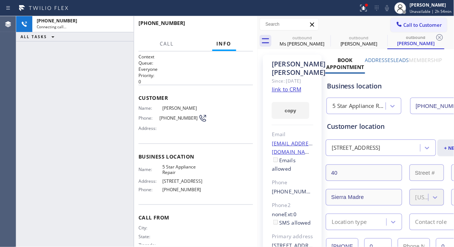
type input "[PHONE_NUMBER]"
click at [388, 9] on icon at bounding box center [386, 8] width 9 height 9
click at [388, 8] on icon at bounding box center [386, 8] width 9 height 9
click at [391, 10] on icon at bounding box center [386, 8] width 9 height 9
click at [388, 10] on icon at bounding box center [387, 8] width 4 height 6
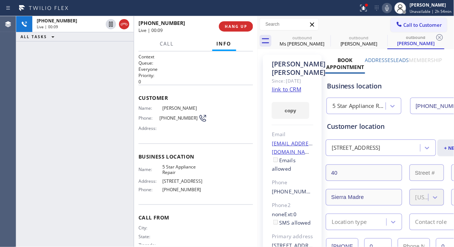
click at [289, 93] on link "link to CRM" at bounding box center [286, 89] width 29 height 7
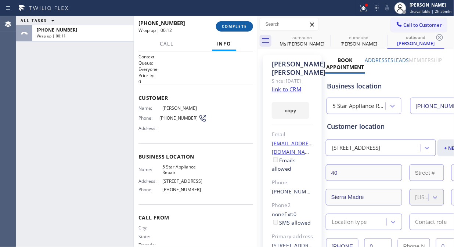
click at [229, 25] on span "COMPLETE" at bounding box center [234, 26] width 25 height 5
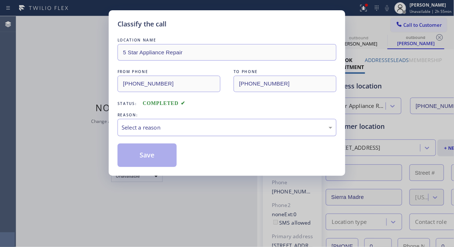
click at [200, 128] on div "Select a reason" at bounding box center [226, 127] width 211 height 8
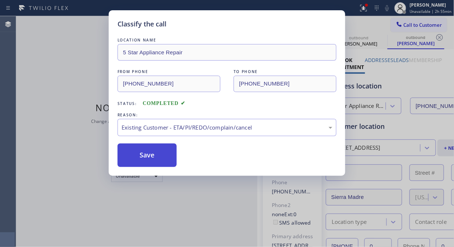
click at [161, 164] on button "Save" at bounding box center [146, 155] width 59 height 23
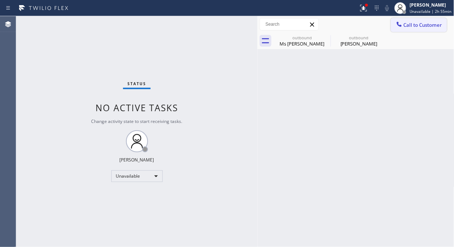
click at [418, 25] on span "Call to Customer" at bounding box center [422, 25] width 39 height 7
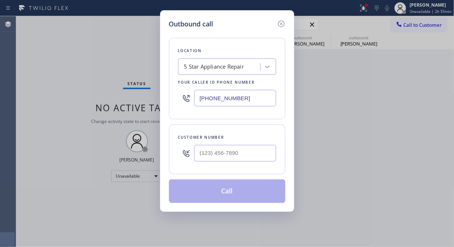
click at [48, 56] on div "Outbound call Location 5 Star Appliance Repair Your caller id phone number [PHO…" at bounding box center [227, 123] width 454 height 247
click at [197, 97] on input "[PHONE_NUMBER]" at bounding box center [235, 98] width 82 height 17
paste input "551) 239-9945"
type input "[PHONE_NUMBER]"
click at [62, 96] on div "Outbound call Location Electrical Land [GEOGRAPHIC_DATA][PERSON_NAME](ABB Elect…" at bounding box center [227, 123] width 454 height 247
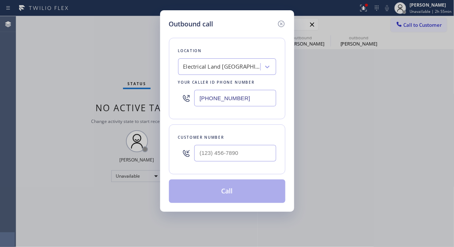
click at [193, 155] on div at bounding box center [186, 153] width 16 height 24
click at [202, 151] on input "(___) ___-____" at bounding box center [235, 153] width 82 height 17
paste input "858) 663-7463"
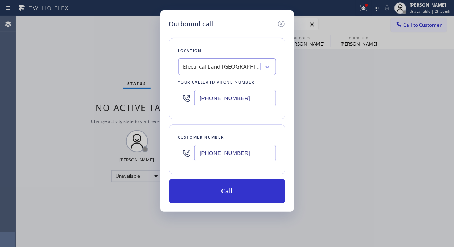
type input "[PHONE_NUMBER]"
click at [175, 123] on div "Location Electrical Land [GEOGRAPHIC_DATA][PERSON_NAME](ABB Electric) Your call…" at bounding box center [227, 116] width 116 height 174
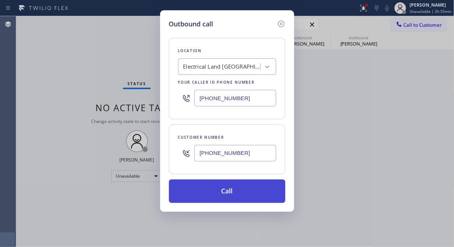
click at [232, 191] on button "Call" at bounding box center [227, 190] width 116 height 23
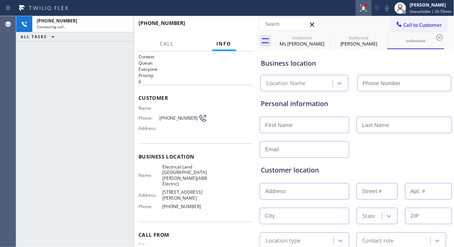
click at [367, 10] on icon at bounding box center [363, 8] width 9 height 9
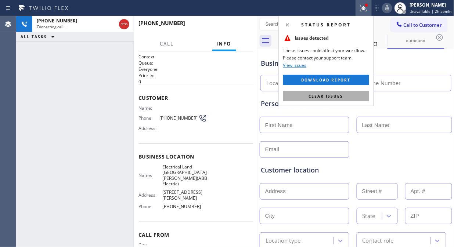
click at [337, 91] on button "Clear issues" at bounding box center [326, 96] width 86 height 10
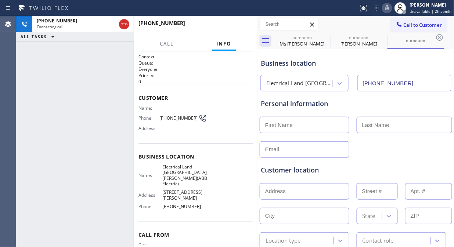
type input "[PHONE_NUMBER]"
click at [389, 8] on icon at bounding box center [387, 8] width 4 height 6
click at [324, 37] on icon at bounding box center [325, 37] width 9 height 9
type input "[PHONE_NUMBER]"
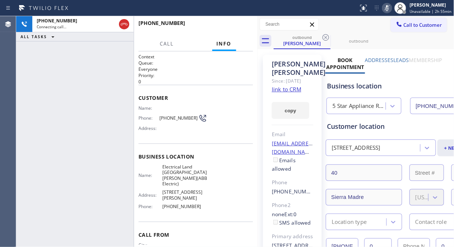
click at [387, 11] on icon at bounding box center [386, 8] width 9 height 9
click at [287, 93] on link "link to CRM" at bounding box center [286, 89] width 29 height 7
click at [388, 10] on icon at bounding box center [387, 8] width 4 height 6
click at [389, 10] on icon at bounding box center [387, 8] width 4 height 6
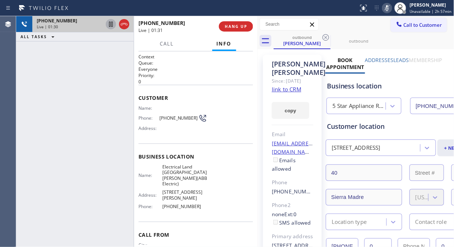
click at [109, 24] on icon at bounding box center [111, 24] width 4 height 5
click at [72, 101] on div "[PHONE_NUMBER] Live | 03:18 ALL TASKS ALL TASKS ACTIVE TASKS TASKS IN WRAP UP" at bounding box center [74, 131] width 117 height 231
click at [63, 97] on div "[PHONE_NUMBER] Live | 03:37 ALL TASKS ALL TASKS ACTIVE TASKS TASKS IN WRAP UP" at bounding box center [74, 131] width 117 height 231
click at [391, 7] on icon at bounding box center [389, 8] width 9 height 9
click at [109, 23] on icon at bounding box center [110, 24] width 5 height 5
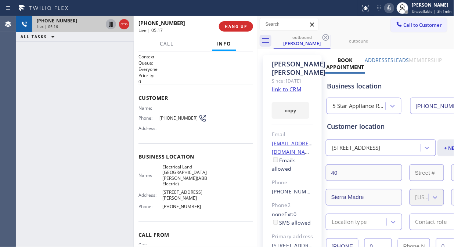
click at [387, 7] on icon at bounding box center [389, 8] width 9 height 9
click at [391, 8] on icon at bounding box center [389, 8] width 9 height 9
click at [52, 83] on div "[PHONE_NUMBER] Live | 05:56 ALL TASKS ALL TASKS ACTIVE TASKS TASKS IN WRAP UP" at bounding box center [74, 131] width 117 height 231
click at [71, 99] on div "[PHONE_NUMBER] Live | 06:00 ALL TASKS ALL TASKS ACTIVE TASKS TASKS IN WRAP UP" at bounding box center [74, 131] width 117 height 231
click at [245, 27] on span "HANG UP" at bounding box center [236, 26] width 22 height 5
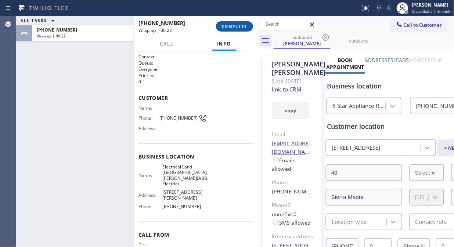
click at [228, 28] on span "COMPLETE" at bounding box center [234, 26] width 25 height 5
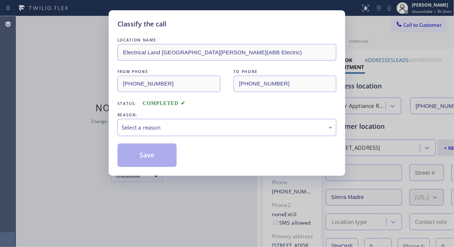
click at [230, 115] on div "REASON:" at bounding box center [226, 115] width 219 height 8
drag, startPoint x: 225, startPoint y: 125, endPoint x: 224, endPoint y: 130, distance: 5.3
click at [225, 126] on div "Select a reason" at bounding box center [226, 127] width 211 height 8
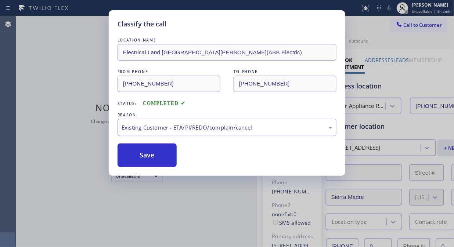
click at [184, 125] on div "Existing Customer - ETA/PI/REDO/complain/cancel" at bounding box center [226, 127] width 211 height 8
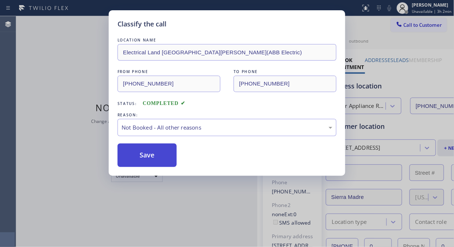
click at [152, 157] on button "Save" at bounding box center [146, 155] width 59 height 23
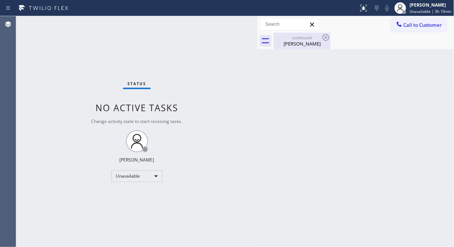
click at [307, 47] on div "outbound [PERSON_NAME]" at bounding box center [301, 41] width 55 height 17
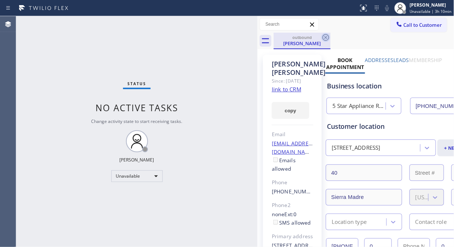
click at [325, 37] on icon at bounding box center [325, 37] width 7 height 7
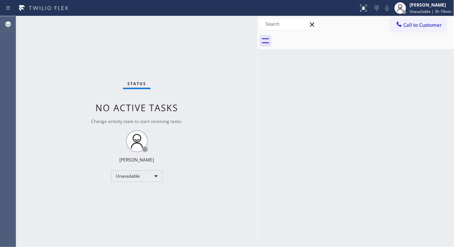
click at [341, 35] on div at bounding box center [363, 41] width 181 height 17
click at [46, 104] on div "Status No active tasks Change activity state to start receiving tasks. [PERSON_…" at bounding box center [136, 131] width 241 height 231
click at [280, 40] on div at bounding box center [363, 41] width 181 height 17
click at [55, 84] on div "Status No active tasks Change activity state to start receiving tasks. [PERSON_…" at bounding box center [136, 131] width 241 height 231
click at [298, 74] on div "Back to Dashboard Change Sender ID Customers Technicians Select a contact Outbo…" at bounding box center [355, 131] width 197 height 231
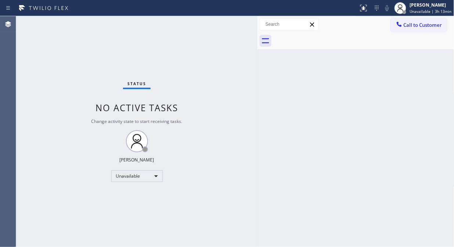
click at [61, 86] on div "Status No active tasks Change activity state to start receiving tasks. [PERSON_…" at bounding box center [136, 131] width 241 height 231
click at [305, 44] on div at bounding box center [363, 41] width 181 height 17
click at [401, 28] on icon at bounding box center [398, 24] width 7 height 7
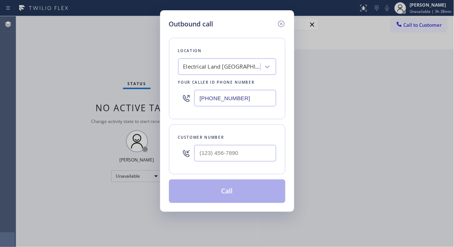
click at [196, 98] on input "[PHONE_NUMBER]" at bounding box center [235, 98] width 82 height 17
paste input "844) 899-7462"
click at [196, 95] on input "[PHONE_NUMBER]" at bounding box center [235, 98] width 82 height 17
paste input "text"
type input "[PHONE_NUMBER]"
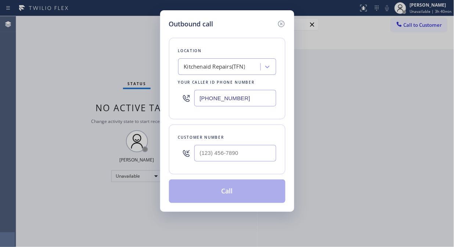
click at [33, 87] on div "Outbound call Location Kitchenaid Repairs(TFN) Your caller id phone number [PHO…" at bounding box center [227, 123] width 454 height 247
click at [200, 157] on input "(___) ___-____" at bounding box center [235, 153] width 82 height 17
paste input "817) 507-6117"
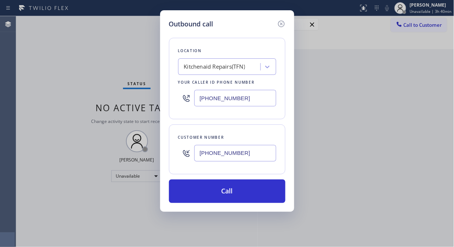
type input "[PHONE_NUMBER]"
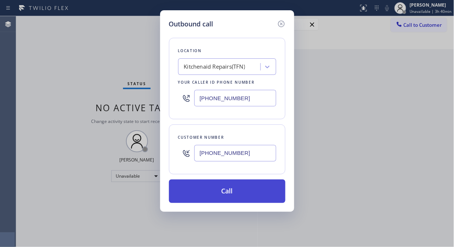
click at [257, 188] on button "Call" at bounding box center [227, 190] width 116 height 23
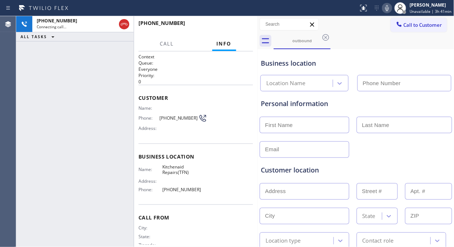
type input "[PHONE_NUMBER]"
click at [70, 76] on div "[PHONE_NUMBER] Live | 00:01 ALL TASKS ALL TASKS ACTIVE TASKS TASKS IN WRAP UP" at bounding box center [74, 131] width 117 height 231
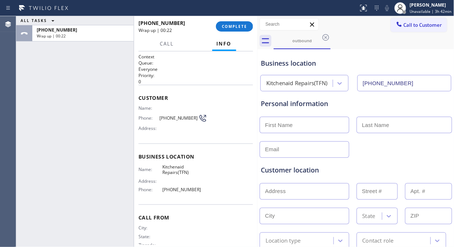
click at [25, 60] on div "ALL TASKS ALL TASKS ACTIVE TASKS TASKS IN WRAP UP [PHONE_NUMBER] Wrap up | 00:22" at bounding box center [74, 131] width 117 height 231
click at [269, 189] on input "text" at bounding box center [304, 191] width 90 height 17
paste input "[STREET_ADDRESS]"
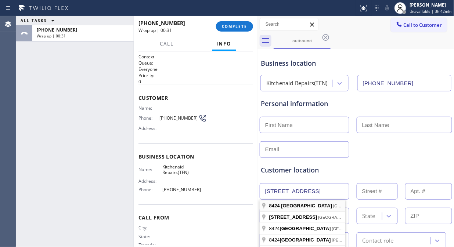
type input "[STREET_ADDRESS]"
type input "8424"
type input "Cleburne"
type input "76033"
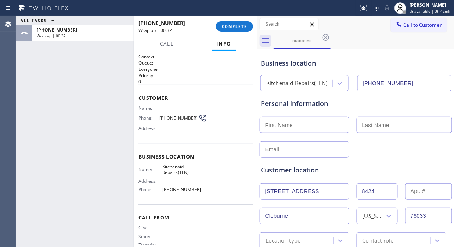
click at [307, 189] on input "[STREET_ADDRESS]" at bounding box center [304, 191] width 90 height 17
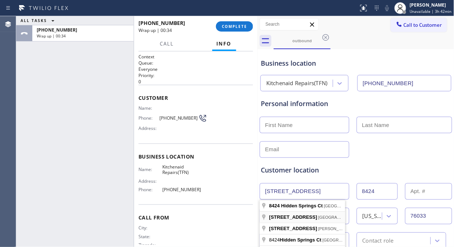
type input "[STREET_ADDRESS]"
type input "[GEOGRAPHIC_DATA]"
type input "75254"
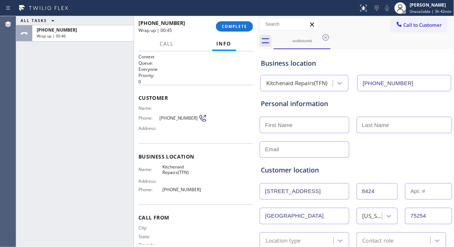
click at [329, 194] on input "[STREET_ADDRESS]" at bounding box center [304, 191] width 90 height 17
click at [50, 104] on div "ALL TASKS ALL TASKS ACTIVE TASKS TASKS IN WRAP UP [PHONE_NUMBER] Wrap up | 00:50" at bounding box center [74, 131] width 117 height 231
click at [300, 200] on div "Customer location >> ADD NEW ADDRESS << + NEW ADDRESS [STREET_ADDRESS][US_STATE…" at bounding box center [356, 207] width 190 height 84
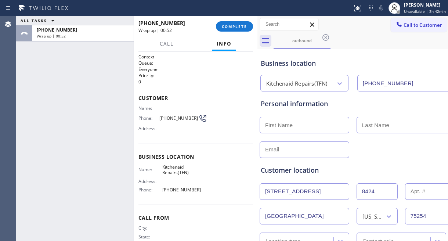
click at [313, 196] on input "[STREET_ADDRESS]" at bounding box center [304, 191] width 90 height 17
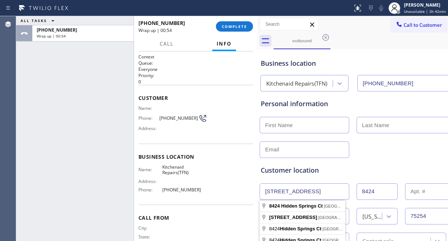
paste input "76033"
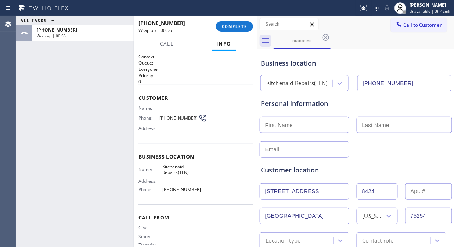
type input "[STREET_ADDRESS]"
type input "Cleburne"
type input "76033"
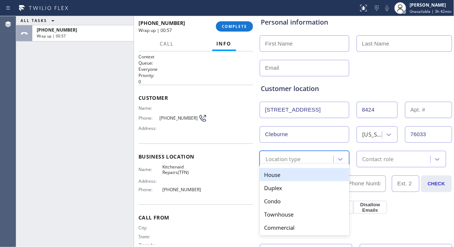
click at [299, 162] on div "Location type" at bounding box center [282, 159] width 35 height 8
drag, startPoint x: 292, startPoint y: 175, endPoint x: 369, endPoint y: 169, distance: 77.0
click at [292, 176] on div "House" at bounding box center [304, 174] width 90 height 13
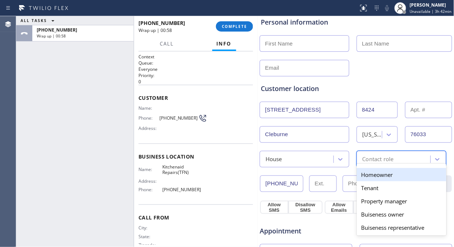
click at [396, 161] on div "Contact role" at bounding box center [395, 159] width 72 height 13
drag, startPoint x: 384, startPoint y: 174, endPoint x: 371, endPoint y: 176, distance: 12.7
click at [383, 174] on div "Homeowner" at bounding box center [401, 174] width 90 height 13
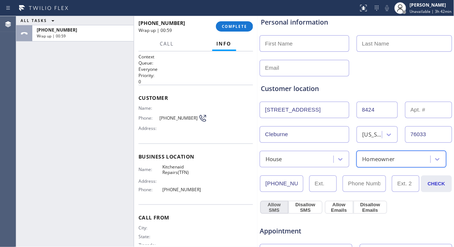
click at [282, 207] on button "Allow SMS" at bounding box center [274, 207] width 28 height 13
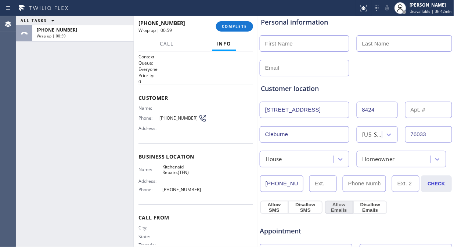
click at [326, 207] on button "Allow Emails" at bounding box center [338, 207] width 29 height 13
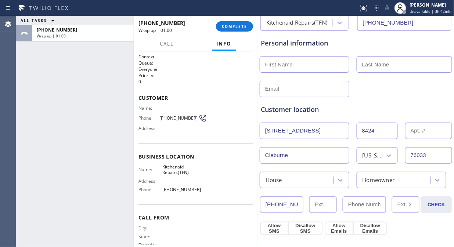
scroll to position [41, 0]
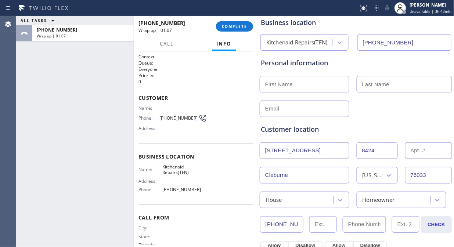
drag, startPoint x: 73, startPoint y: 106, endPoint x: 239, endPoint y: 137, distance: 168.1
click at [73, 105] on div "ALL TASKS ALL TASKS ACTIVE TASKS TASKS IN WRAP UP [PHONE_NUMBER] Wrap up | 01:07" at bounding box center [74, 131] width 117 height 231
click at [287, 86] on input "text" at bounding box center [304, 84] width 90 height 17
paste input "[PERSON_NAME]"
type input "[PERSON_NAME]"
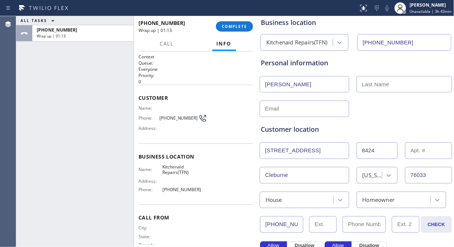
click at [76, 111] on div "ALL TASKS ALL TASKS ACTIVE TASKS TASKS IN WRAP UP [PHONE_NUMBER] Wrap up | 01:13" at bounding box center [74, 131] width 117 height 231
click at [380, 87] on input "text" at bounding box center [403, 84] width 95 height 17
paste input "[PERSON_NAME]"
click at [360, 83] on input "[PERSON_NAME]" at bounding box center [403, 84] width 95 height 17
type input "[PERSON_NAME]"
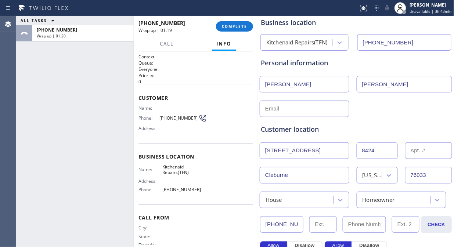
click at [77, 110] on div "ALL TASKS ALL TASKS ACTIVE TASKS TASKS IN WRAP UP [PHONE_NUMBER] Wrap up | 01:20" at bounding box center [74, 131] width 117 height 231
click at [262, 108] on input "text" at bounding box center [304, 109] width 90 height 17
paste input "[PERSON_NAME][EMAIL_ADDRESS][PERSON_NAME][DOMAIN_NAME]"
type input "[PERSON_NAME][EMAIL_ADDRESS][PERSON_NAME][DOMAIN_NAME]"
click at [364, 109] on div "[PERSON_NAME][EMAIL_ADDRESS][PERSON_NAME][DOMAIN_NAME]" at bounding box center [356, 108] width 194 height 18
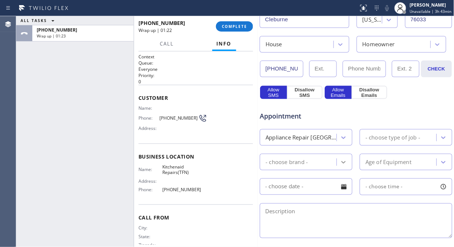
scroll to position [244, 0]
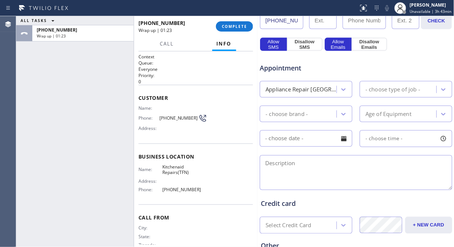
click at [382, 87] on div "- choose type of job -" at bounding box center [392, 89] width 55 height 8
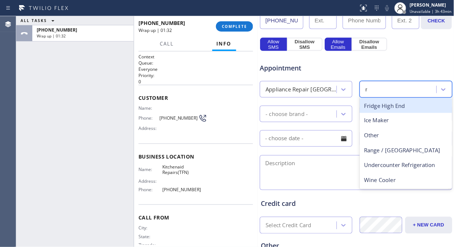
type input "ra"
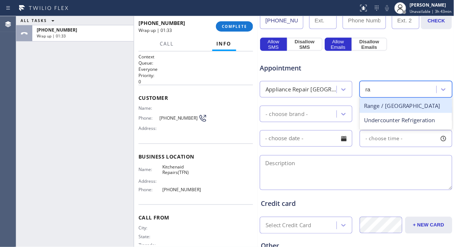
click at [382, 108] on div "Range / [GEOGRAPHIC_DATA]" at bounding box center [405, 105] width 92 height 15
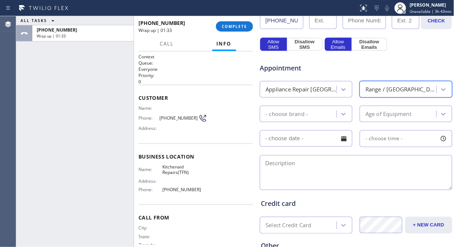
click at [311, 120] on div "- choose brand -" at bounding box center [305, 114] width 92 height 17
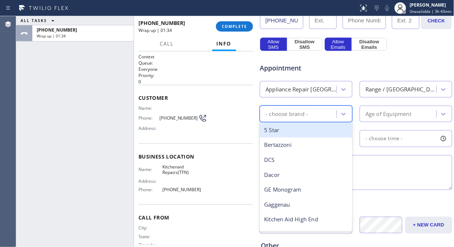
type input "l"
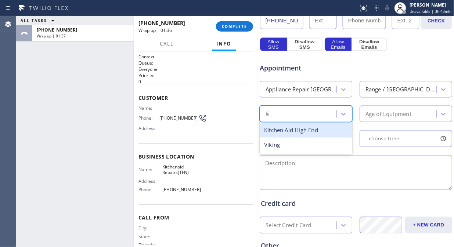
type input "kit"
drag, startPoint x: 311, startPoint y: 130, endPoint x: 340, endPoint y: 124, distance: 29.6
click at [312, 130] on div "Kitchen Aid High End" at bounding box center [305, 130] width 92 height 15
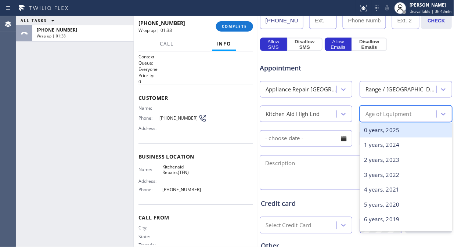
click at [386, 112] on div "Age of Equipment" at bounding box center [388, 114] width 46 height 8
click at [326, 89] on div "Appliance Repair [GEOGRAPHIC_DATA]" at bounding box center [301, 89] width 72 height 8
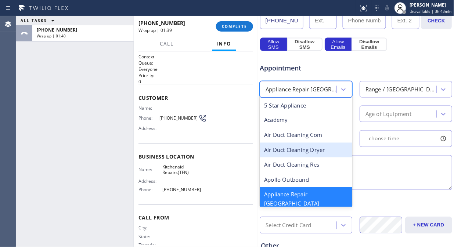
scroll to position [41, 0]
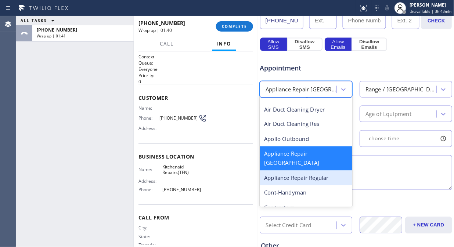
drag, startPoint x: 304, startPoint y: 171, endPoint x: 367, endPoint y: 112, distance: 86.7
click at [305, 171] on div "Appliance Repair Regular" at bounding box center [305, 178] width 92 height 15
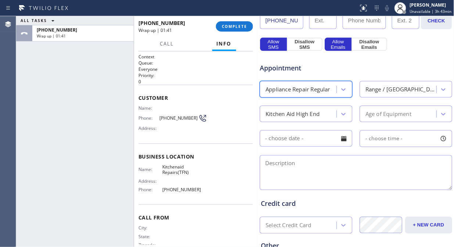
click at [393, 90] on div "Range / [GEOGRAPHIC_DATA]" at bounding box center [401, 89] width 72 height 8
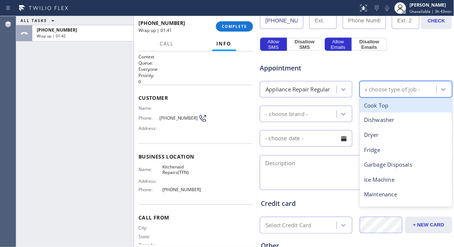
scroll to position [0, 0]
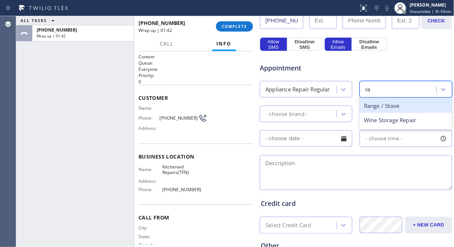
type input "ran"
drag, startPoint x: 370, startPoint y: 107, endPoint x: 319, endPoint y: 114, distance: 51.8
click at [369, 108] on div "Range / Stove" at bounding box center [405, 105] width 92 height 15
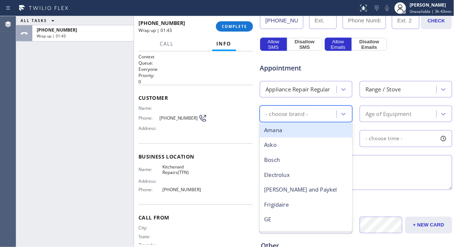
click at [318, 114] on div "- choose brand -" at bounding box center [299, 114] width 75 height 13
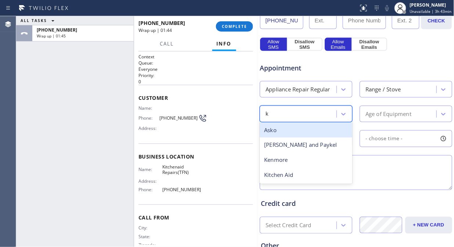
type input "ki"
click at [316, 129] on div "Kitchen Aid" at bounding box center [305, 130] width 92 height 15
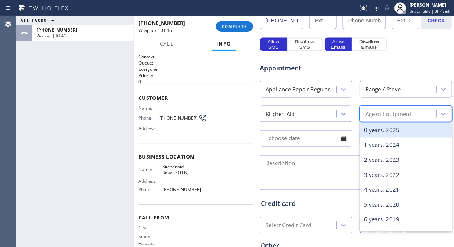
click at [369, 114] on div "Age of Equipment" at bounding box center [388, 114] width 46 height 8
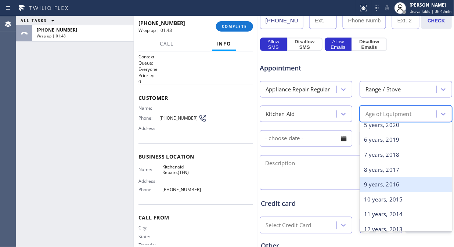
scroll to position [41, 0]
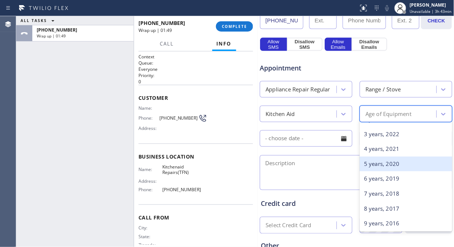
click at [376, 165] on div "5 years, 2020" at bounding box center [405, 164] width 92 height 15
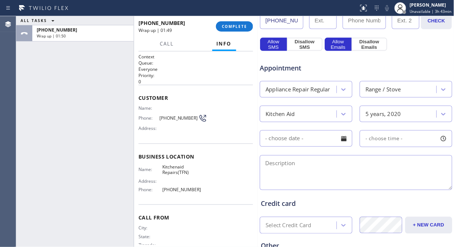
click at [333, 145] on input "text" at bounding box center [305, 138] width 92 height 17
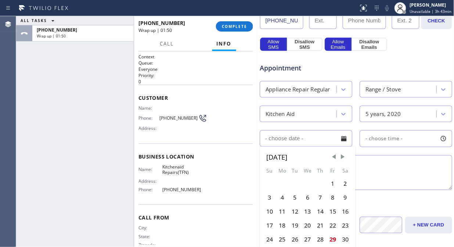
click at [336, 173] on div "Fr" at bounding box center [332, 171] width 12 height 12
click at [379, 170] on textarea at bounding box center [355, 172] width 192 height 35
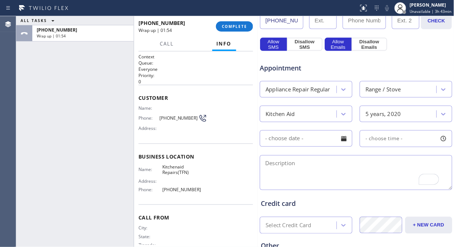
click at [61, 94] on div "ALL TASKS ALL TASKS ACTIVE TASKS TASKS IN WRAP UP [PHONE_NUMBER] Wrap up | 01:54" at bounding box center [74, 131] width 117 height 231
click at [261, 161] on textarea "To enrich screen reader interactions, please activate Accessibility in Grammarl…" at bounding box center [355, 172] width 192 height 35
paste textarea "Kitchen aid clicks when off."
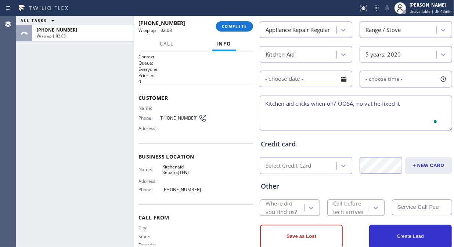
scroll to position [322, 0]
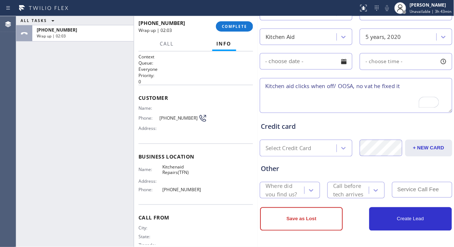
type textarea "Kitchen aid clicks when off/ OOSA, no vat he fixed it"
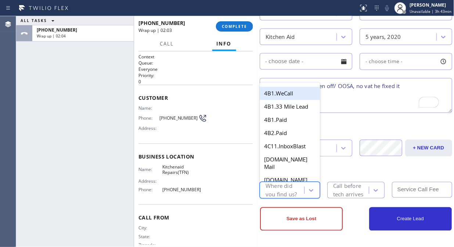
click at [275, 192] on div "Where did you find us?" at bounding box center [284, 190] width 38 height 17
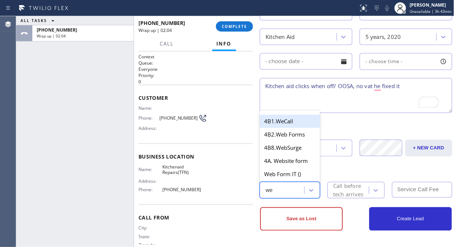
type input "web"
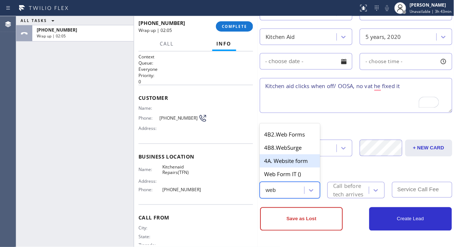
click at [296, 159] on div "4A. Website form" at bounding box center [289, 161] width 60 height 13
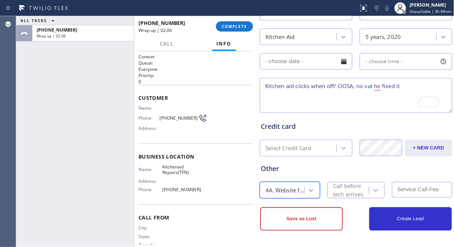
drag, startPoint x: 348, startPoint y: 189, endPoint x: 348, endPoint y: 185, distance: 4.1
click at [348, 189] on div "Call before tech arrives" at bounding box center [350, 190] width 35 height 17
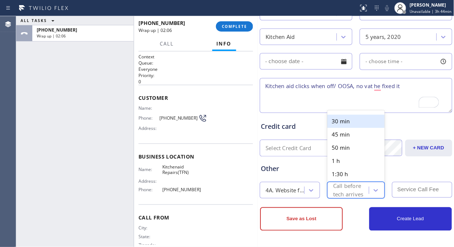
click at [342, 121] on div "30 min" at bounding box center [355, 121] width 57 height 13
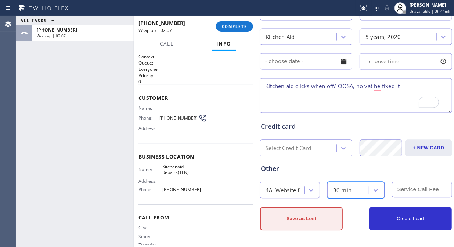
click at [305, 217] on button "Save as Lost" at bounding box center [301, 218] width 83 height 23
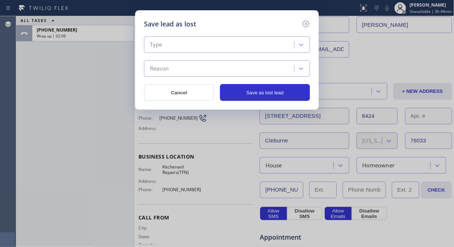
scroll to position [61, 0]
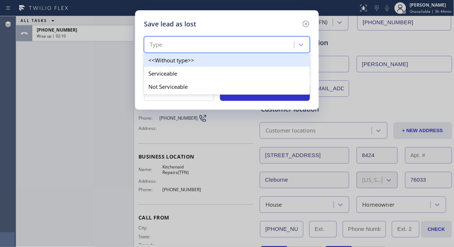
click at [211, 43] on div "Type" at bounding box center [220, 45] width 148 height 13
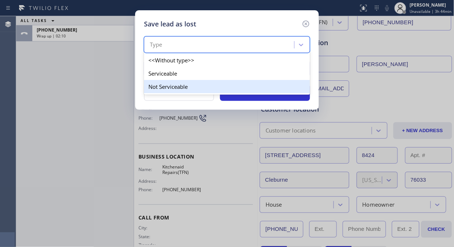
click at [192, 82] on div "Not Serviceable" at bounding box center [227, 86] width 166 height 13
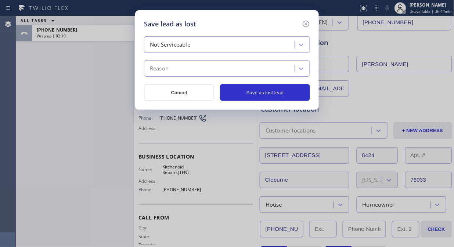
click at [192, 75] on div "Reason" at bounding box center [220, 68] width 148 height 13
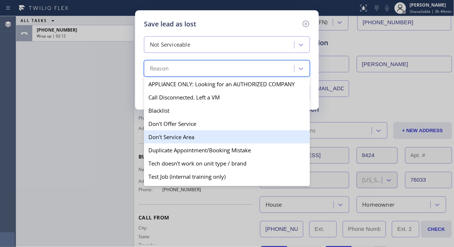
click at [185, 135] on div "Don't Service Area" at bounding box center [227, 136] width 166 height 13
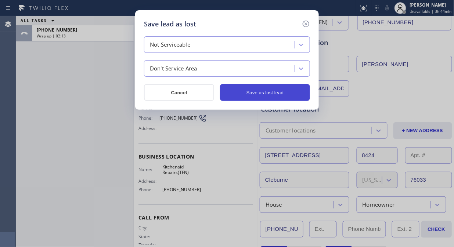
click at [274, 95] on button "Save as lost lead" at bounding box center [265, 92] width 90 height 17
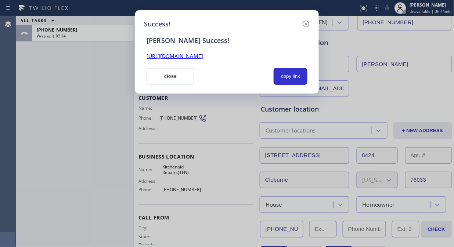
click at [203, 56] on link "[URL][DOMAIN_NAME]" at bounding box center [174, 55] width 57 height 7
click at [159, 75] on button "close" at bounding box center [170, 76] width 48 height 17
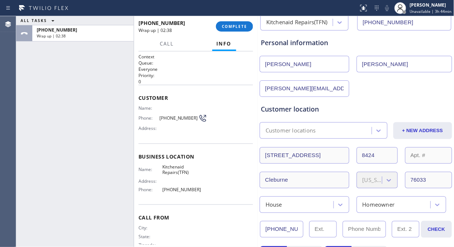
click at [210, 26] on div "[PHONE_NUMBER]" at bounding box center [174, 22] width 72 height 7
click at [229, 27] on span "COMPLETE" at bounding box center [234, 26] width 25 height 5
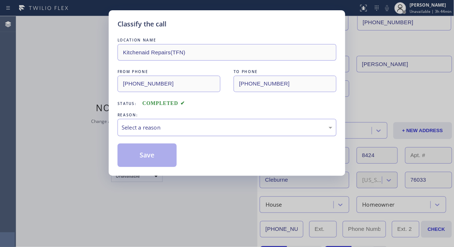
click at [214, 131] on div "Select a reason" at bounding box center [226, 127] width 211 height 8
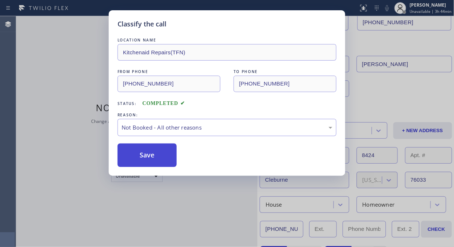
click at [164, 163] on button "Save" at bounding box center [146, 155] width 59 height 23
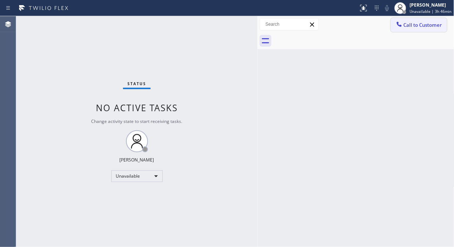
click at [396, 23] on icon at bounding box center [398, 24] width 7 height 7
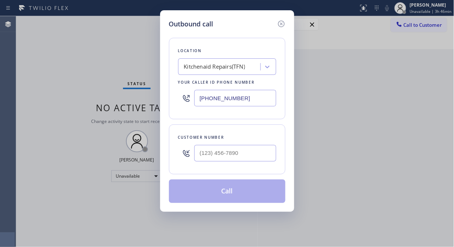
click at [200, 100] on input "[PHONE_NUMBER]" at bounding box center [235, 98] width 82 height 17
paste input "619) 727-6047"
type input "(619) 727-6047"
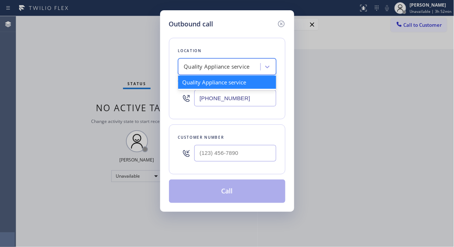
click at [251, 69] on div "Quality Appliance service" at bounding box center [220, 67] width 80 height 13
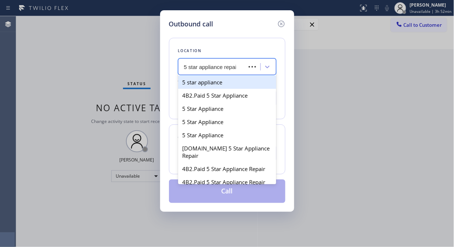
type input "5 star appliance repair"
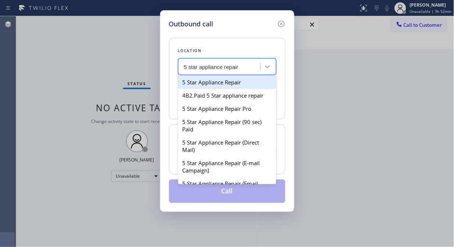
click at [241, 77] on div "5 Star Appliance Repair" at bounding box center [227, 82] width 98 height 13
type input "[PHONE_NUMBER]"
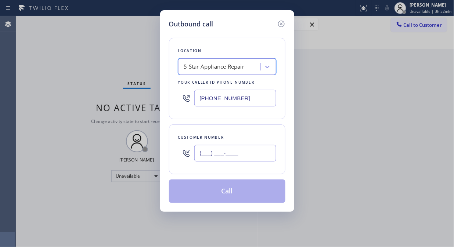
click at [197, 159] on input "(___) ___-____" at bounding box center [235, 153] width 82 height 17
paste input "646) 431-2769"
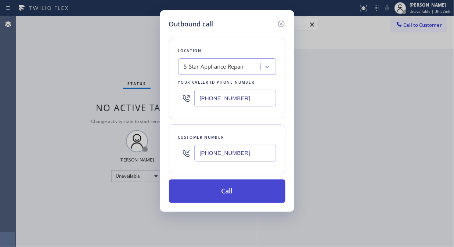
type input "[PHONE_NUMBER]"
click at [235, 197] on button "Call" at bounding box center [227, 190] width 116 height 23
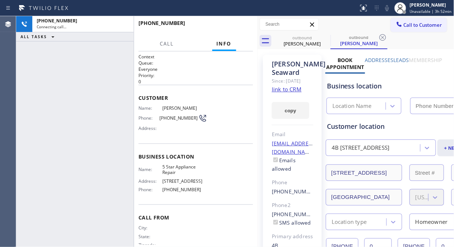
type input "[PHONE_NUMBER]"
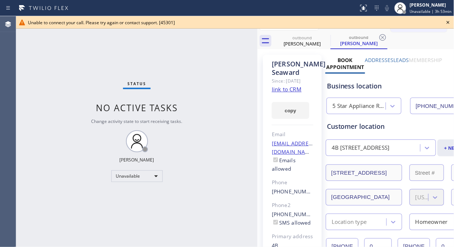
click at [447, 23] on icon at bounding box center [447, 22] width 9 height 9
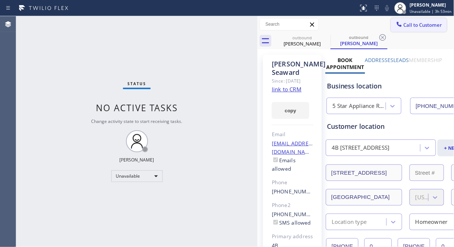
click at [402, 31] on button "Call to Customer" at bounding box center [419, 25] width 56 height 14
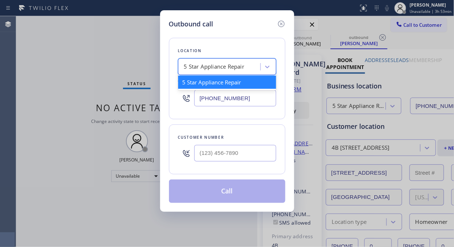
click at [189, 63] on div "5 Star Appliance Repair" at bounding box center [214, 67] width 61 height 8
paste input "[PHONE_NUMBER]"
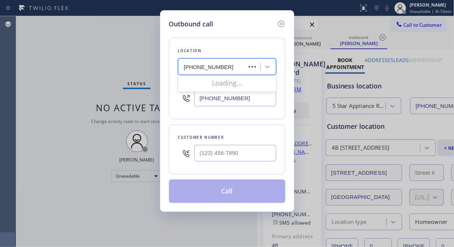
type input "[PHONE_NUMBER]"
click at [200, 106] on input "[PHONE_NUMBER]" at bounding box center [235, 98] width 82 height 17
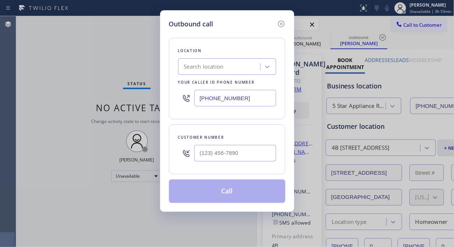
paste input "646) 431-2769"
type input "[PHONE_NUMBER]"
click at [182, 71] on div "5 Star Appliance Repair" at bounding box center [220, 67] width 80 height 13
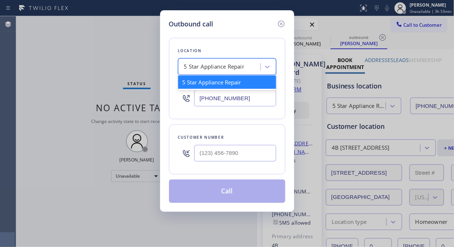
paste input "Zoom Electricians [GEOGRAPHIC_DATA]"
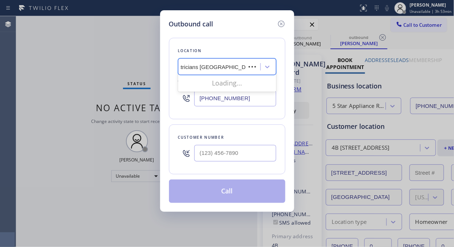
scroll to position [0, 19]
click at [182, 67] on input "Zoom Electricians [GEOGRAPHIC_DATA]" at bounding box center [210, 67] width 91 height 6
type input "Zoom Electricians [GEOGRAPHIC_DATA]"
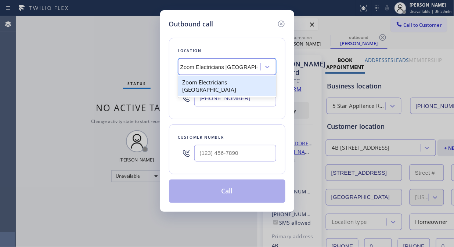
click at [194, 83] on div "Zoom Electricians [GEOGRAPHIC_DATA]" at bounding box center [227, 86] width 98 height 21
type input "[PHONE_NUMBER]"
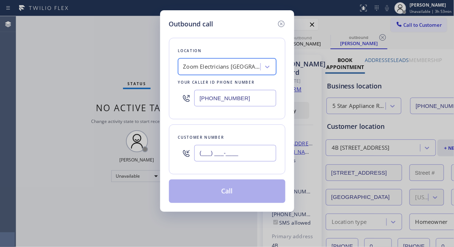
click at [201, 159] on input "(___) ___-____" at bounding box center [235, 153] width 82 height 17
paste input "443) 538-9591"
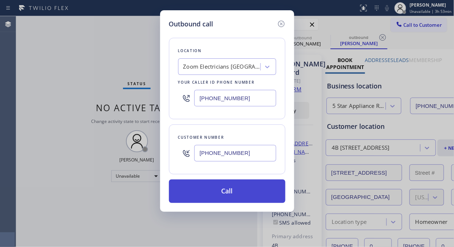
type input "[PHONE_NUMBER]"
click at [215, 188] on button "Call" at bounding box center [227, 190] width 116 height 23
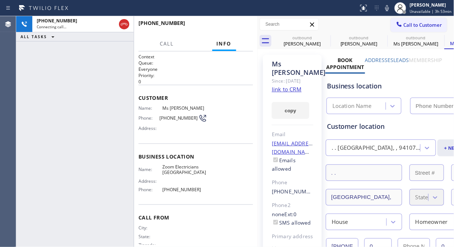
type input "[PHONE_NUMBER]"
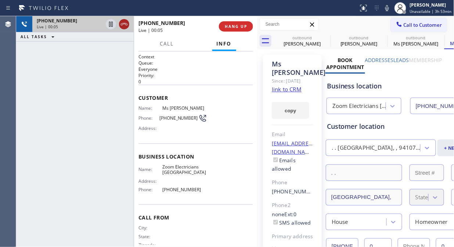
click at [125, 24] on icon at bounding box center [124, 24] width 7 height 2
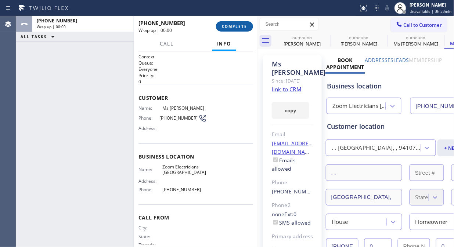
click at [235, 26] on span "COMPLETE" at bounding box center [234, 26] width 25 height 5
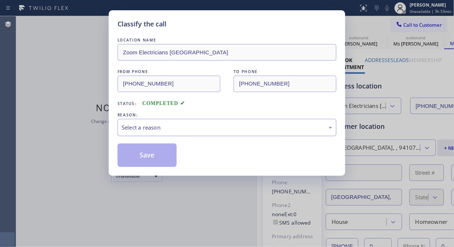
click at [251, 133] on div "Select a reason" at bounding box center [226, 127] width 219 height 17
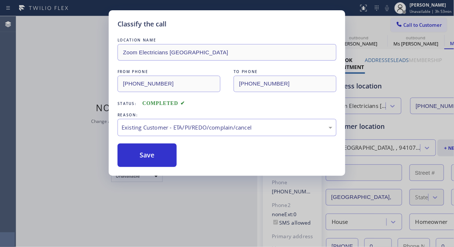
drag, startPoint x: 241, startPoint y: 168, endPoint x: 159, endPoint y: 169, distance: 82.6
drag, startPoint x: 141, startPoint y: 157, endPoint x: 88, endPoint y: 35, distance: 133.0
click at [141, 156] on button "Save" at bounding box center [146, 155] width 59 height 23
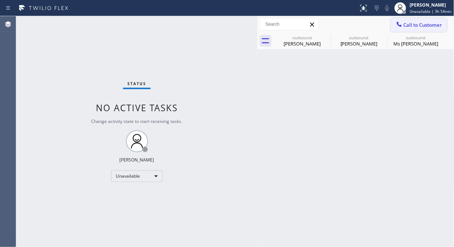
click at [415, 27] on span "Call to Customer" at bounding box center [422, 25] width 39 height 7
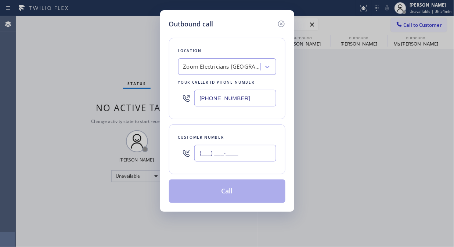
click at [208, 152] on input "(___) ___-____" at bounding box center [235, 153] width 82 height 17
paste input "949) 584-0606"
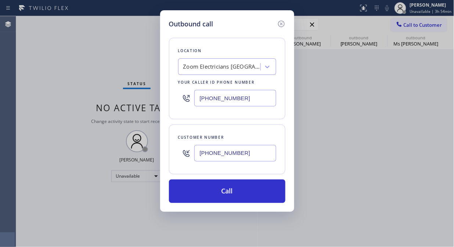
type input "(949) 584-0606"
click at [239, 56] on div "Location Zoom Electricians South Beach Your caller id phone number (510) 390-75…" at bounding box center [227, 78] width 116 height 81
click at [237, 72] on div "Zoom Electricians [GEOGRAPHIC_DATA]" at bounding box center [220, 67] width 80 height 13
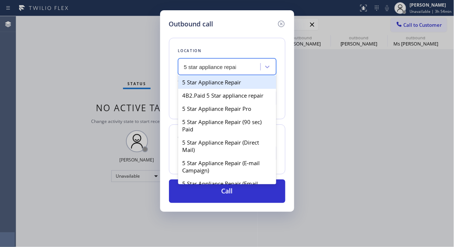
type input "5 star appliance repair"
click at [236, 79] on div "5 Star Appliance Repair" at bounding box center [227, 82] width 98 height 13
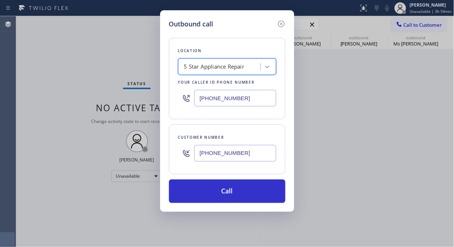
type input "[PHONE_NUMBER]"
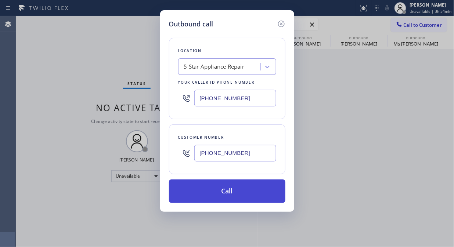
drag, startPoint x: 228, startPoint y: 194, endPoint x: 188, endPoint y: 10, distance: 188.3
click at [229, 194] on button "Call" at bounding box center [227, 190] width 116 height 23
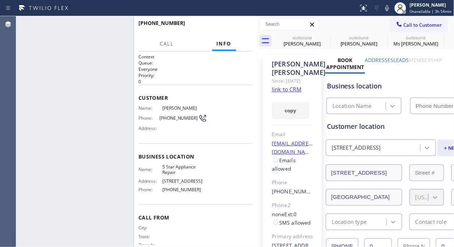
type input "[PHONE_NUMBER]"
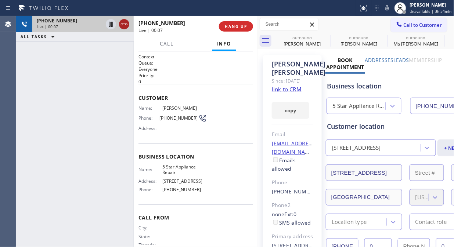
click at [123, 26] on icon at bounding box center [124, 24] width 9 height 9
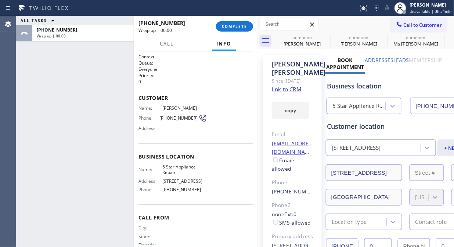
click at [236, 19] on div "+19495840606 Wrap up | 00:00 COMPLETE" at bounding box center [195, 26] width 115 height 19
click at [232, 26] on span "COMPLETE" at bounding box center [234, 26] width 25 height 5
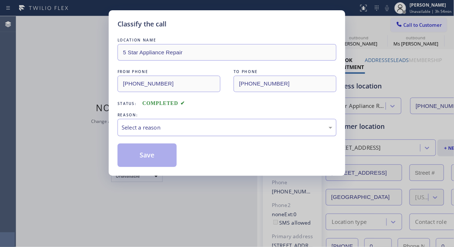
drag, startPoint x: 227, startPoint y: 120, endPoint x: 225, endPoint y: 132, distance: 12.6
click at [227, 120] on div "Select a reason" at bounding box center [226, 127] width 219 height 17
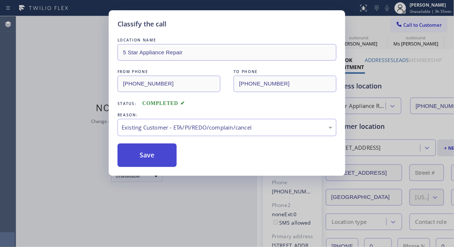
click at [161, 158] on button "Save" at bounding box center [146, 155] width 59 height 23
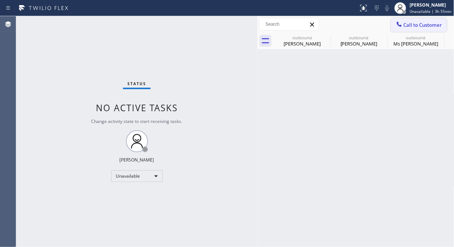
click at [407, 28] on span "Call to Customer" at bounding box center [422, 25] width 39 height 7
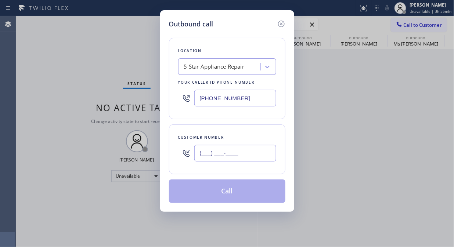
click at [214, 159] on input "(___) ___-____" at bounding box center [235, 153] width 82 height 17
paste input "212) 365-0593"
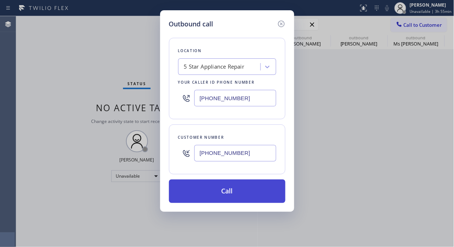
type input "(212) 365-0593"
click at [225, 194] on button "Call" at bounding box center [227, 190] width 116 height 23
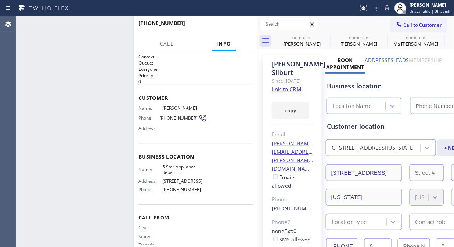
type input "[PHONE_NUMBER]"
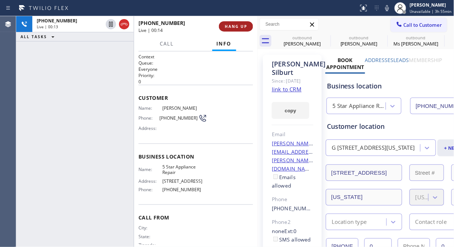
click at [226, 28] on span "HANG UP" at bounding box center [236, 26] width 22 height 5
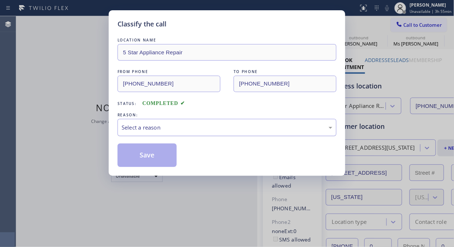
click at [223, 126] on div "Select a reason" at bounding box center [226, 127] width 211 height 8
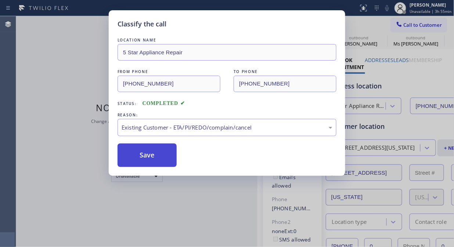
click at [155, 155] on button "Save" at bounding box center [146, 155] width 59 height 23
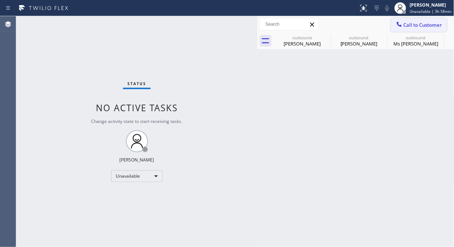
click at [406, 24] on span "Call to Customer" at bounding box center [422, 25] width 39 height 7
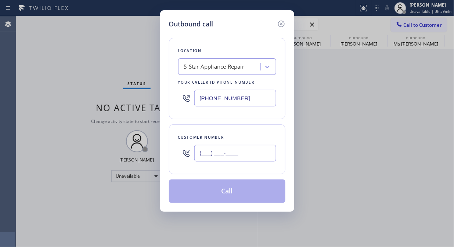
paste input "917) 575-1824"
click at [204, 148] on input "(917) 575-1824" at bounding box center [235, 153] width 82 height 17
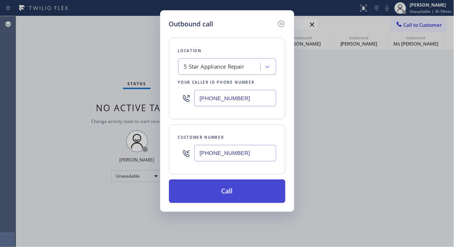
type input "(917) 575-1824"
click at [244, 196] on button "Call" at bounding box center [227, 190] width 116 height 23
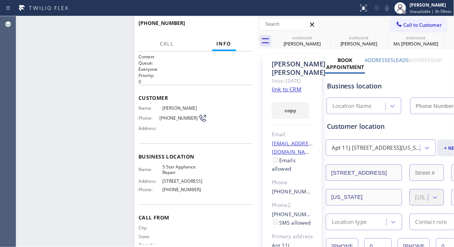
type input "[PHONE_NUMBER]"
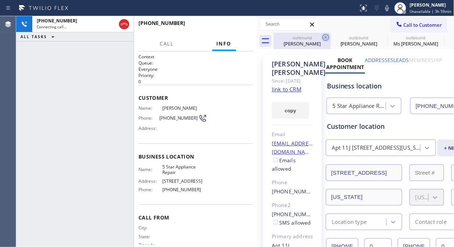
click at [328, 37] on icon at bounding box center [325, 37] width 9 height 9
click at [0, 0] on icon at bounding box center [0, 0] width 0 height 0
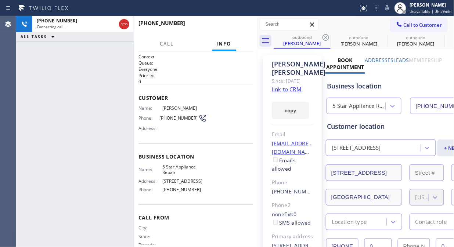
click at [328, 37] on icon at bounding box center [325, 37] width 9 height 9
type input "[PHONE_NUMBER]"
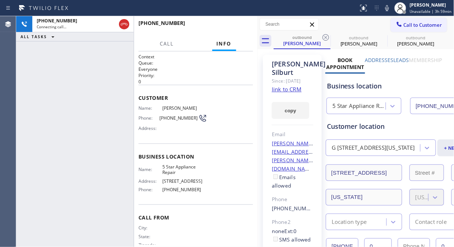
click at [328, 37] on icon at bounding box center [325, 37] width 9 height 9
click at [0, 0] on icon at bounding box center [0, 0] width 0 height 0
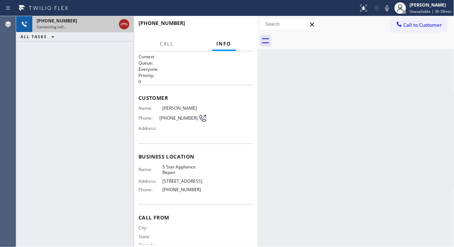
click at [125, 25] on icon at bounding box center [124, 24] width 9 height 9
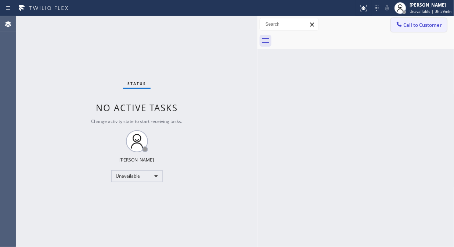
click at [416, 29] on button "Call to Customer" at bounding box center [419, 25] width 56 height 14
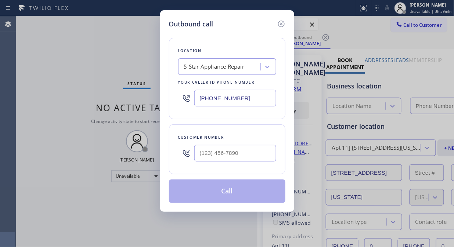
type input "[PHONE_NUMBER]"
click at [228, 158] on input "text" at bounding box center [235, 153] width 82 height 17
paste input "323) 547-2998"
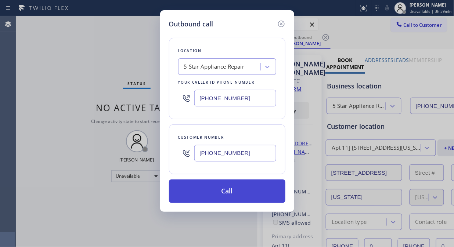
type input "(323) 547-2998"
click at [230, 186] on button "Call" at bounding box center [227, 190] width 116 height 23
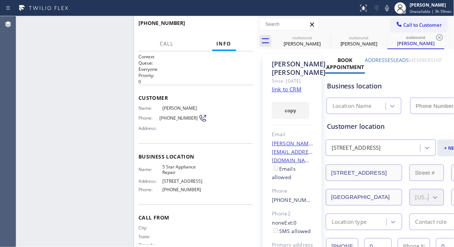
type input "[PHONE_NUMBER]"
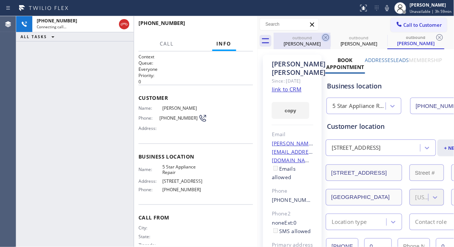
click at [324, 35] on icon at bounding box center [325, 37] width 9 height 9
click at [0, 0] on icon at bounding box center [0, 0] width 0 height 0
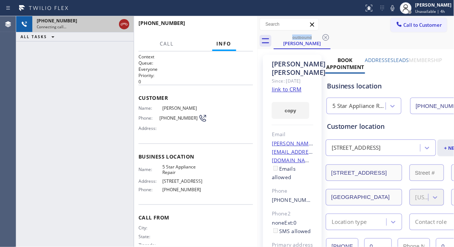
click at [127, 23] on icon at bounding box center [124, 24] width 9 height 9
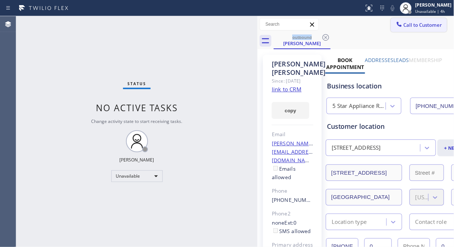
click at [431, 25] on span "Call to Customer" at bounding box center [422, 25] width 39 height 7
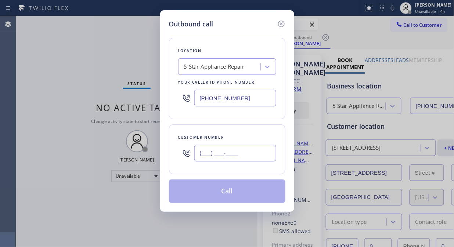
click at [234, 155] on input "(___) ___-____" at bounding box center [235, 153] width 82 height 17
paste input "510) 499-3131"
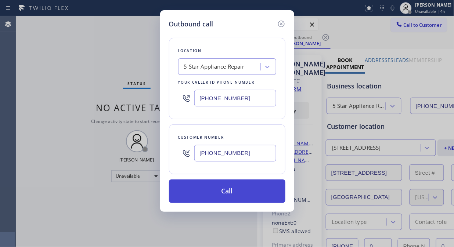
type input "(510) 499-3131"
click at [243, 191] on button "Call" at bounding box center [227, 190] width 116 height 23
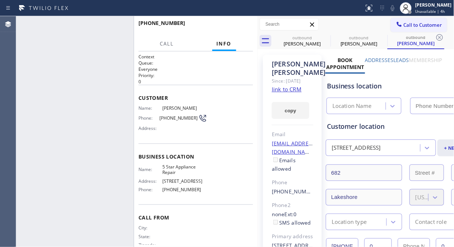
type input "[PHONE_NUMBER]"
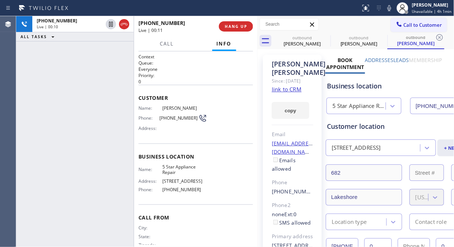
click at [221, 33] on div "+15104993131 Live | 00:11 HANG UP" at bounding box center [195, 26] width 115 height 19
click at [225, 30] on button "HANG UP" at bounding box center [236, 26] width 34 height 10
click at [226, 29] on button "HANG UP" at bounding box center [236, 26] width 34 height 10
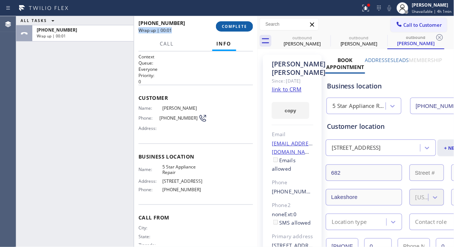
click at [229, 28] on span "COMPLETE" at bounding box center [234, 26] width 25 height 5
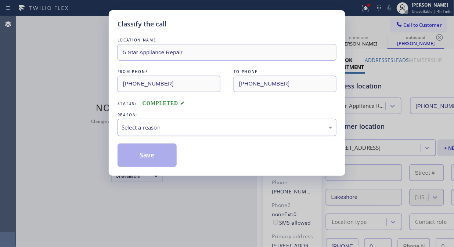
click at [234, 126] on div "Select a reason" at bounding box center [226, 127] width 211 height 8
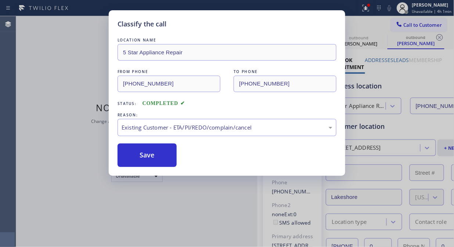
drag, startPoint x: 159, startPoint y: 156, endPoint x: 166, endPoint y: 138, distance: 19.7
click at [160, 156] on button "Save" at bounding box center [146, 155] width 59 height 23
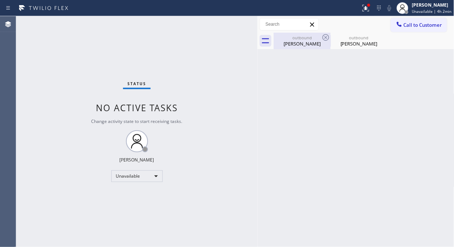
click at [317, 38] on div "outbound" at bounding box center [301, 38] width 55 height 6
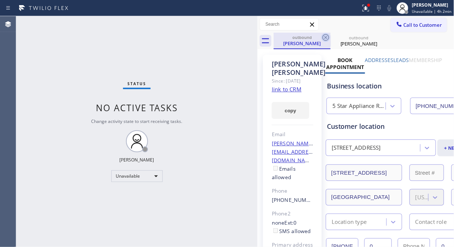
click at [326, 36] on icon at bounding box center [325, 37] width 9 height 9
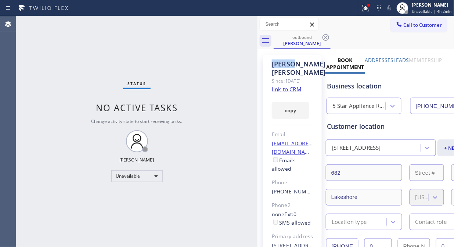
click at [326, 36] on icon at bounding box center [325, 37] width 9 height 9
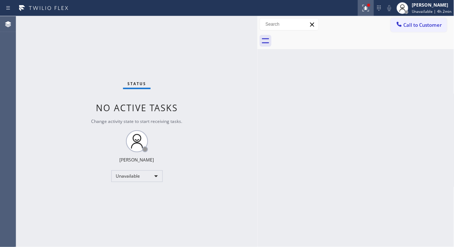
click at [367, 6] on icon at bounding box center [365, 8] width 9 height 9
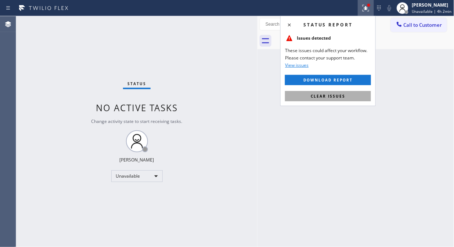
click at [323, 95] on span "Clear issues" at bounding box center [328, 96] width 35 height 5
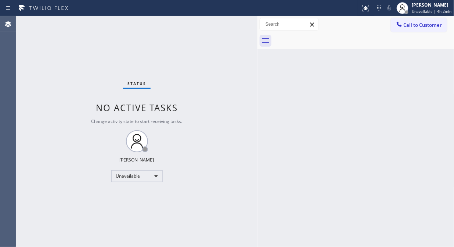
click at [395, 25] on icon at bounding box center [398, 24] width 7 height 7
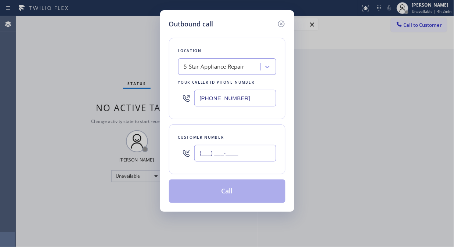
click at [245, 159] on input "(___) ___-____" at bounding box center [235, 153] width 82 height 17
paste input "213) 255-6118"
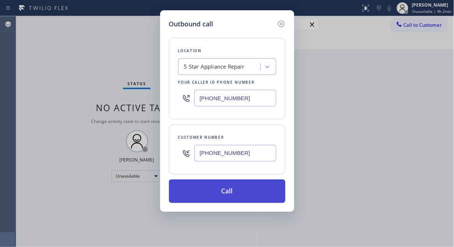
type input "(213) 255-6118"
click at [241, 196] on button "Call" at bounding box center [227, 190] width 116 height 23
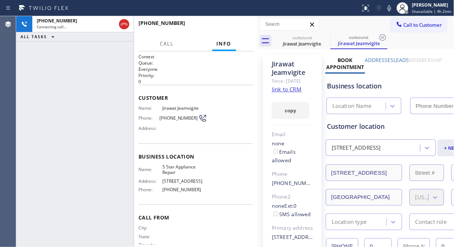
type input "[PHONE_NUMBER]"
drag, startPoint x: 34, startPoint y: 100, endPoint x: 174, endPoint y: 41, distance: 152.0
click at [35, 100] on div "+12132556118 Live | 00:01 ALL TASKS ALL TASKS ACTIVE TASKS TASKS IN WRAP UP" at bounding box center [74, 131] width 117 height 231
click at [222, 26] on button "HANG UP" at bounding box center [236, 26] width 34 height 10
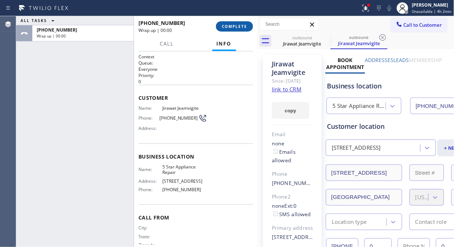
click at [222, 26] on span "COMPLETE" at bounding box center [234, 26] width 25 height 5
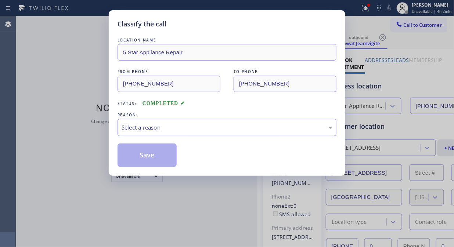
drag, startPoint x: 222, startPoint y: 124, endPoint x: 222, endPoint y: 130, distance: 6.3
click at [222, 124] on div "Select a reason" at bounding box center [226, 127] width 211 height 8
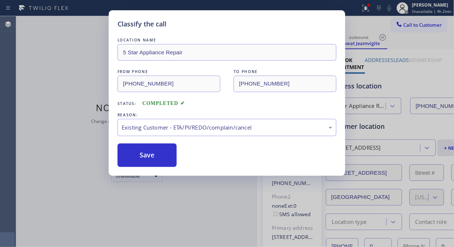
drag, startPoint x: 163, startPoint y: 156, endPoint x: 320, endPoint y: 118, distance: 160.9
click at [163, 156] on button "Save" at bounding box center [146, 155] width 59 height 23
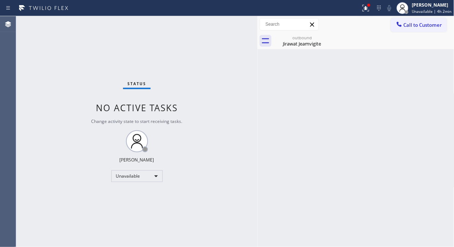
drag, startPoint x: 421, startPoint y: 23, endPoint x: 395, endPoint y: 45, distance: 33.8
click at [421, 23] on span "Call to Customer" at bounding box center [422, 25] width 39 height 7
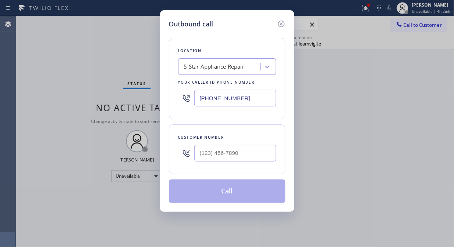
click at [248, 144] on div at bounding box center [235, 153] width 82 height 24
click at [246, 154] on input "(___) ___-____" at bounding box center [235, 153] width 82 height 17
paste input "602) 577-0093"
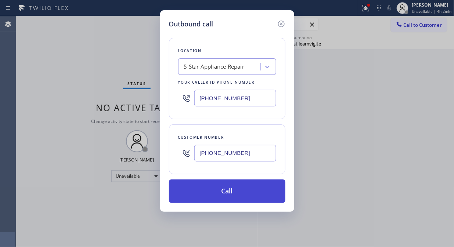
type input "(602) 577-0093"
click at [264, 197] on button "Call" at bounding box center [227, 190] width 116 height 23
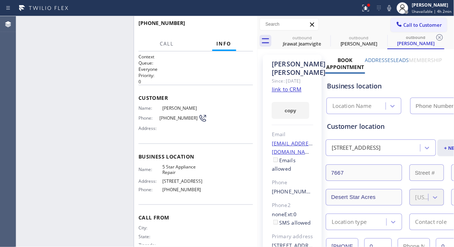
type input "[PHONE_NUMBER]"
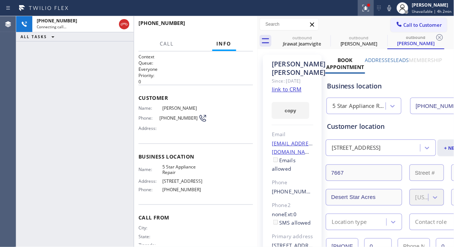
click at [366, 10] on icon at bounding box center [365, 8] width 7 height 7
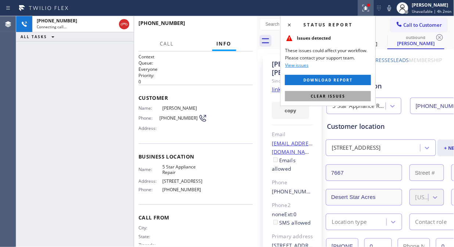
click at [340, 94] on span "Clear issues" at bounding box center [328, 96] width 35 height 5
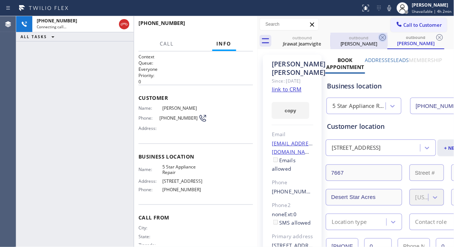
click at [0, 0] on icon at bounding box center [0, 0] width 0 height 0
click at [378, 37] on icon at bounding box center [382, 37] width 9 height 9
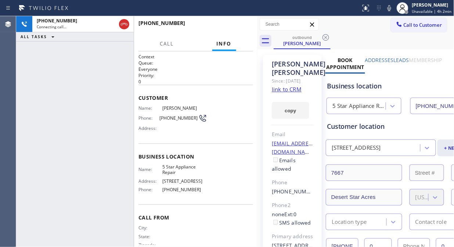
click at [324, 37] on icon at bounding box center [325, 37] width 9 height 9
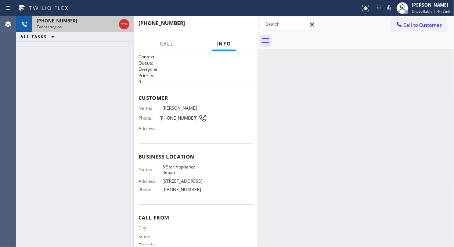
click at [95, 27] on div "Connecting call…" at bounding box center [76, 26] width 79 height 5
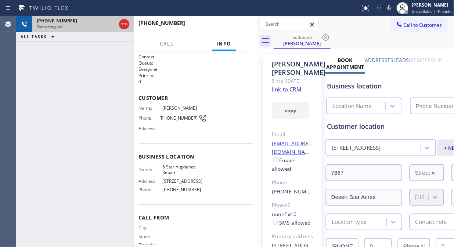
type input "[PHONE_NUMBER]"
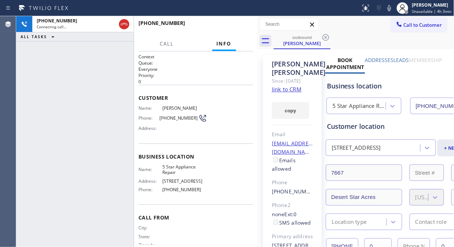
click at [370, 44] on div "outbound Mathew Foutz" at bounding box center [363, 41] width 181 height 17
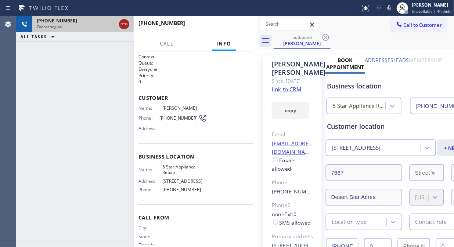
click at [122, 26] on icon at bounding box center [124, 24] width 9 height 9
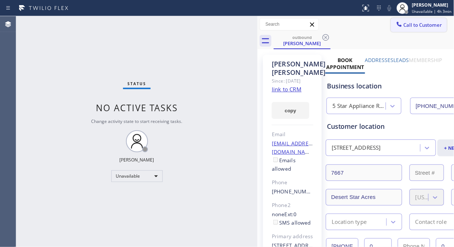
click at [403, 26] on span "Call to Customer" at bounding box center [422, 25] width 39 height 7
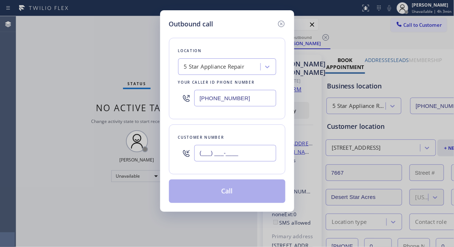
click at [208, 156] on input "(___) ___-____" at bounding box center [235, 153] width 82 height 17
paste input "602) 403-1981"
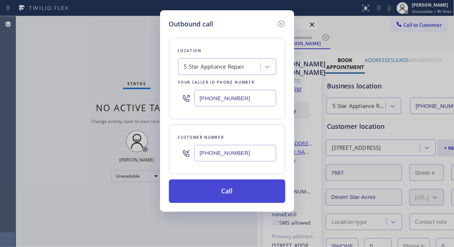
type input "(602) 403-1981"
click at [242, 195] on button "Call" at bounding box center [227, 190] width 116 height 23
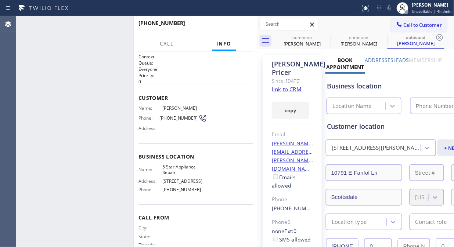
type input "[PHONE_NUMBER]"
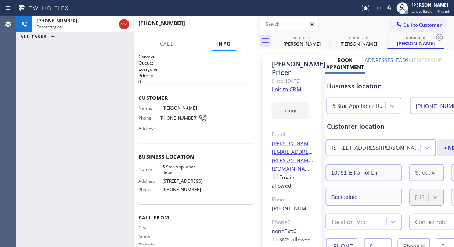
click at [72, 83] on div "+16024031981 Connecting call… ALL TASKS ALL TASKS ACTIVE TASKS TASKS IN WRAP UP" at bounding box center [74, 131] width 117 height 231
click at [324, 36] on icon at bounding box center [325, 37] width 9 height 9
click at [0, 0] on icon at bounding box center [0, 0] width 0 height 0
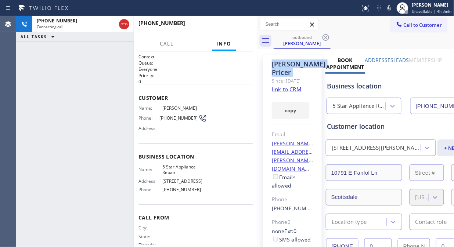
click at [324, 36] on icon at bounding box center [325, 37] width 9 height 9
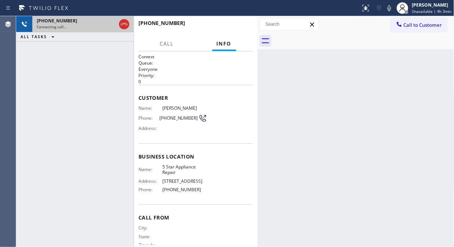
click at [98, 21] on div "+16024031981" at bounding box center [76, 21] width 79 height 6
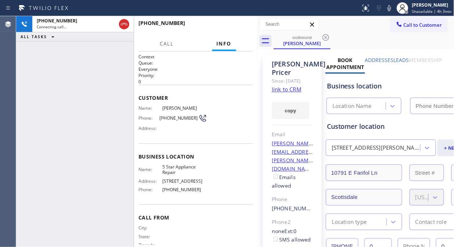
type input "[PHONE_NUMBER]"
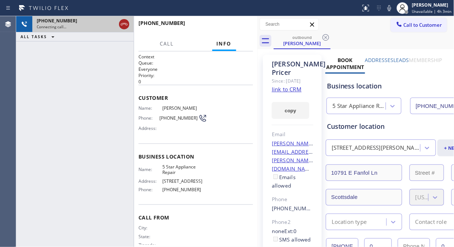
click at [126, 22] on icon at bounding box center [124, 24] width 9 height 9
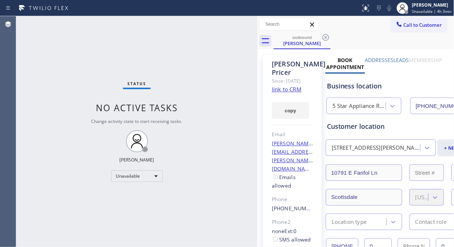
click at [403, 25] on span "Call to Customer" at bounding box center [422, 25] width 39 height 7
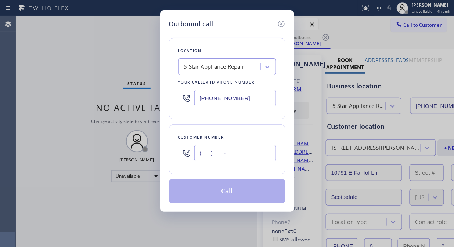
click at [243, 153] on input "(___) ___-____" at bounding box center [235, 153] width 82 height 17
paste input "816) 668-8042"
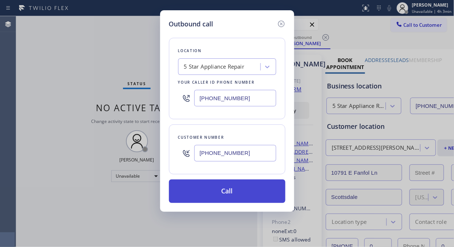
type input "(816) 668-8042"
click at [229, 196] on button "Call" at bounding box center [227, 190] width 116 height 23
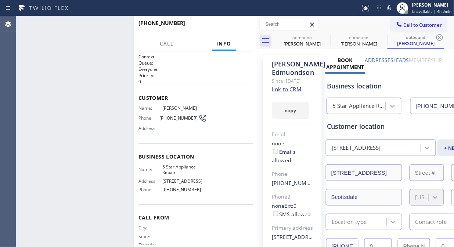
type input "[PHONE_NUMBER]"
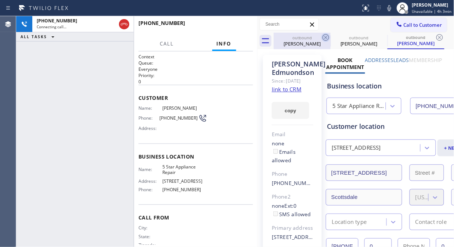
click at [325, 38] on icon at bounding box center [325, 37] width 7 height 7
click at [0, 0] on icon at bounding box center [0, 0] width 0 height 0
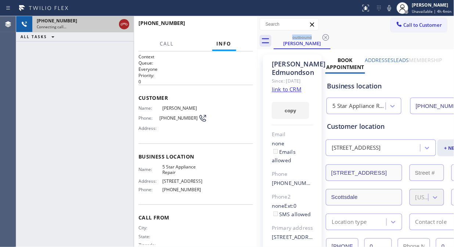
click at [126, 24] on icon at bounding box center [124, 24] width 9 height 9
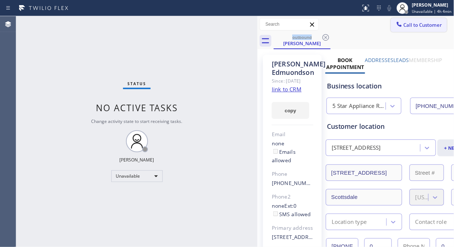
click at [411, 28] on span "Call to Customer" at bounding box center [422, 25] width 39 height 7
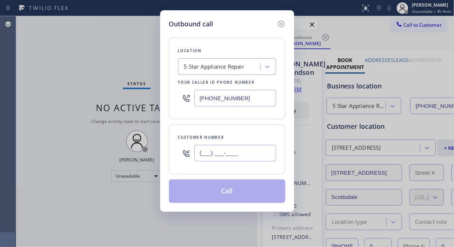
click at [217, 154] on input "(___) ___-____" at bounding box center [235, 153] width 82 height 17
paste input "661) 607-2545"
type input "(661) 607-2545"
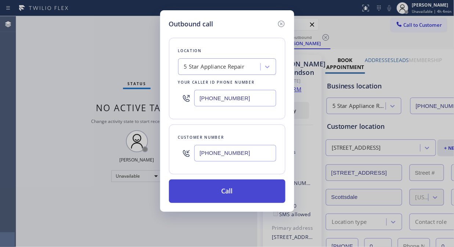
click at [234, 190] on button "Call" at bounding box center [227, 190] width 116 height 23
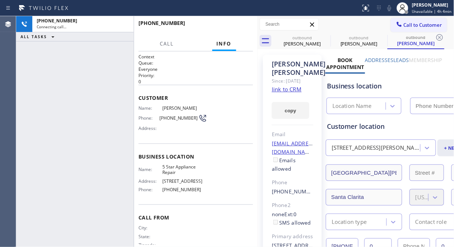
type input "[PHONE_NUMBER]"
drag, startPoint x: 123, startPoint y: 28, endPoint x: 251, endPoint y: 1, distance: 130.8
click at [123, 27] on icon at bounding box center [124, 24] width 9 height 9
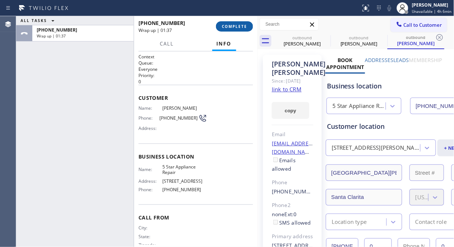
click at [226, 25] on span "COMPLETE" at bounding box center [234, 26] width 25 height 5
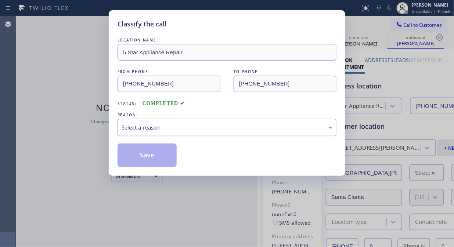
drag, startPoint x: 234, startPoint y: 120, endPoint x: 226, endPoint y: 133, distance: 14.8
click at [234, 121] on div "Select a reason" at bounding box center [226, 127] width 219 height 17
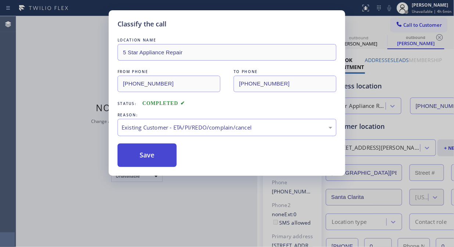
click at [156, 155] on button "Save" at bounding box center [146, 155] width 59 height 23
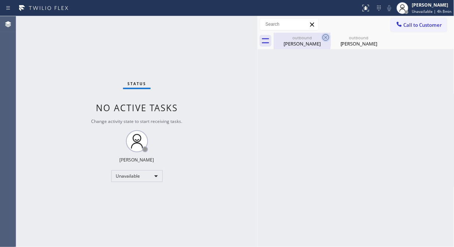
click at [323, 37] on icon at bounding box center [325, 37] width 9 height 9
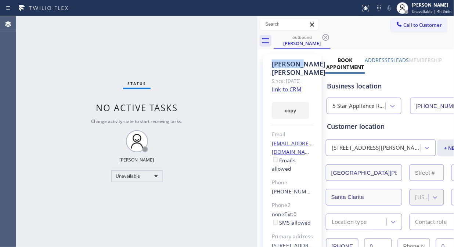
click at [323, 37] on icon at bounding box center [325, 37] width 9 height 9
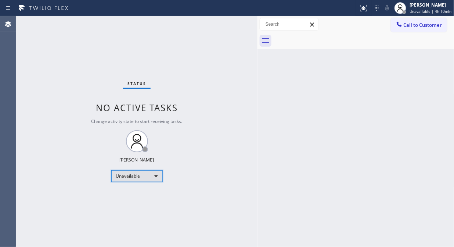
click at [140, 178] on div "Unavailable" at bounding box center [136, 176] width 51 height 12
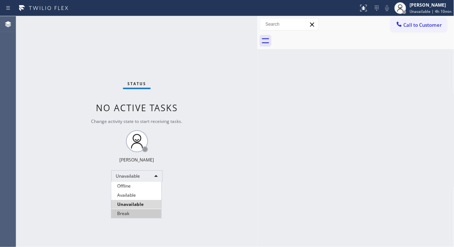
click at [133, 215] on li "Break" at bounding box center [136, 213] width 50 height 9
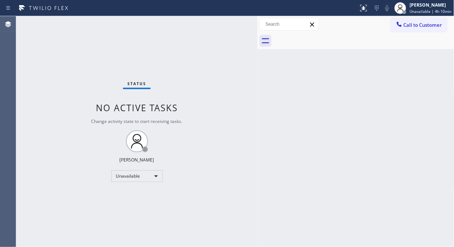
click at [287, 117] on div "Back to Dashboard Change Sender ID Customers Technicians Select a contact Outbo…" at bounding box center [355, 131] width 197 height 231
